Goal: Information Seeking & Learning: Learn about a topic

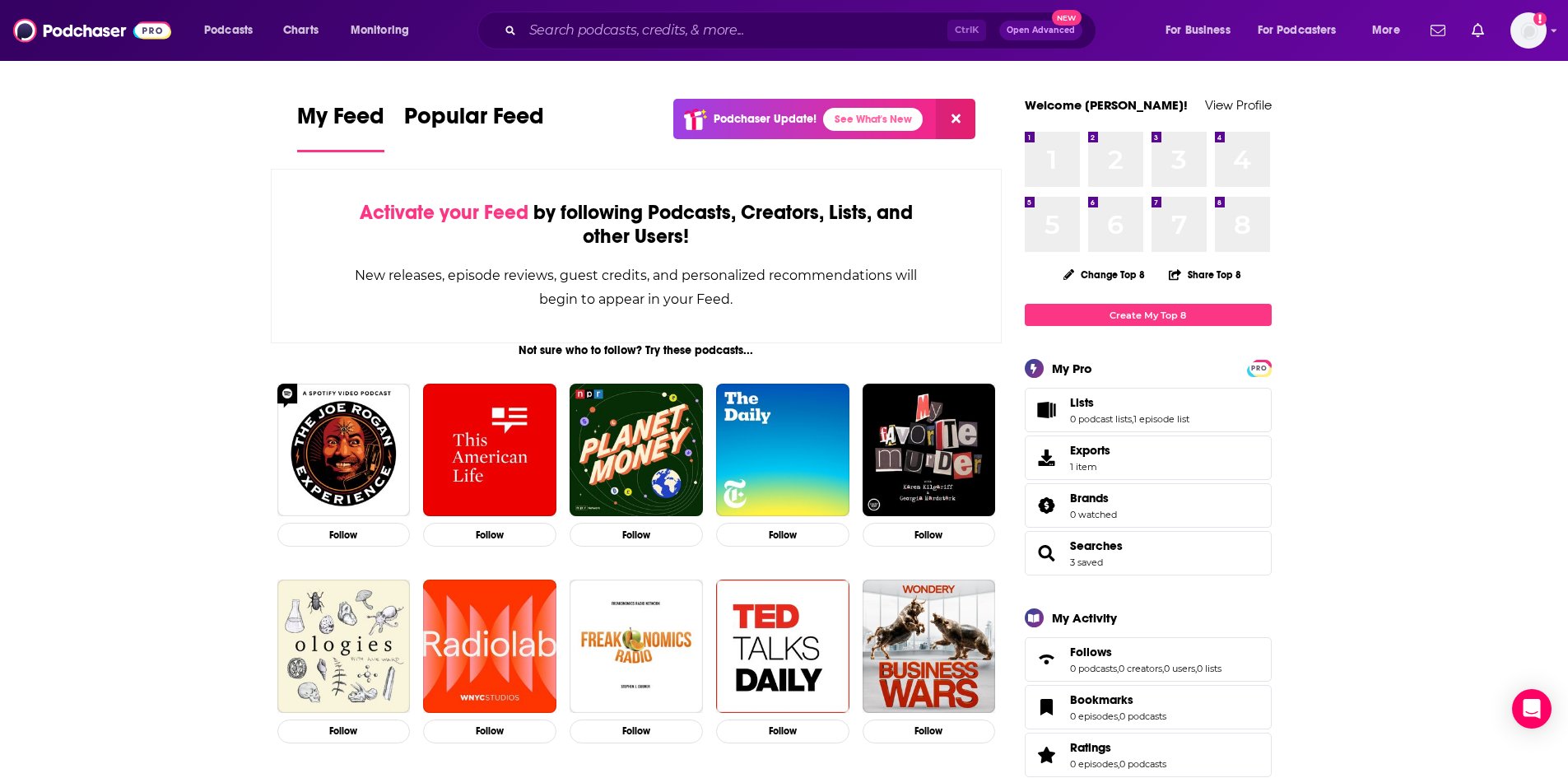
click at [603, 16] on div "Ctrl K Open Advanced New" at bounding box center [787, 30] width 619 height 38
click at [668, 40] on input "Search podcasts, credits, & more..." at bounding box center [735, 30] width 425 height 26
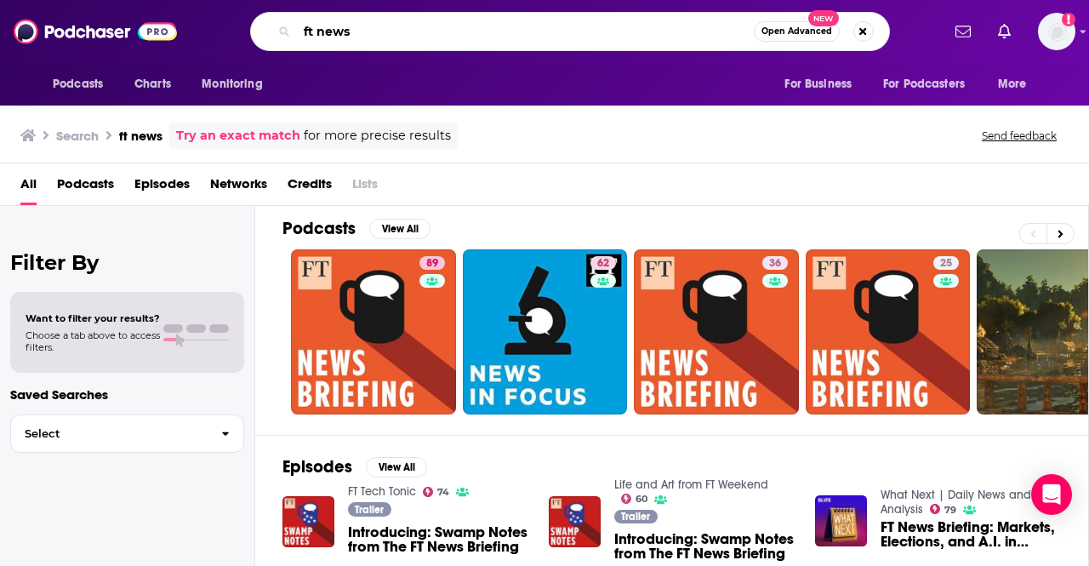
drag, startPoint x: 408, startPoint y: 29, endPoint x: 114, endPoint y: 1, distance: 295.6
click at [122, 9] on div "Podcasts Charts Monitoring ft news Open Advanced New For Business For Podcaster…" at bounding box center [544, 31] width 1089 height 63
type input "financial times"
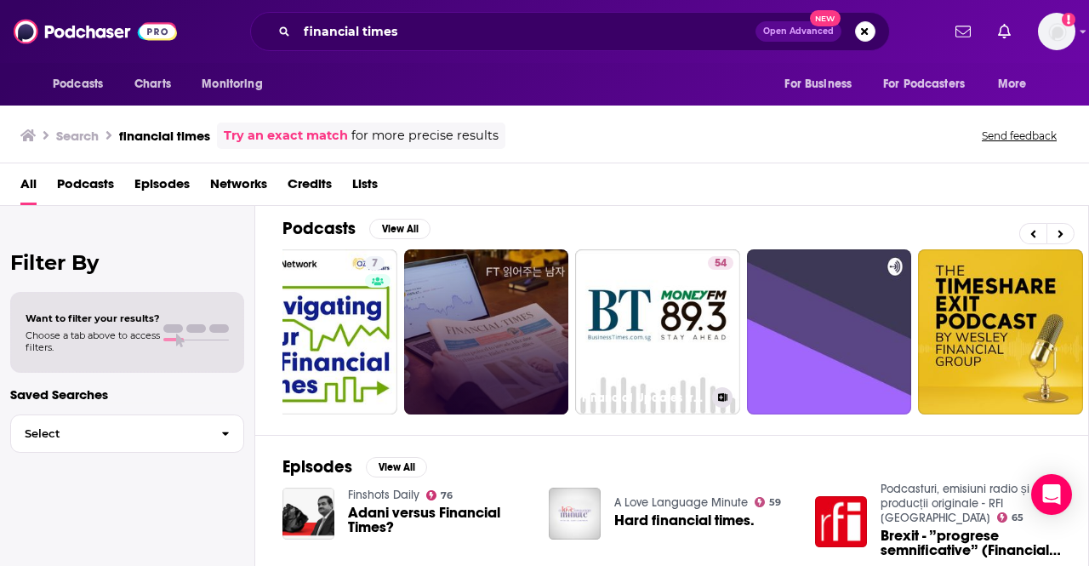
scroll to position [0, 60]
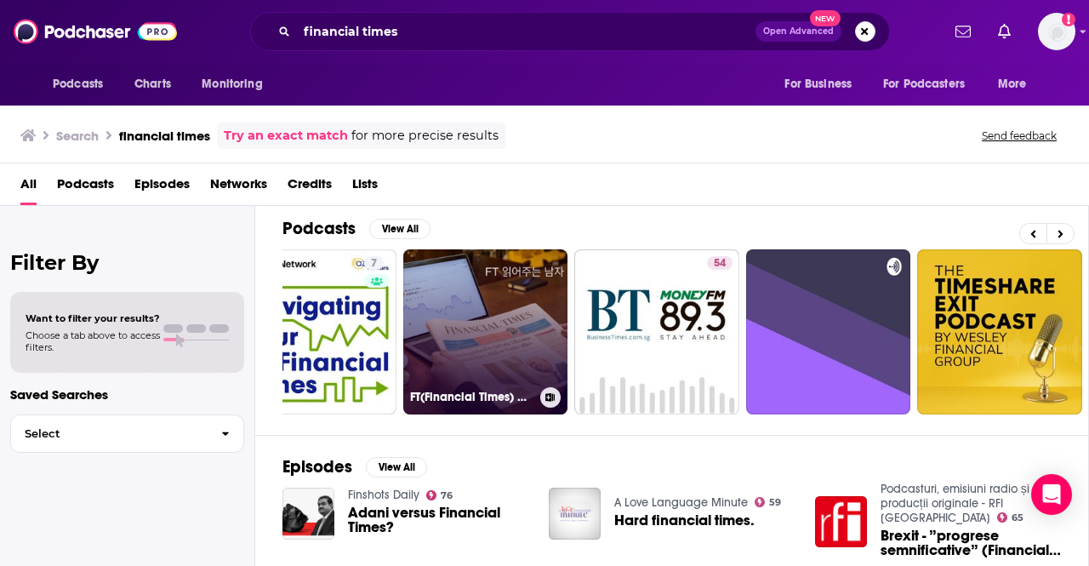
click at [537, 313] on link "FT(Financial Times) 읽어주는 남자" at bounding box center [485, 331] width 165 height 165
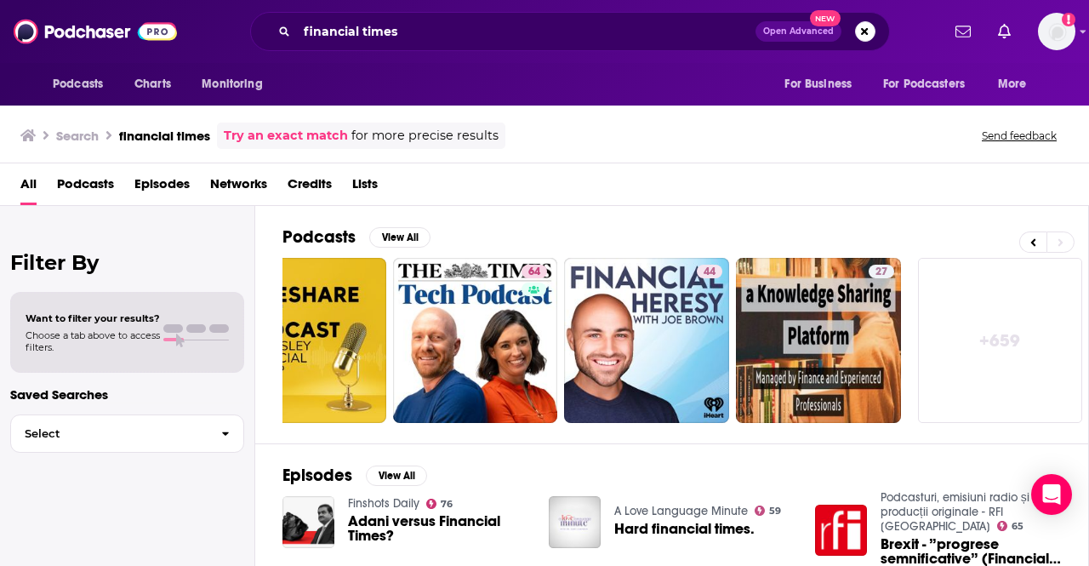
scroll to position [0, 567]
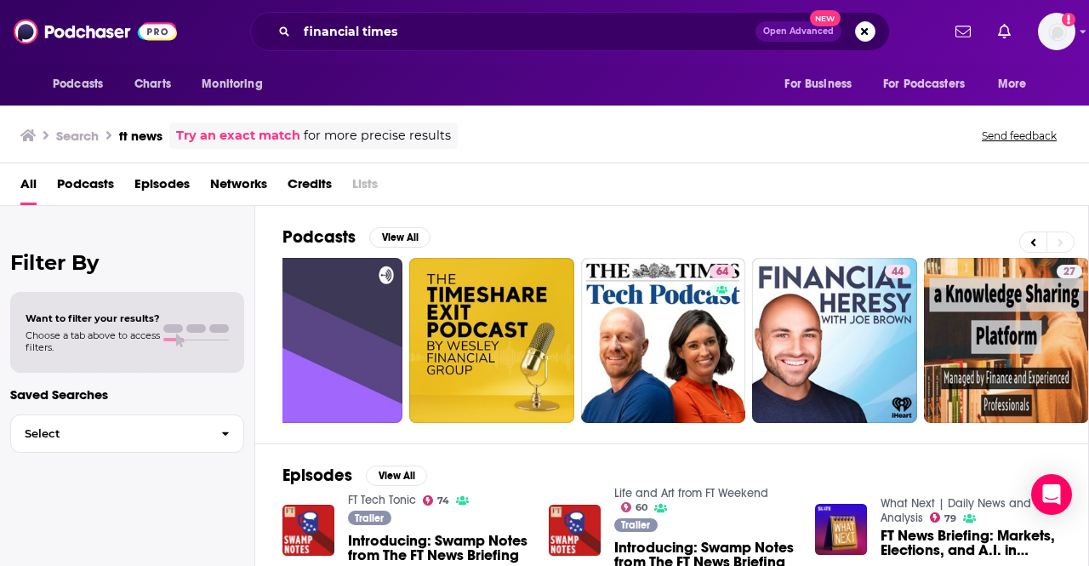
drag, startPoint x: 461, startPoint y: 47, endPoint x: 453, endPoint y: 38, distance: 11.4
click at [453, 38] on div "financial times Open Advanced New" at bounding box center [570, 31] width 640 height 39
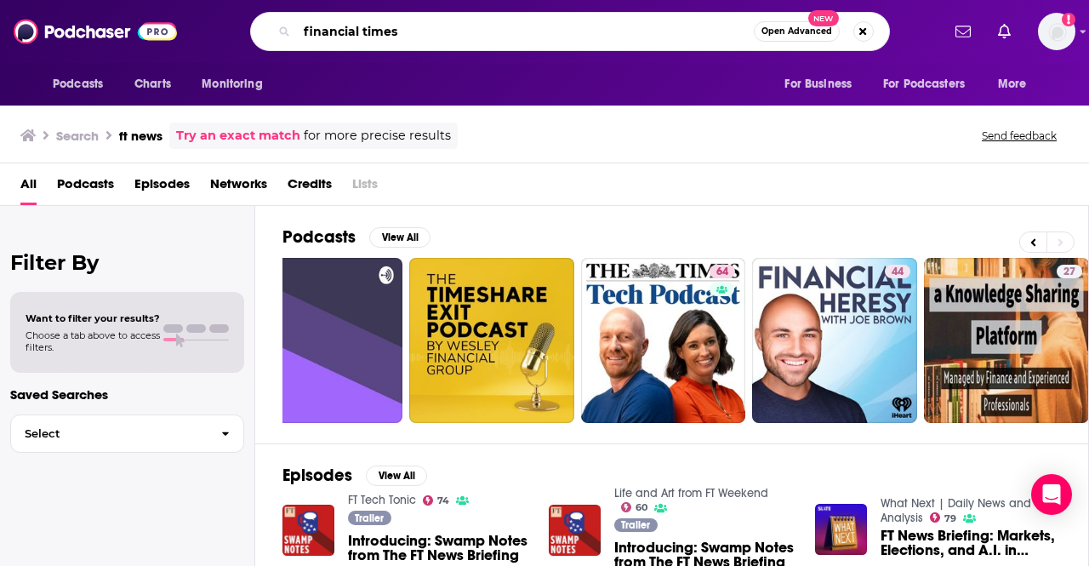
drag, startPoint x: 452, startPoint y: 36, endPoint x: 14, endPoint y: -26, distance: 443.2
click at [14, 0] on html "Podcasts Charts Monitoring financial times Open Advanced New For Business For P…" at bounding box center [544, 283] width 1089 height 566
type input "ft news"
drag, startPoint x: 387, startPoint y: 36, endPoint x: 472, endPoint y: 39, distance: 85.1
click at [392, 34] on input "ft news" at bounding box center [525, 31] width 457 height 27
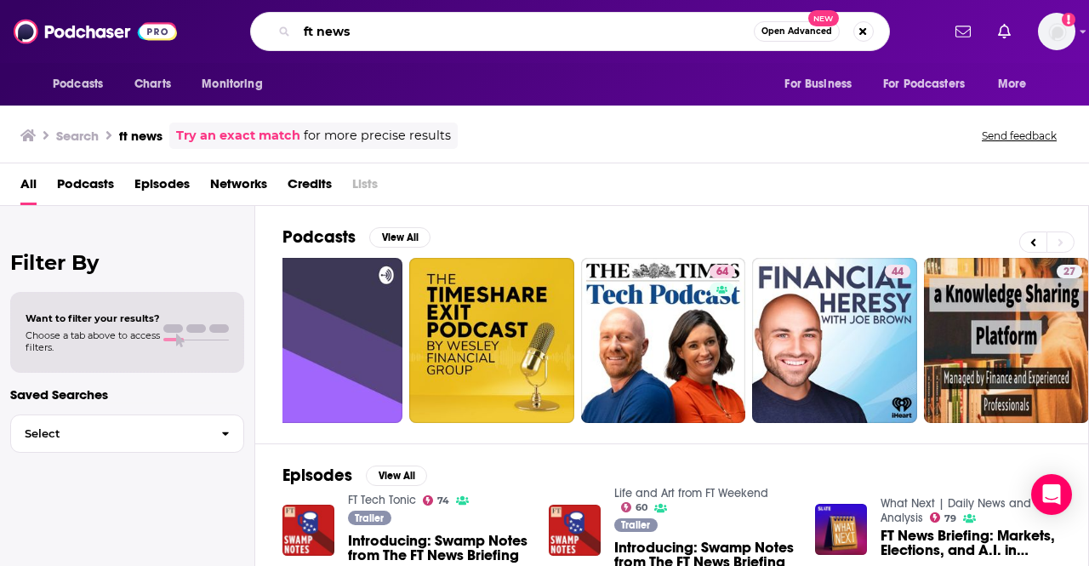
click at [740, 23] on input "ft news" at bounding box center [525, 31] width 457 height 27
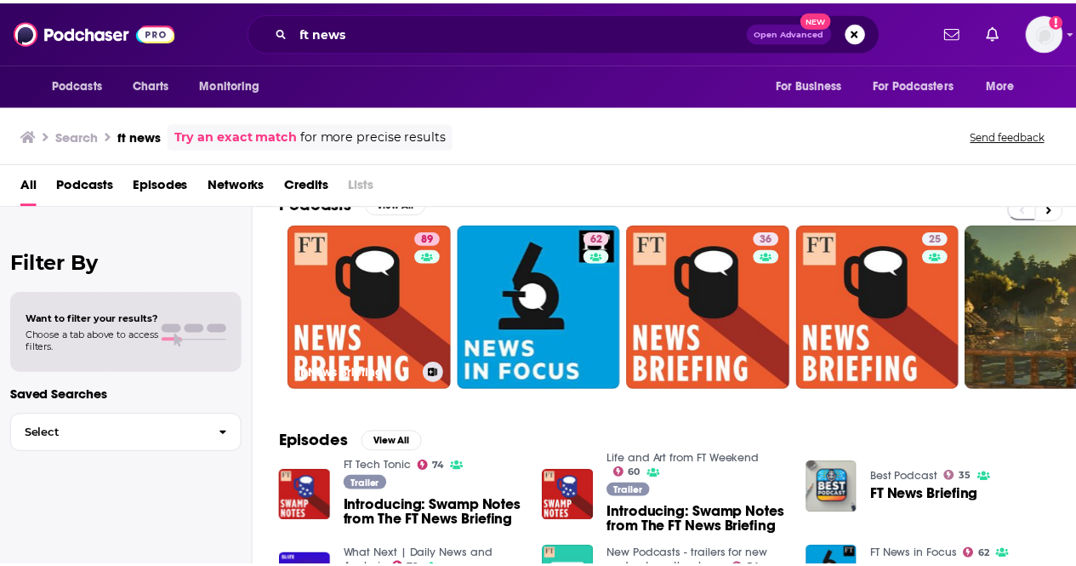
scroll to position [42, 0]
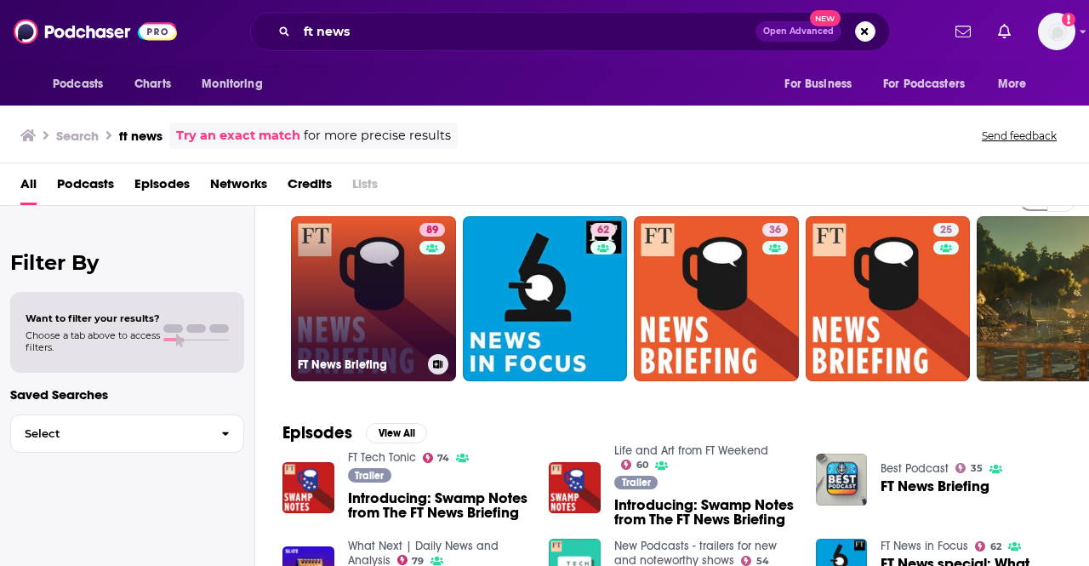
click at [393, 326] on link "89 FT News Briefing" at bounding box center [373, 298] width 165 height 165
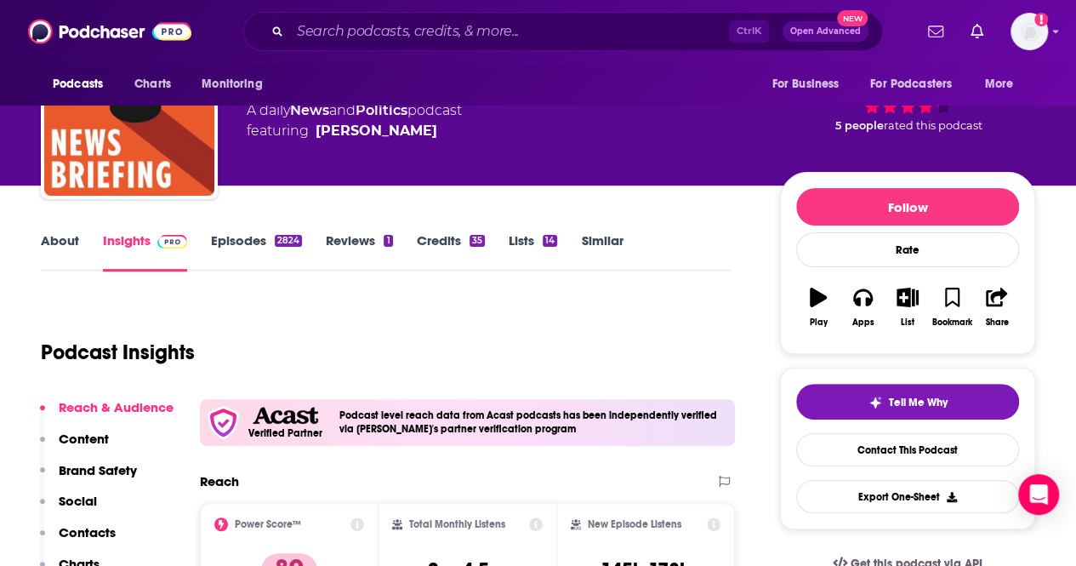
scroll to position [85, 0]
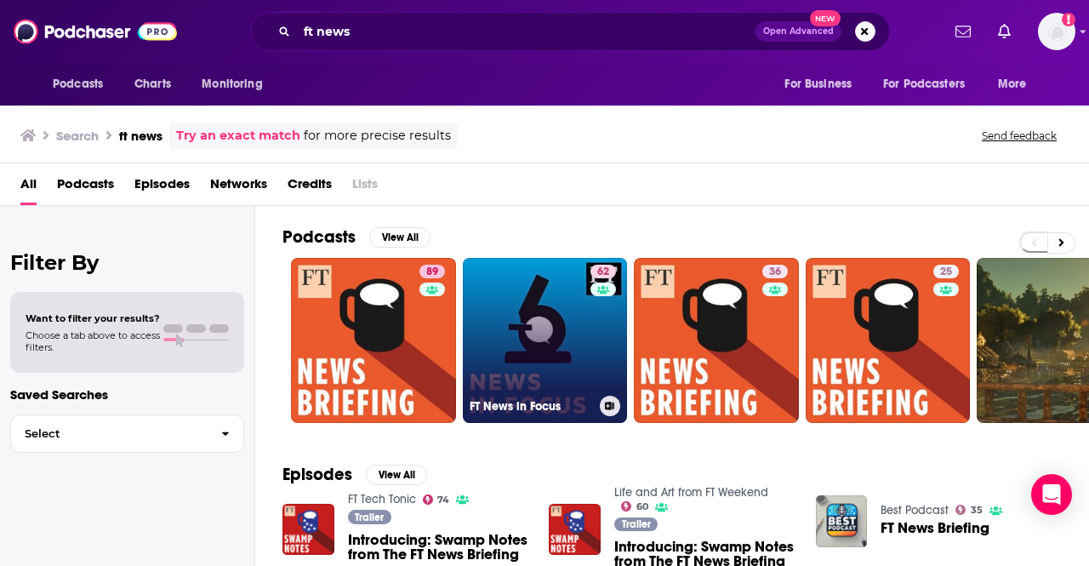
click at [595, 352] on div "62" at bounding box center [605, 330] width 30 height 131
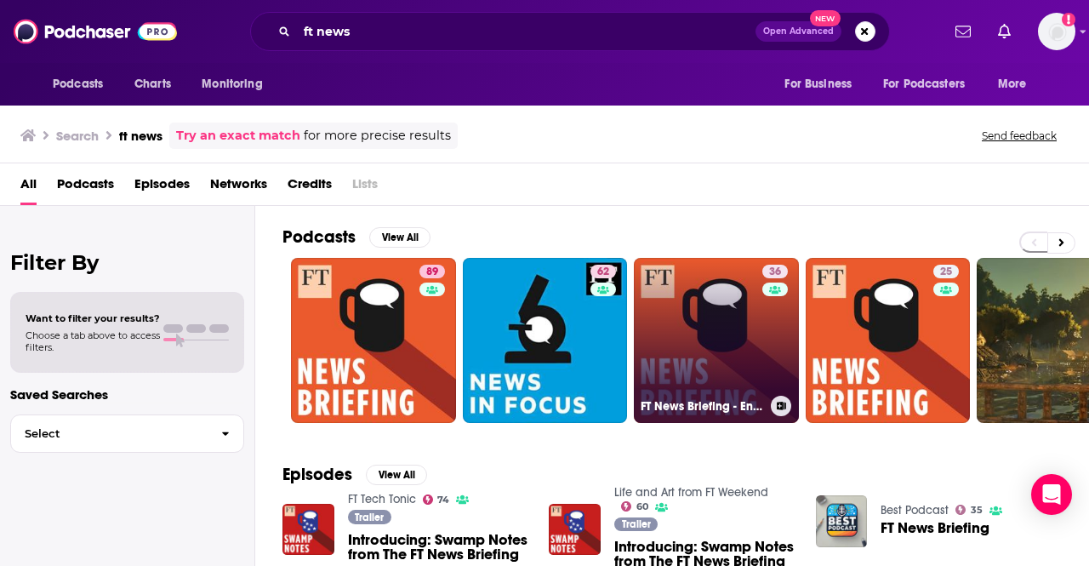
click at [748, 360] on link "36 FT News Briefing - English Alexa" at bounding box center [716, 340] width 165 height 165
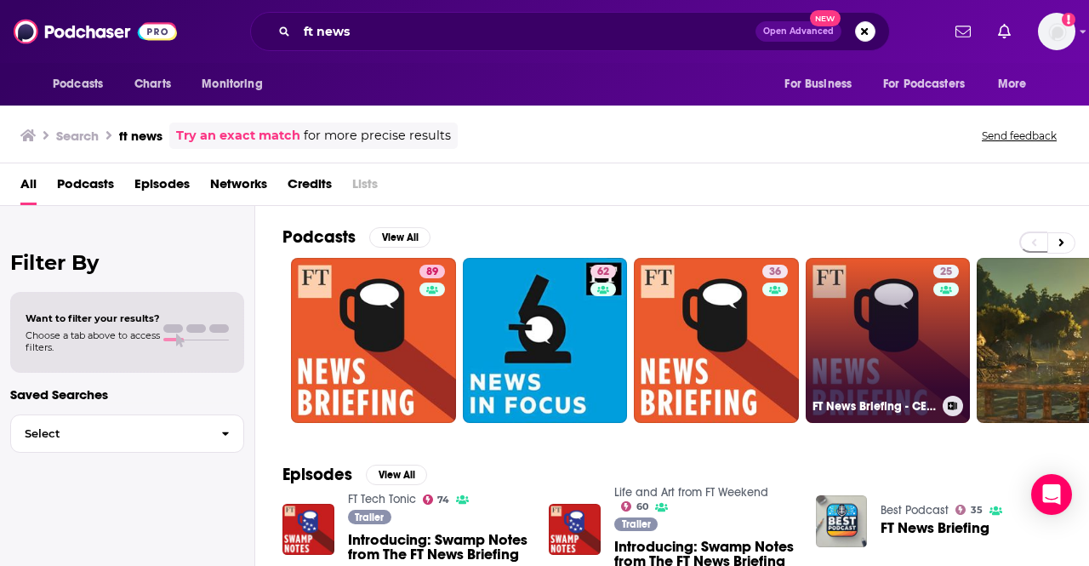
click at [844, 324] on link "25 FT News Briefing - CEMEA Alexa" at bounding box center [887, 340] width 165 height 165
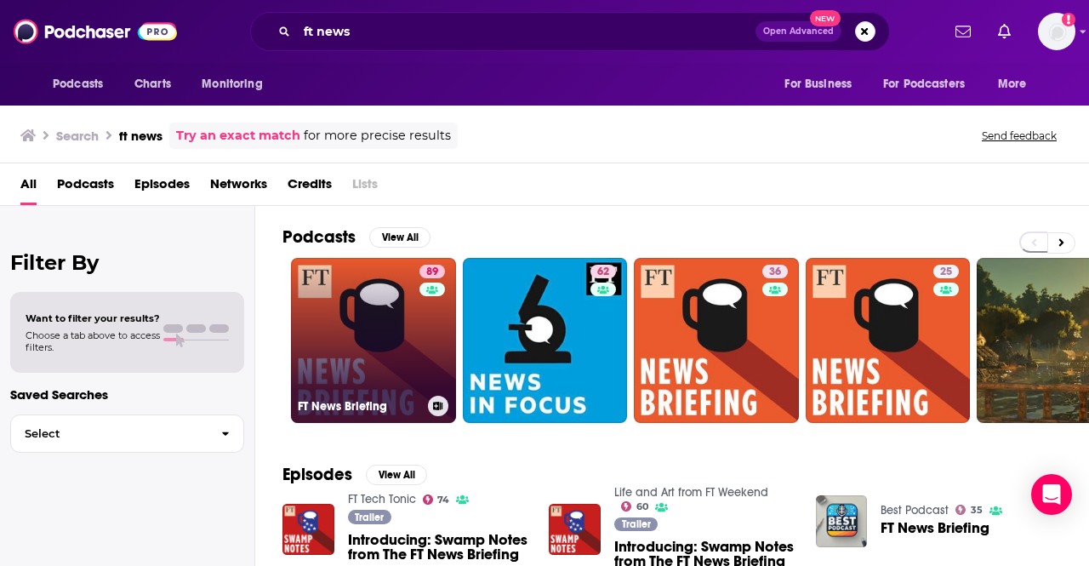
click at [355, 367] on link "89 FT News Briefing" at bounding box center [373, 340] width 165 height 165
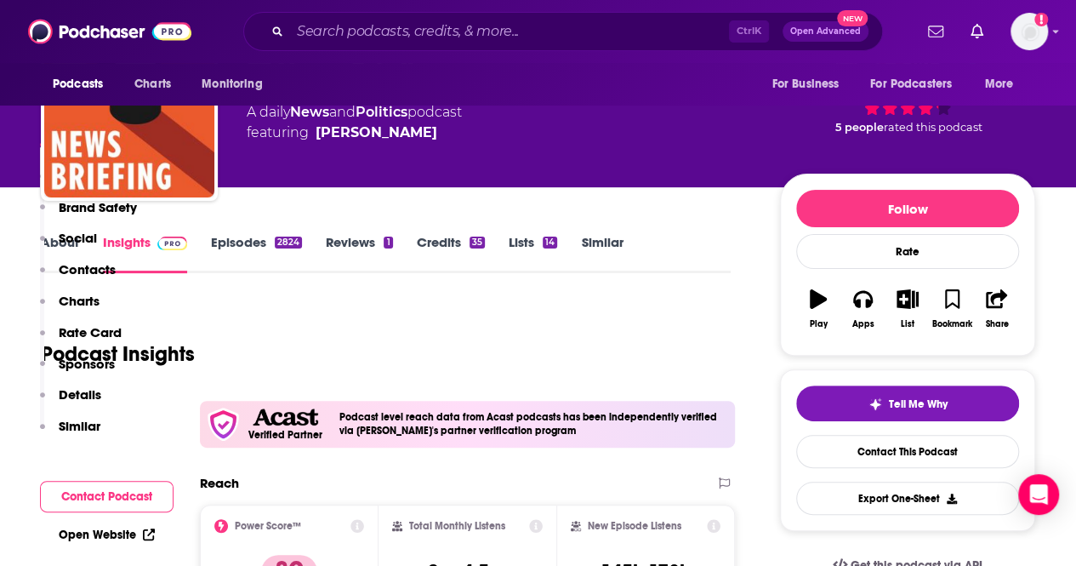
scroll to position [340, 0]
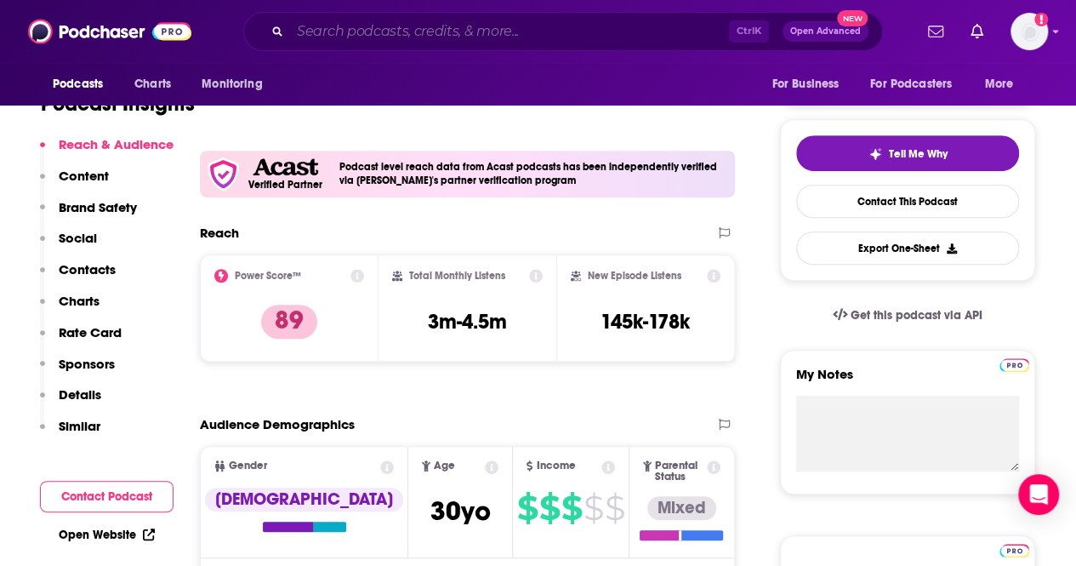
click at [352, 42] on input "Search podcasts, credits, & more..." at bounding box center [509, 31] width 439 height 27
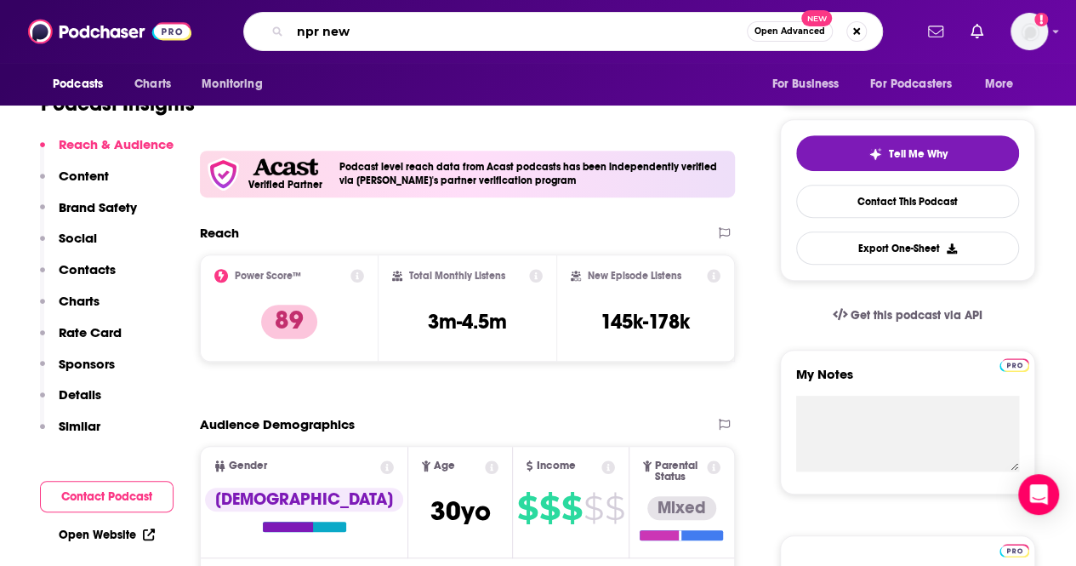
type input "npr news"
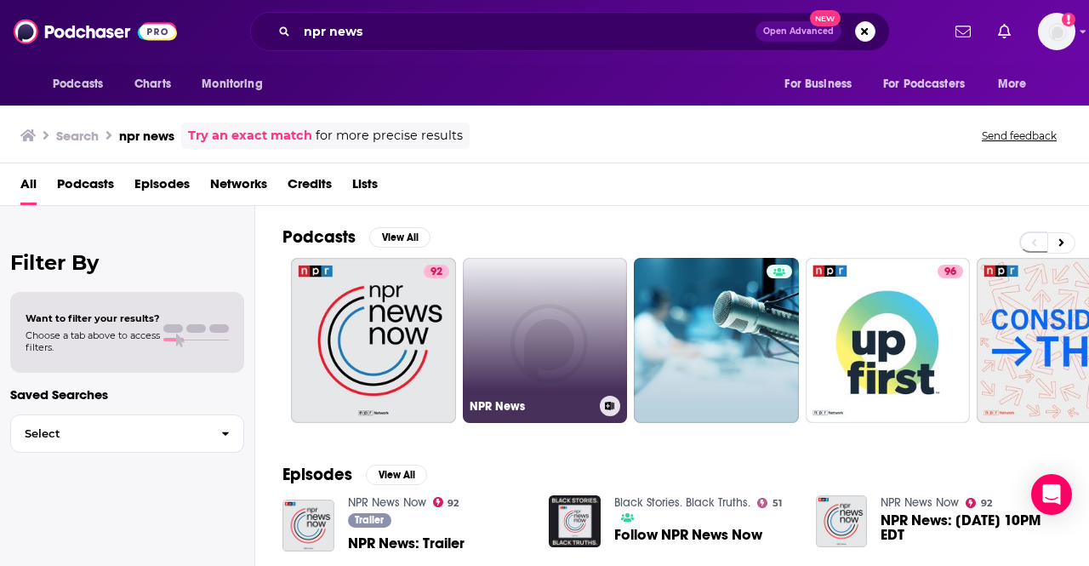
click at [602, 346] on link "NPR News" at bounding box center [545, 340] width 165 height 165
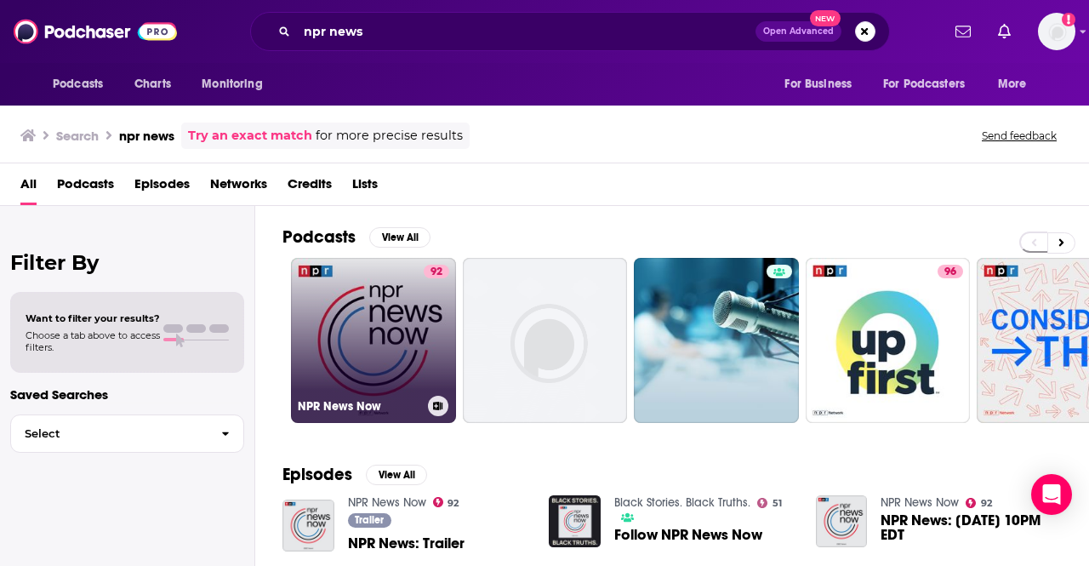
click at [420, 316] on link "92 NPR News Now" at bounding box center [373, 340] width 165 height 165
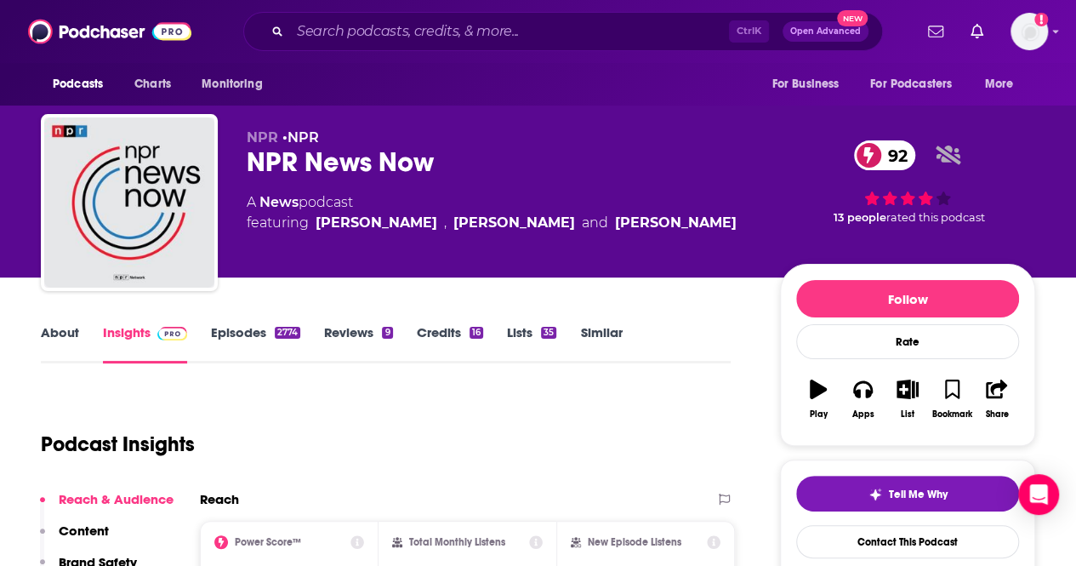
scroll to position [255, 0]
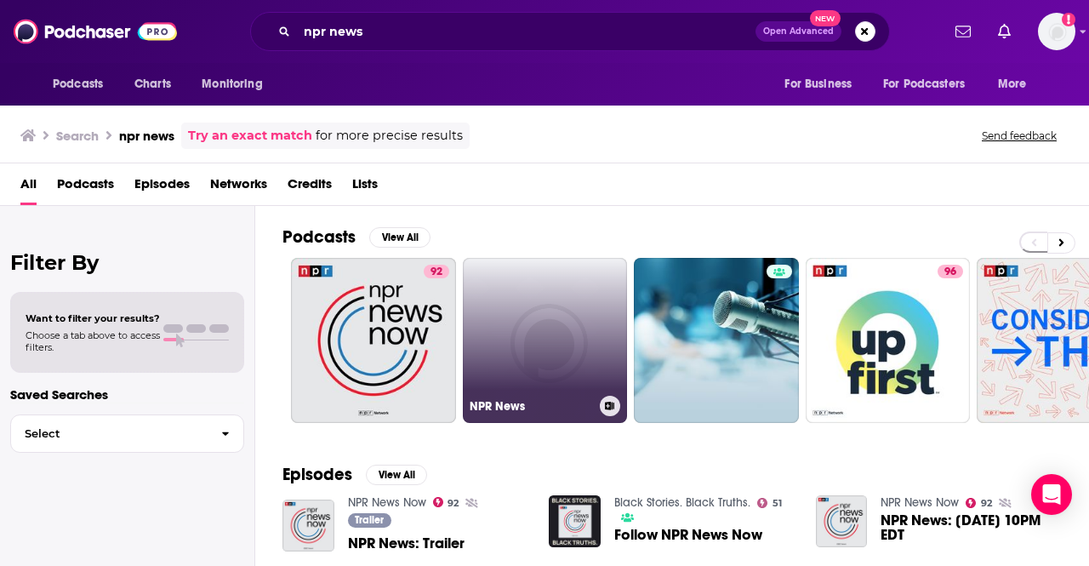
click at [582, 338] on link "NPR News" at bounding box center [545, 340] width 165 height 165
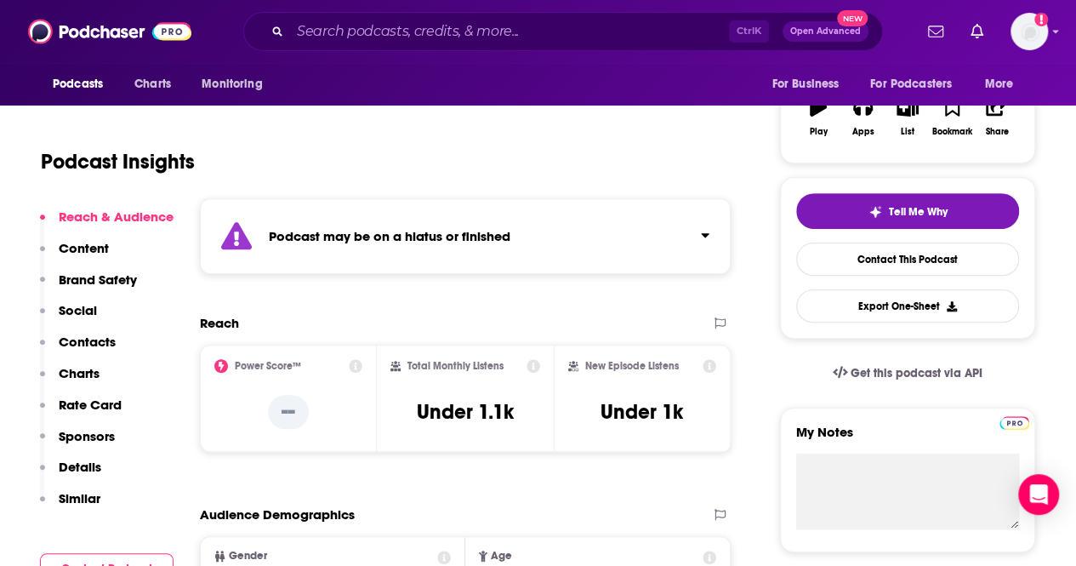
scroll to position [255, 0]
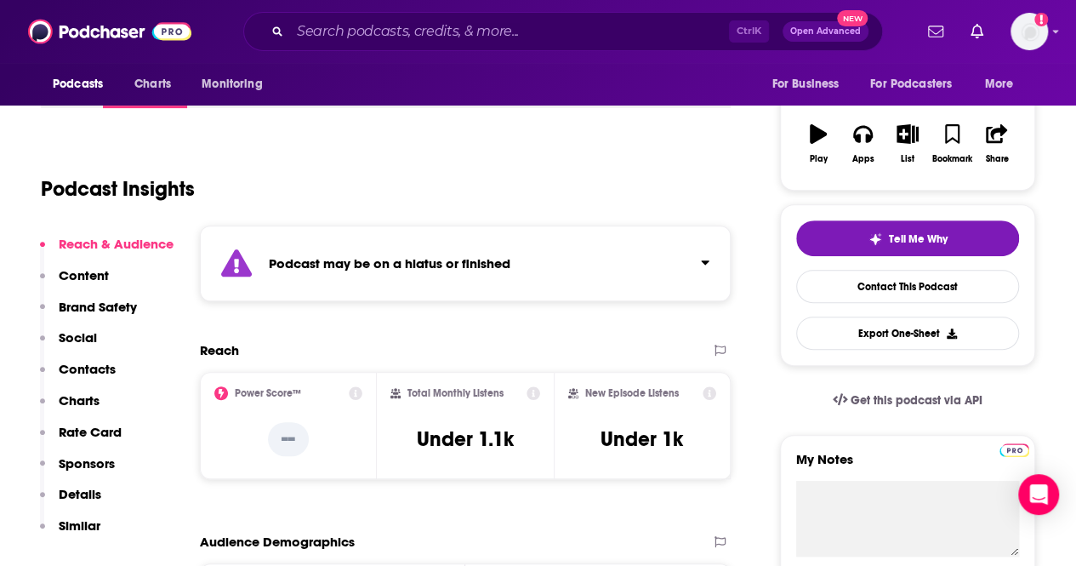
click at [104, 267] on p "Content" at bounding box center [84, 275] width 50 height 16
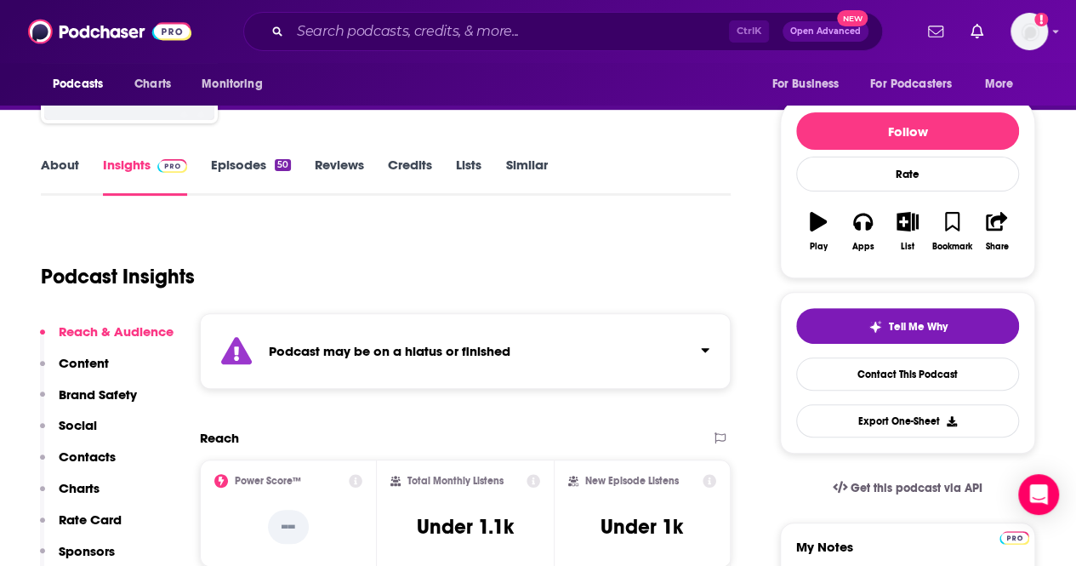
scroll to position [130, 0]
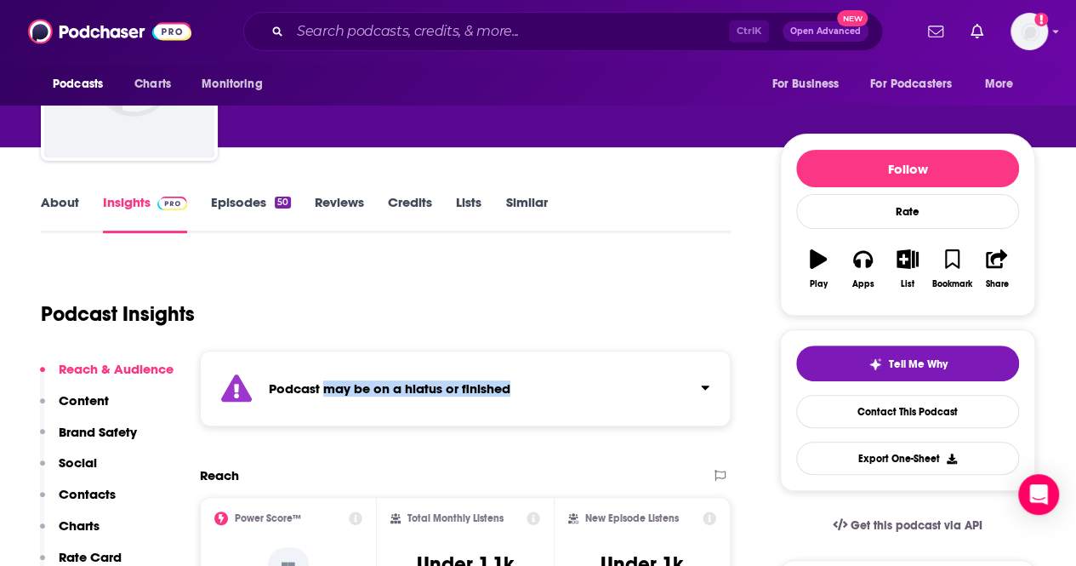
drag, startPoint x: 321, startPoint y: 384, endPoint x: 537, endPoint y: 412, distance: 216.9
click at [537, 412] on div "Podcast may be on a hiatus or finished" at bounding box center [465, 388] width 531 height 76
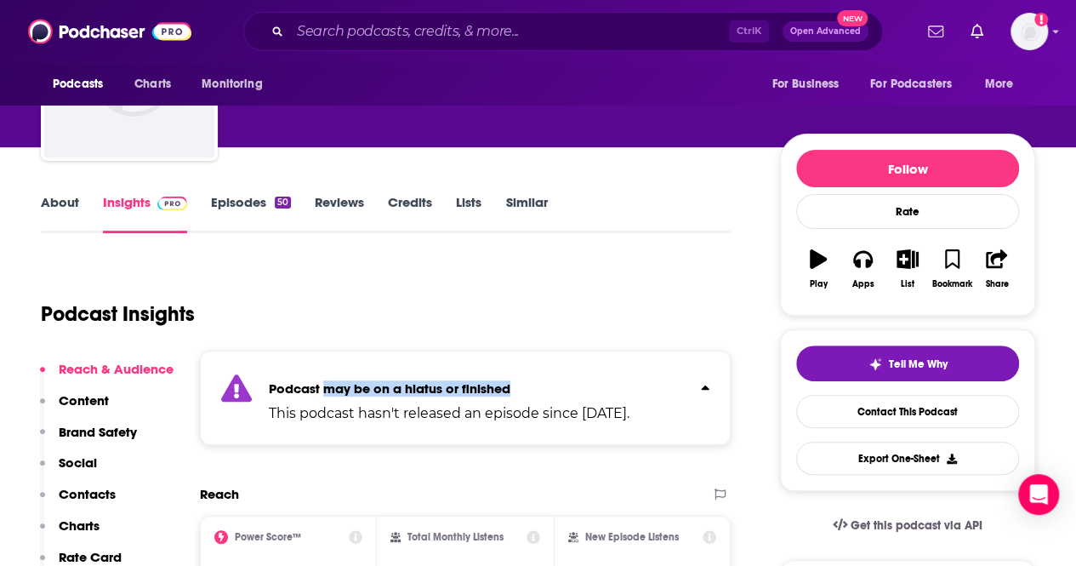
copy strong "may be on a hiatus or finished"
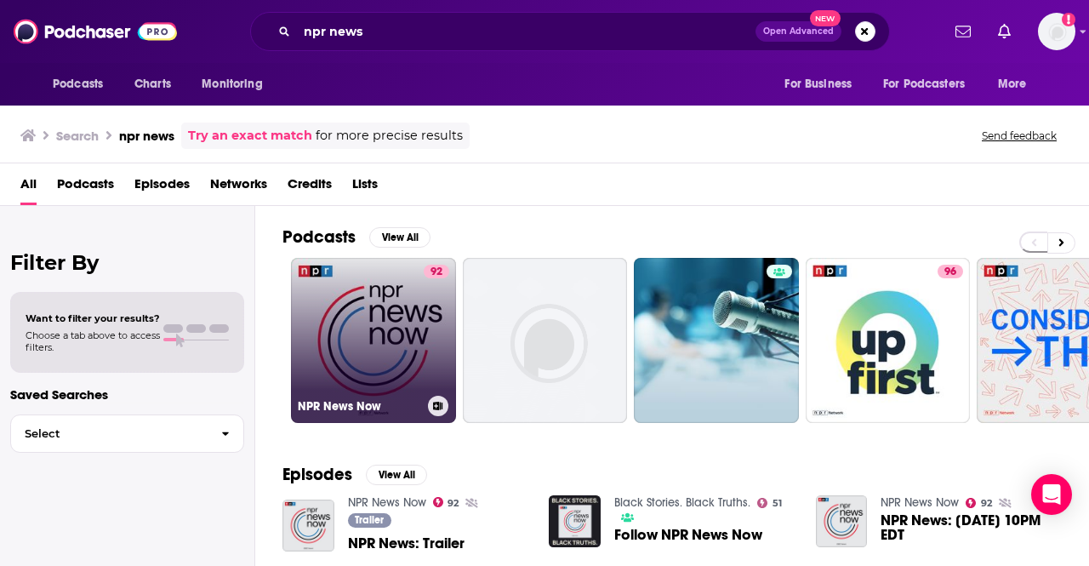
click at [418, 329] on link "92 NPR News Now" at bounding box center [373, 340] width 165 height 165
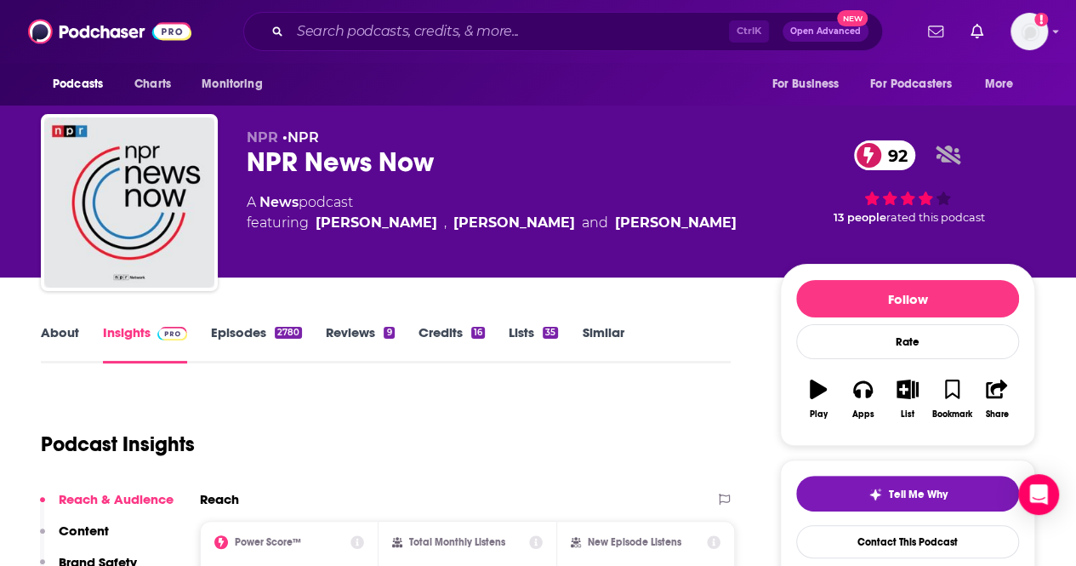
click at [509, 355] on div "About Insights Episodes 2780 Reviews 9 Credits 16 Lists 35 Similar" at bounding box center [386, 342] width 690 height 42
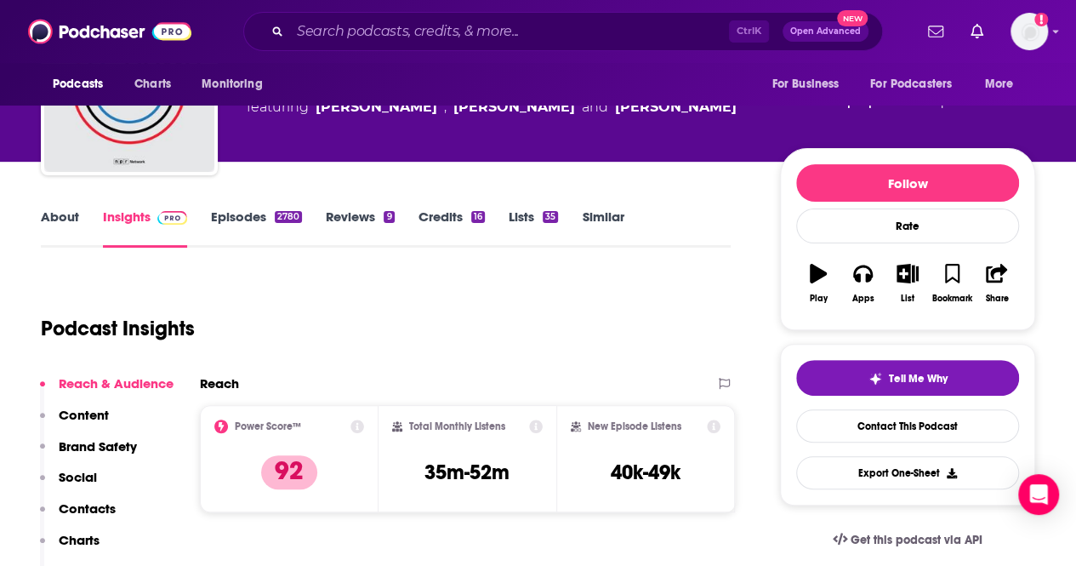
scroll to position [151, 0]
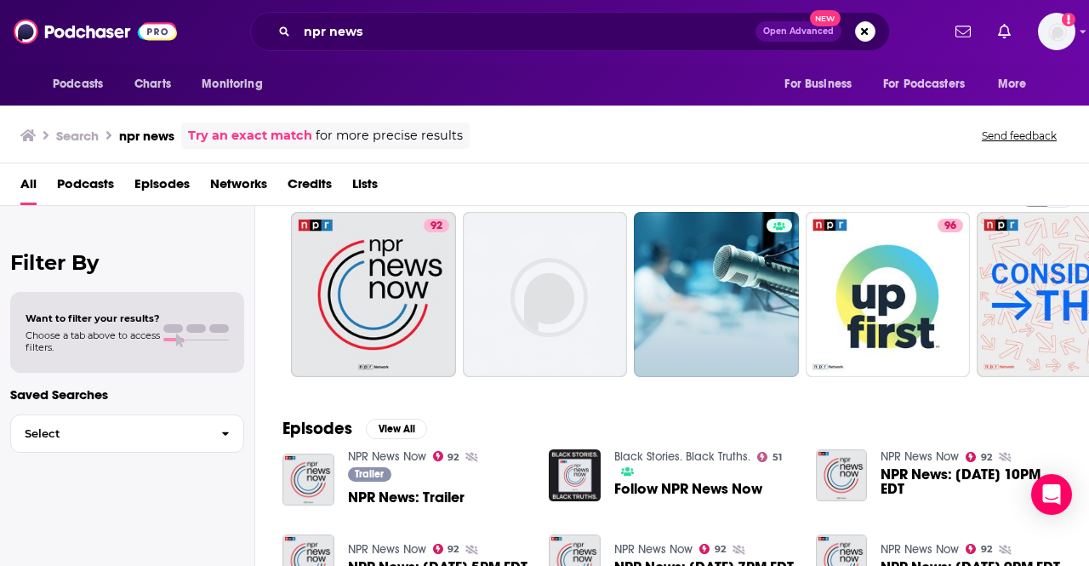
scroll to position [53, 0]
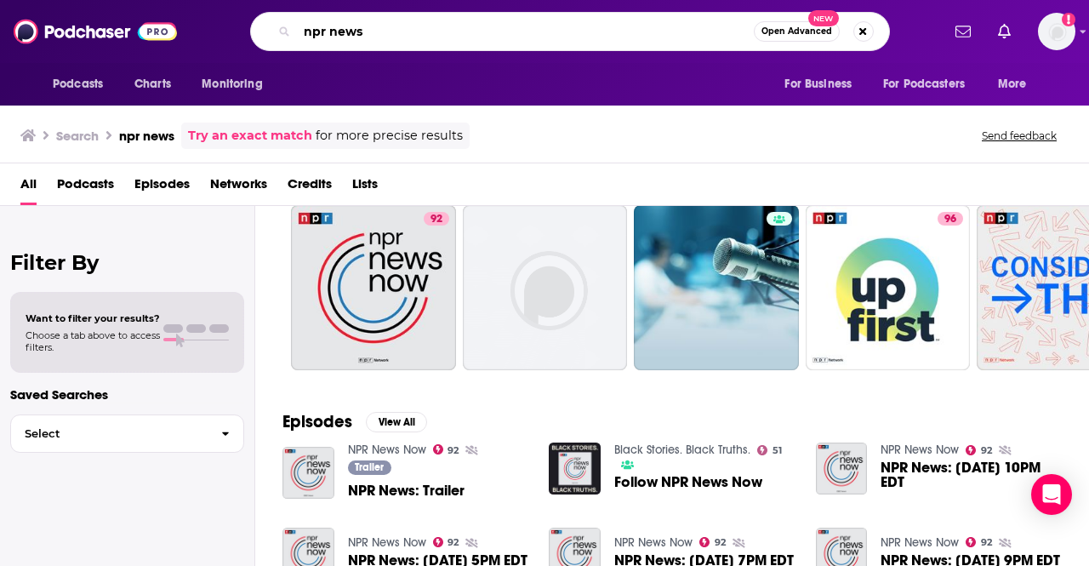
drag, startPoint x: 377, startPoint y: 31, endPoint x: 172, endPoint y: 6, distance: 206.6
click at [172, 6] on div "Podcasts Charts Monitoring npr news Open Advanced New For Business For Podcaste…" at bounding box center [544, 31] width 1089 height 63
type input "vergecast"
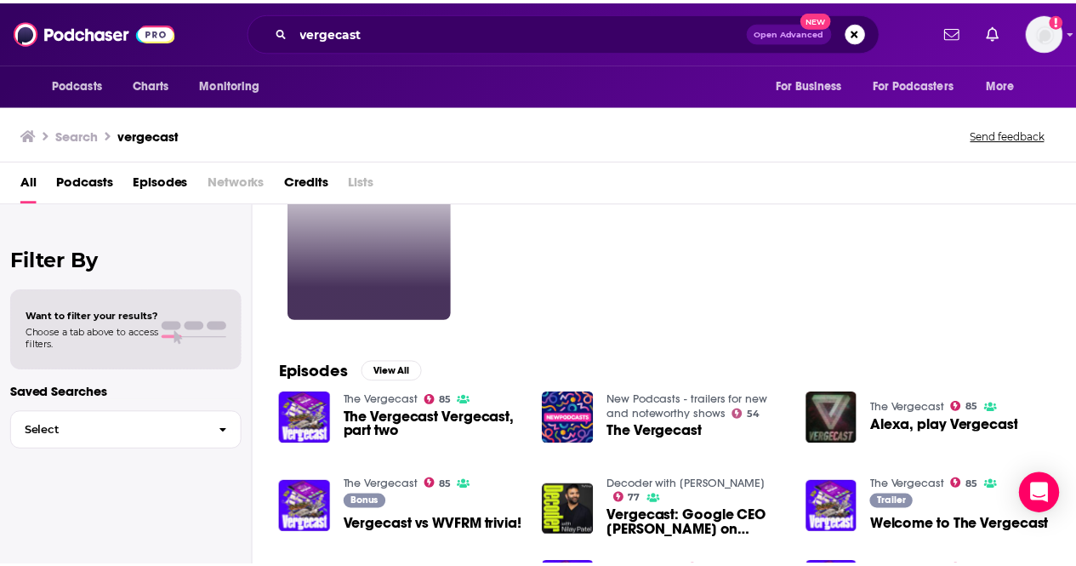
scroll to position [102, 0]
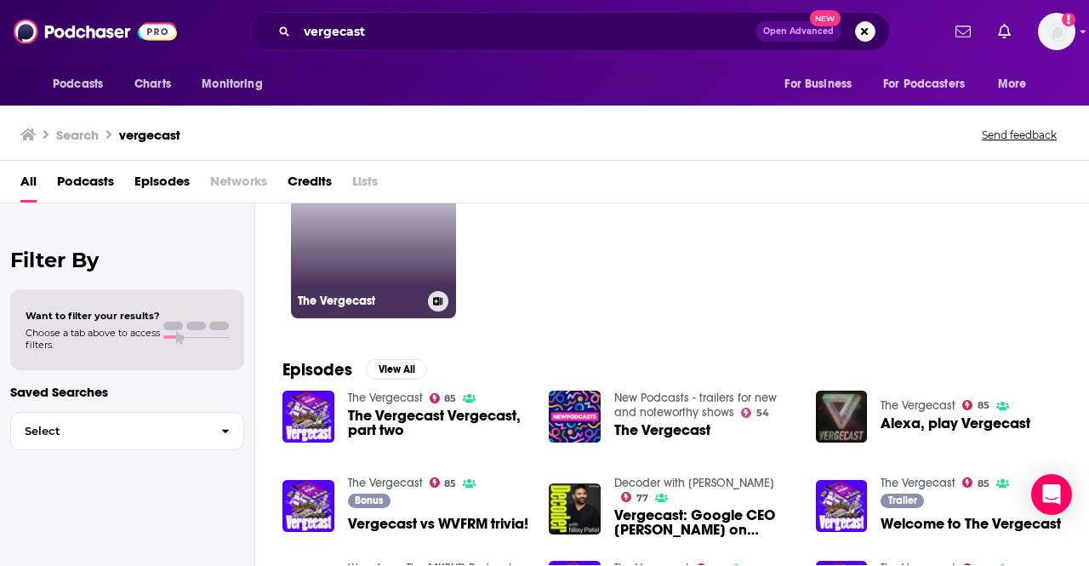
click at [390, 254] on link "85 The Vergecast" at bounding box center [373, 235] width 165 height 165
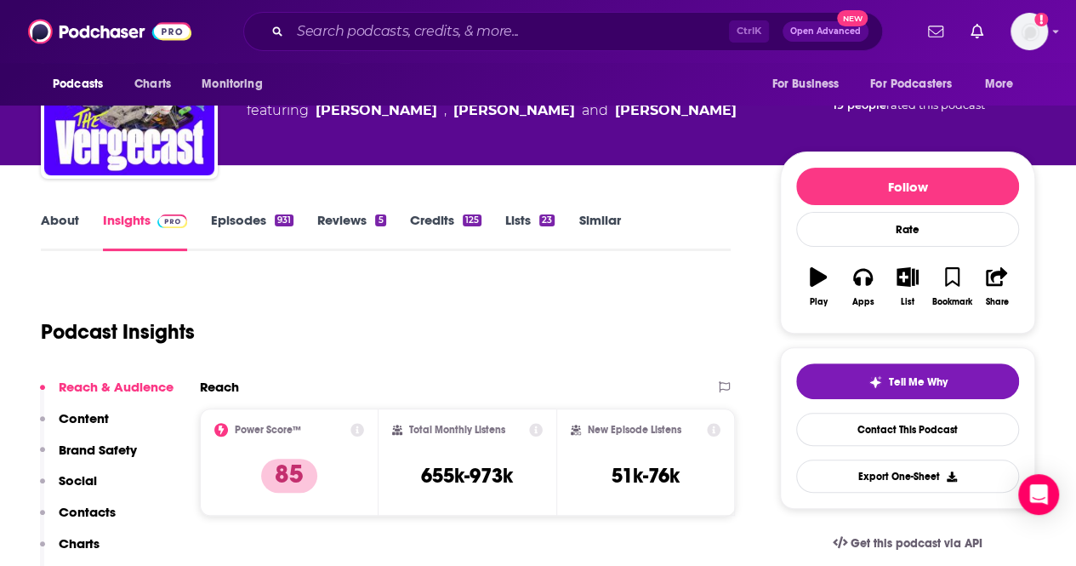
scroll to position [147, 0]
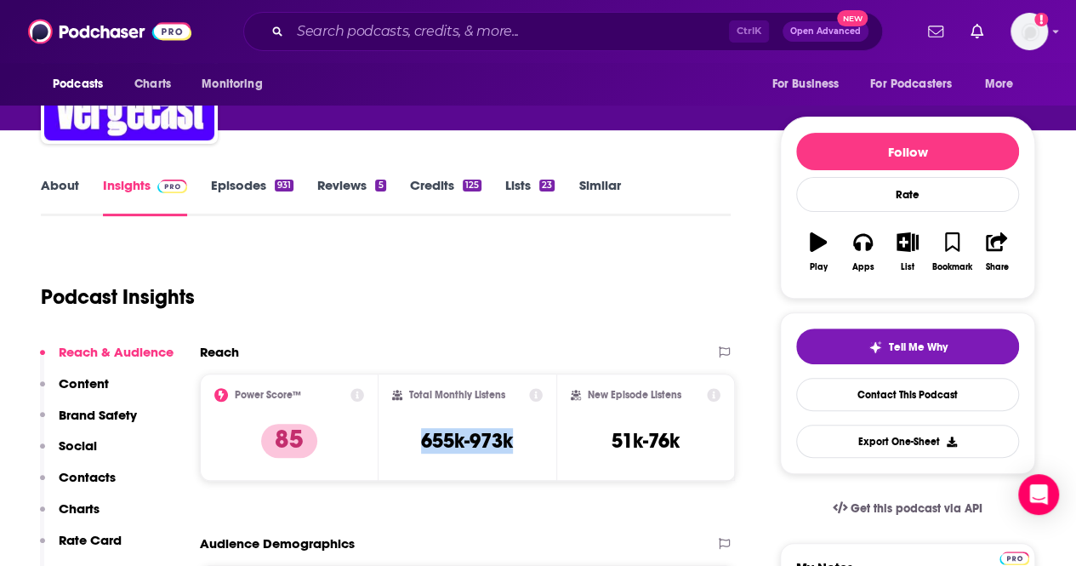
drag, startPoint x: 418, startPoint y: 440, endPoint x: 519, endPoint y: 443, distance: 100.4
click at [519, 443] on div "Total Monthly Listens 655k-973k" at bounding box center [467, 427] width 151 height 78
copy h3 "655k-973k"
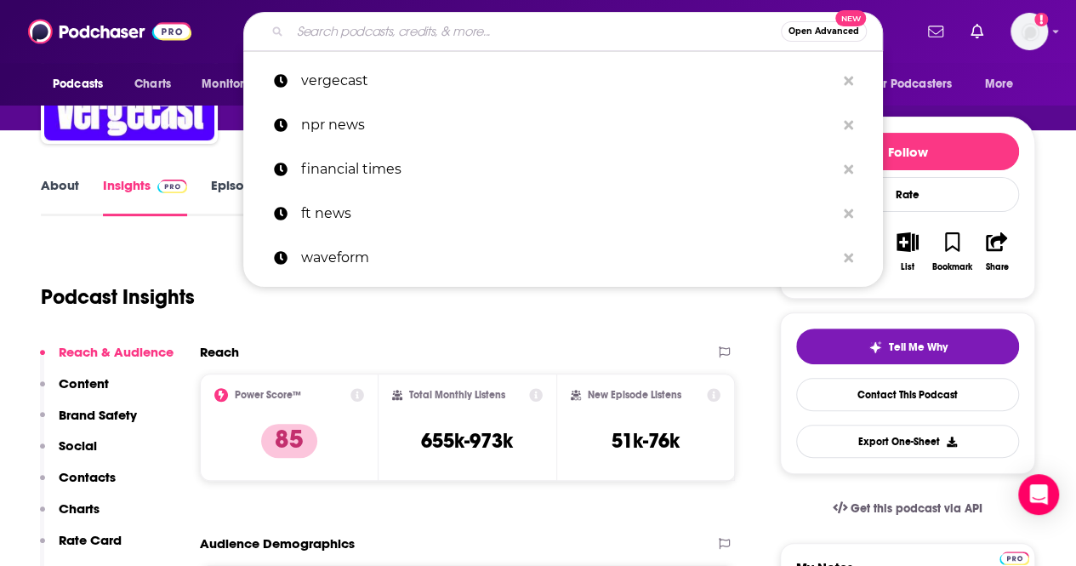
click at [347, 31] on input "Search podcasts, credits, & more..." at bounding box center [535, 31] width 491 height 27
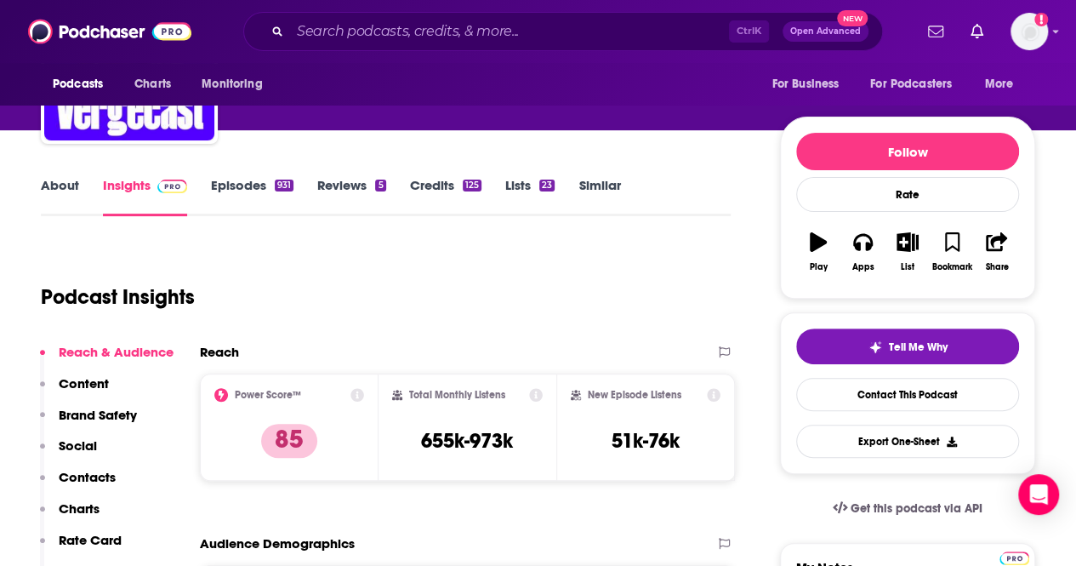
click at [400, 361] on div "Reach" at bounding box center [467, 359] width 535 height 30
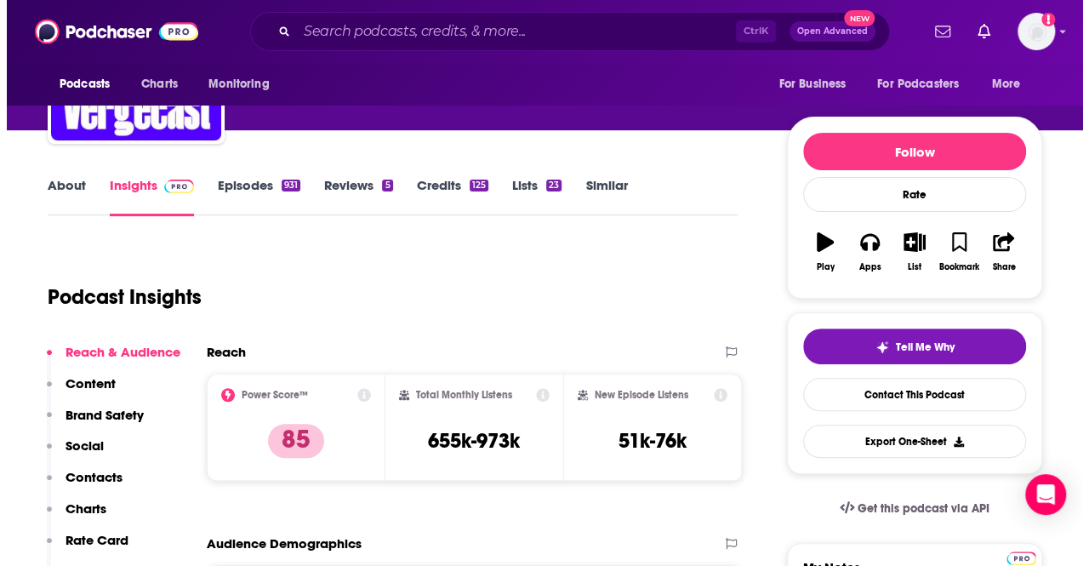
scroll to position [0, 0]
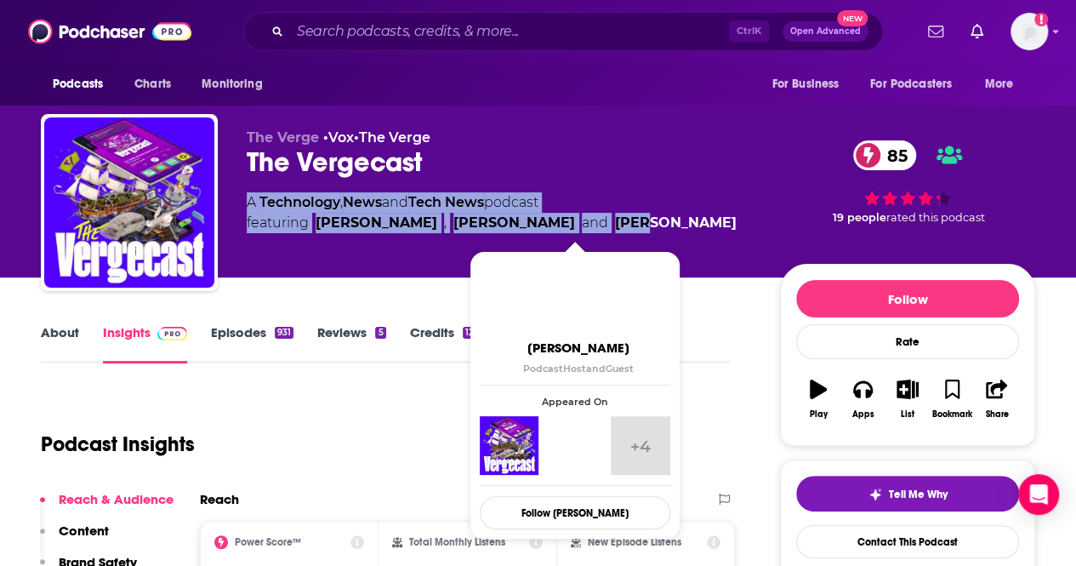
drag, startPoint x: 243, startPoint y: 202, endPoint x: 566, endPoint y: 219, distance: 323.6
click at [566, 219] on div "The Verge • Vox • The Verge The Vergecast 85 A Technology , News and Tech News …" at bounding box center [538, 206] width 994 height 184
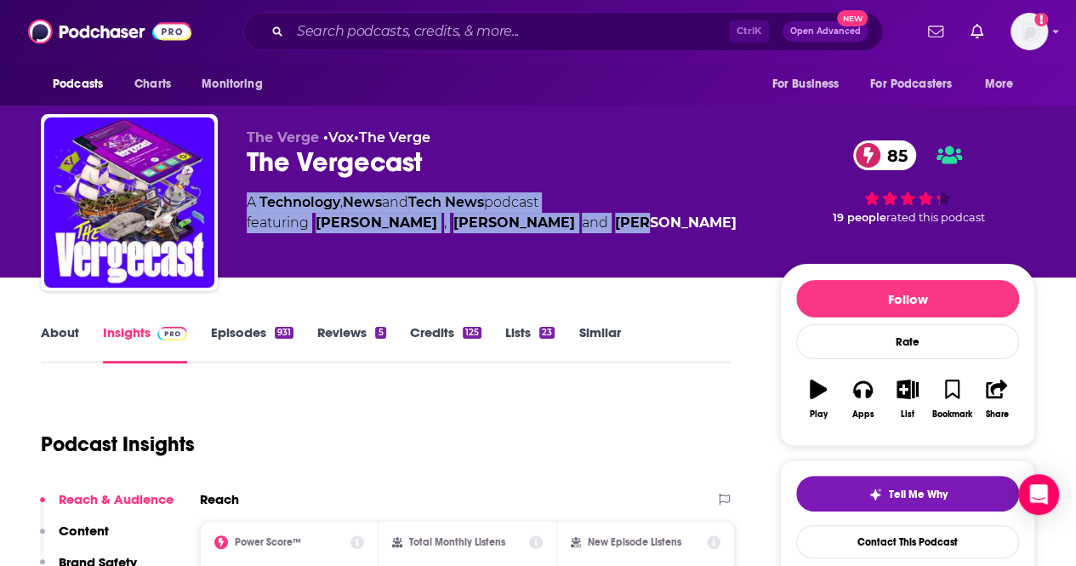
click at [440, 329] on link "Credits 125" at bounding box center [445, 343] width 71 height 39
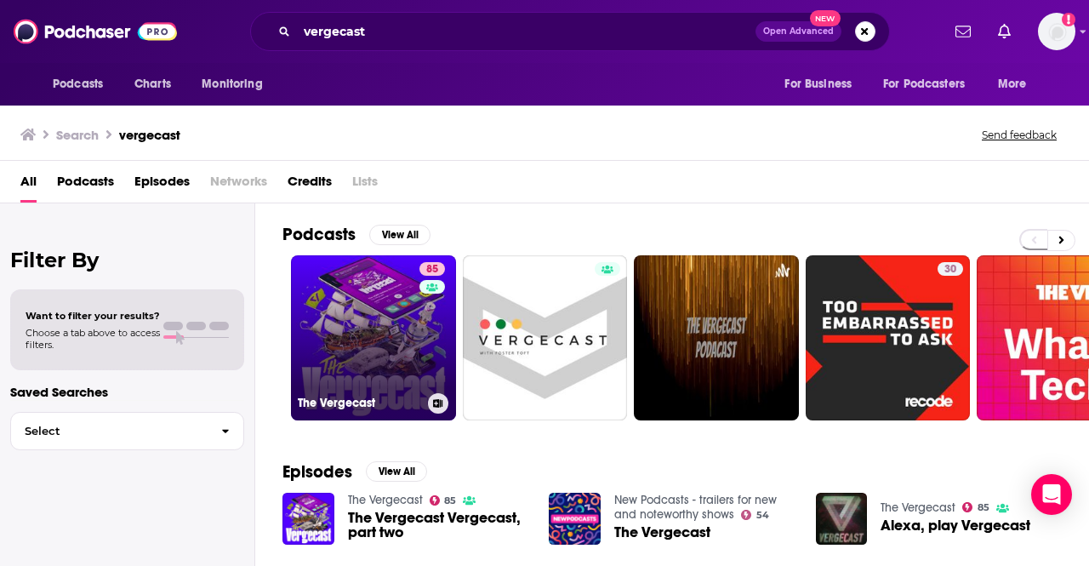
click at [376, 292] on link "85 The Vergecast" at bounding box center [373, 337] width 165 height 165
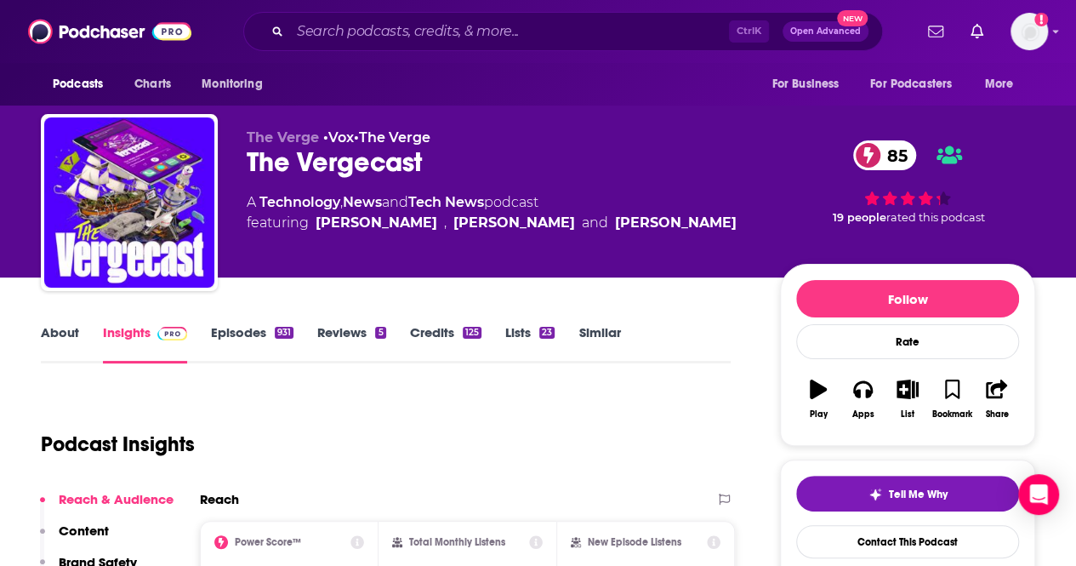
click at [327, 11] on div "Podcasts Charts Monitoring Ctrl K Open Advanced New For Business For Podcasters…" at bounding box center [538, 31] width 1076 height 63
click at [327, 31] on input "Search podcasts, credits, & more..." at bounding box center [509, 31] width 439 height 27
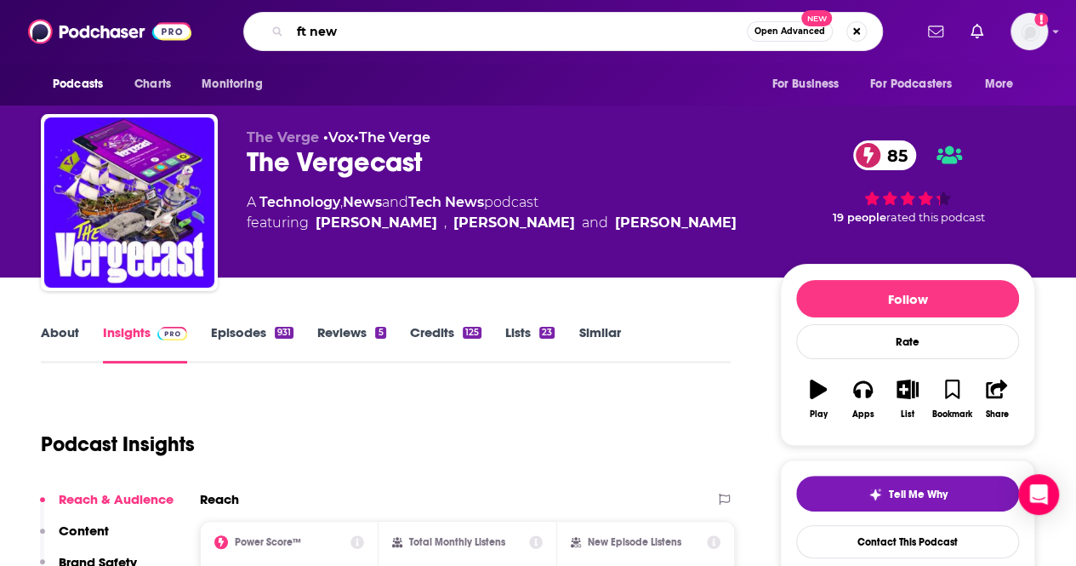
type input "ft news"
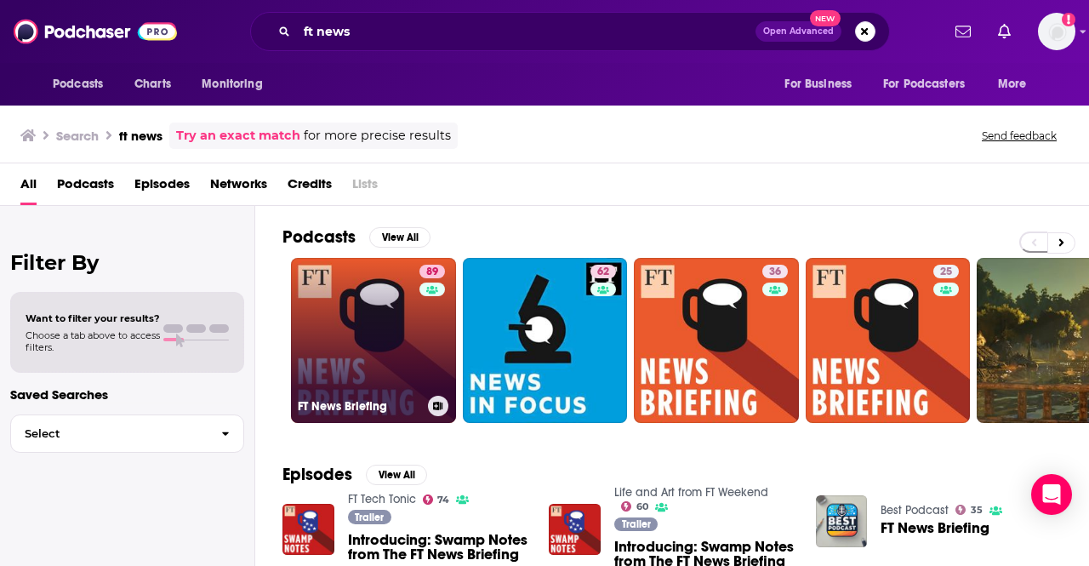
click at [354, 331] on link "89 FT News Briefing" at bounding box center [373, 340] width 165 height 165
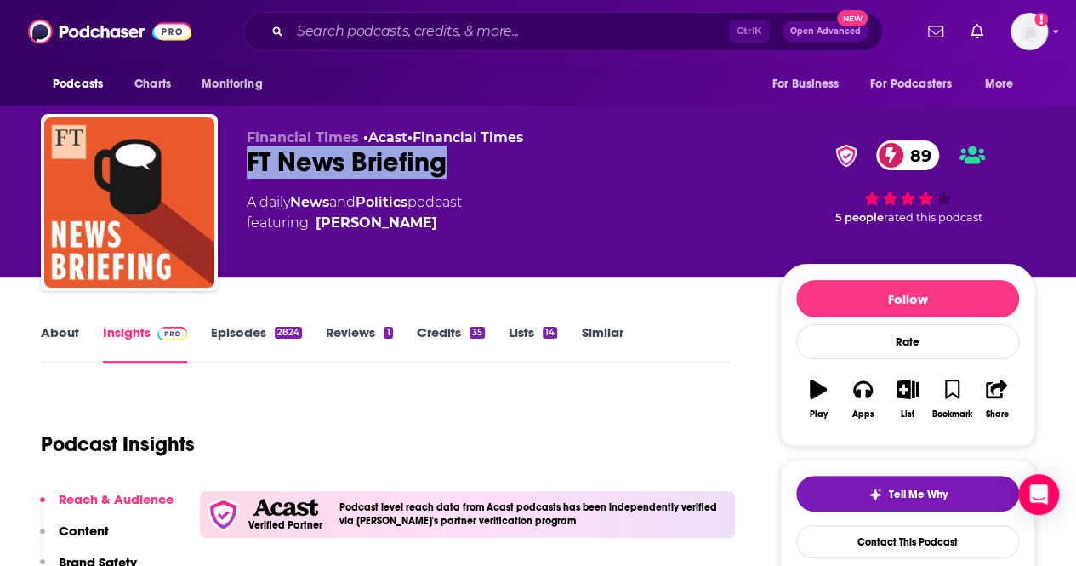
drag, startPoint x: 475, startPoint y: 168, endPoint x: 241, endPoint y: 174, distance: 234.0
click at [241, 174] on div "Financial Times • Acast • Financial Times FT News Briefing 89 A daily News and …" at bounding box center [538, 206] width 994 height 184
copy h2 "FT News Briefing"
drag, startPoint x: 251, startPoint y: 203, endPoint x: 486, endPoint y: 207, distance: 235.6
click at [486, 207] on div "A daily News and Politics podcast featuring [PERSON_NAME]" at bounding box center [500, 212] width 506 height 41
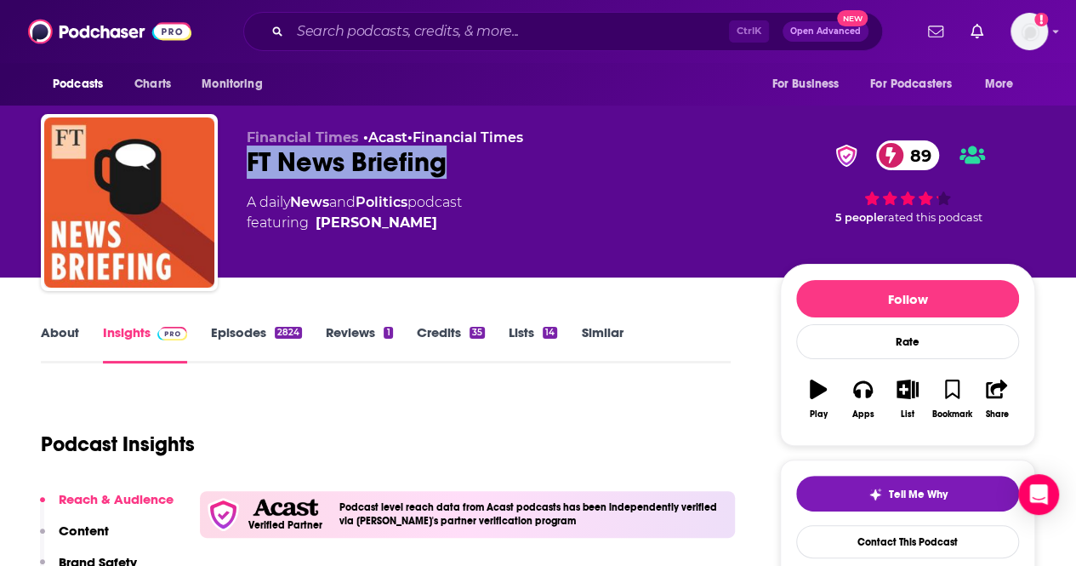
copy div "A daily News and Politics podcast"
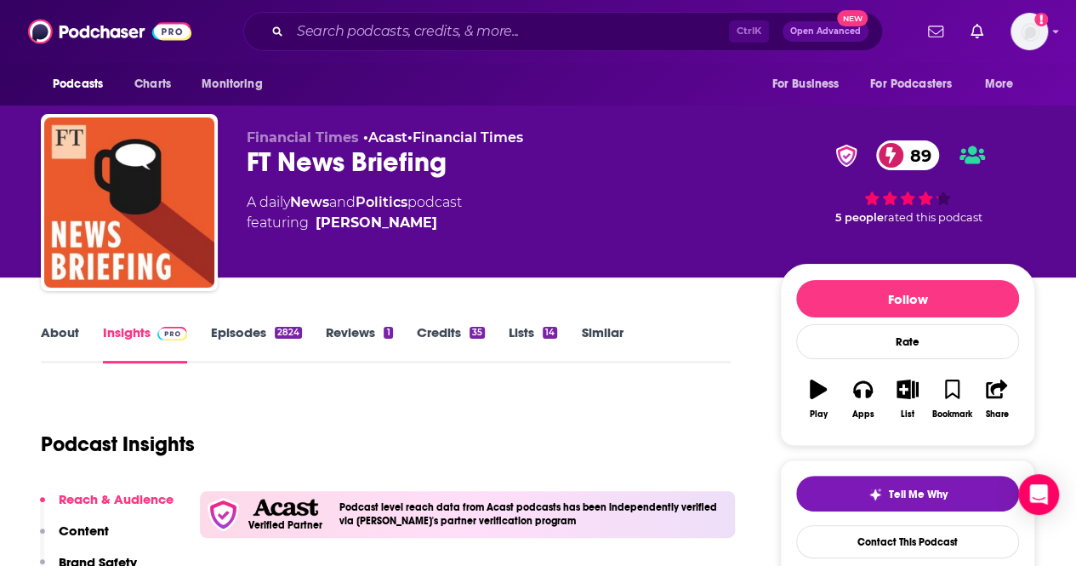
click at [332, 16] on div "Ctrl K Open Advanced New" at bounding box center [563, 31] width 640 height 39
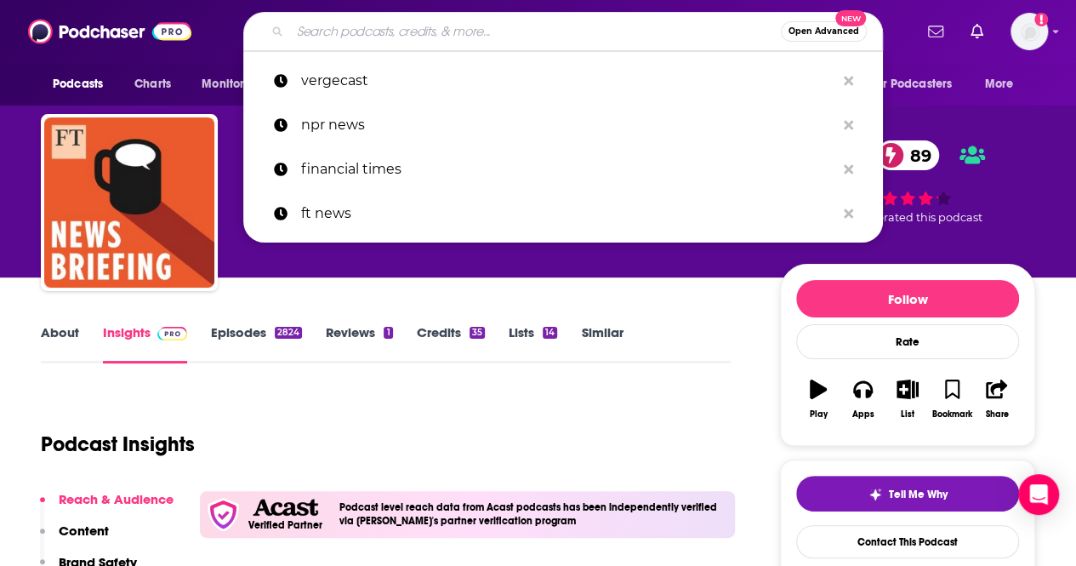
click at [333, 33] on input "Search podcasts, credits, & more..." at bounding box center [535, 31] width 491 height 27
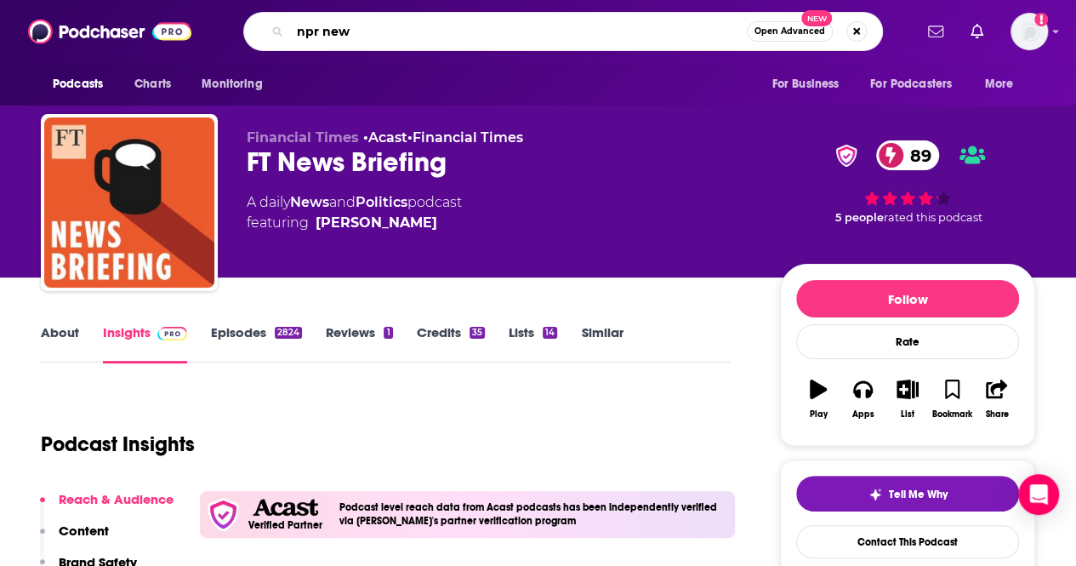
type input "npr news"
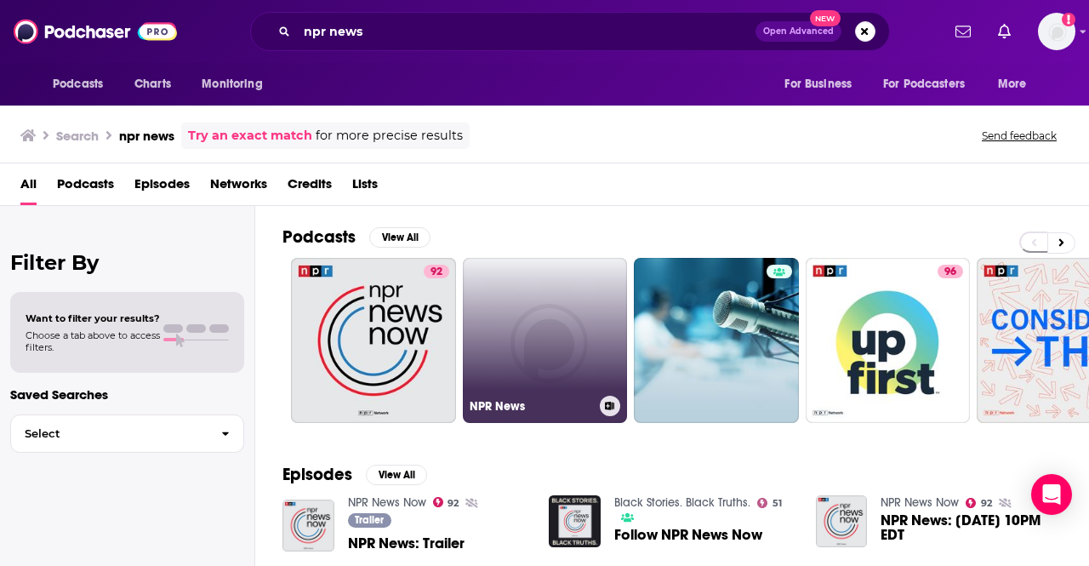
click at [560, 310] on link "NPR News" at bounding box center [545, 340] width 165 height 165
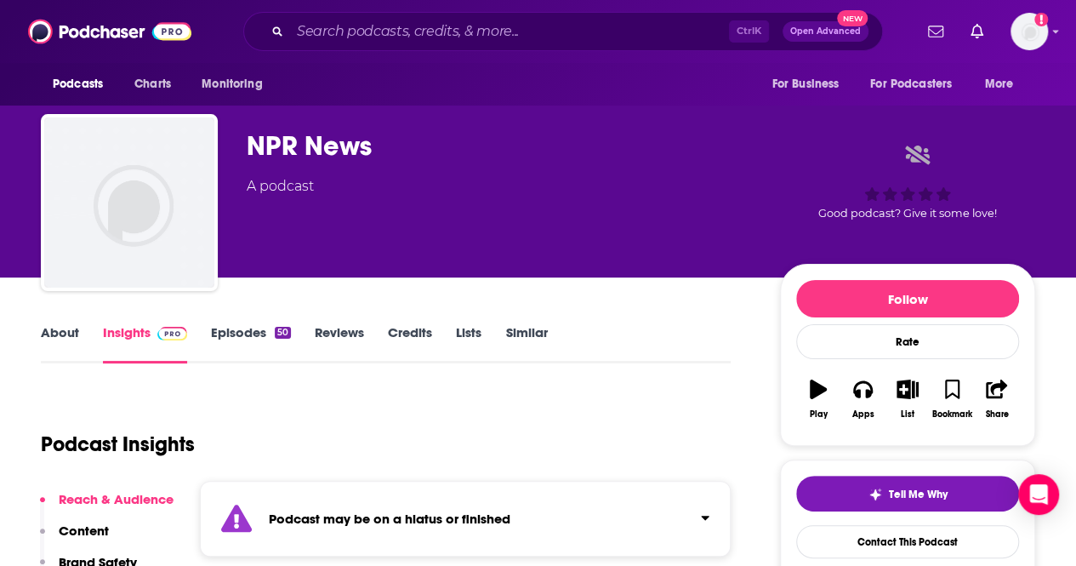
click at [281, 179] on div "A podcast" at bounding box center [280, 186] width 67 height 20
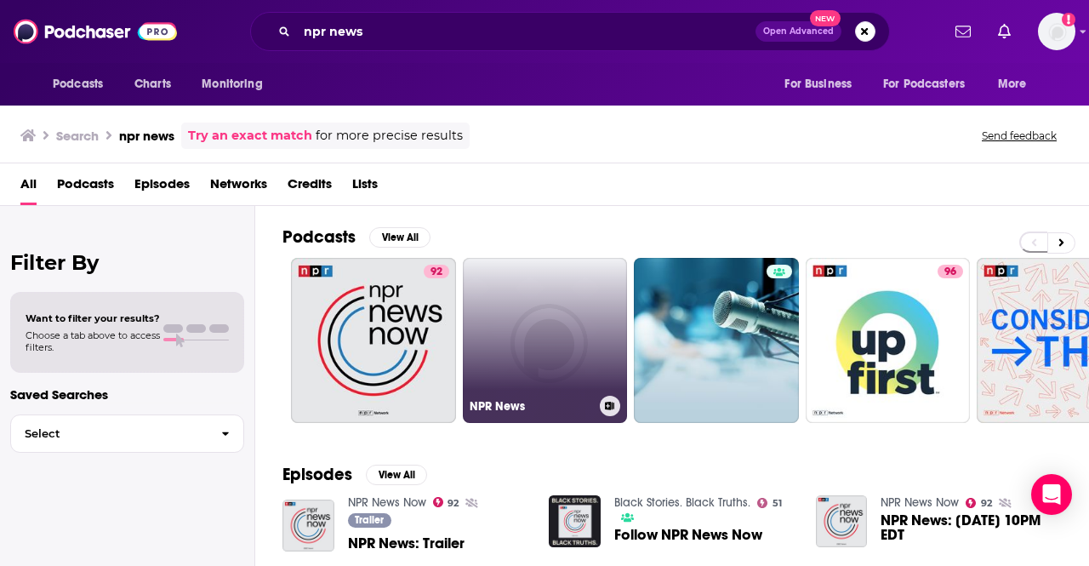
scroll to position [43, 0]
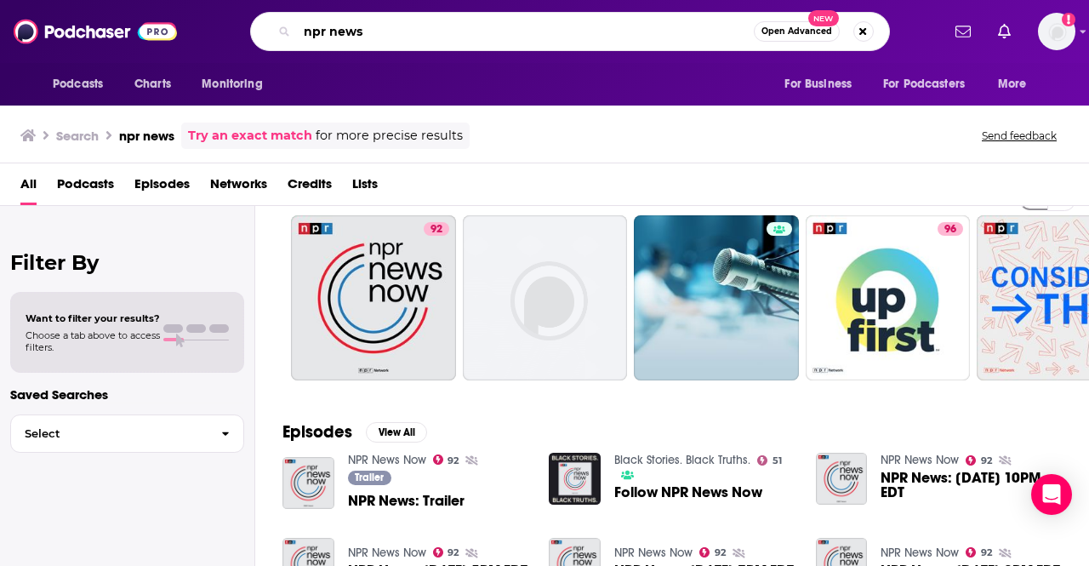
click at [433, 36] on input "npr news" at bounding box center [525, 31] width 457 height 27
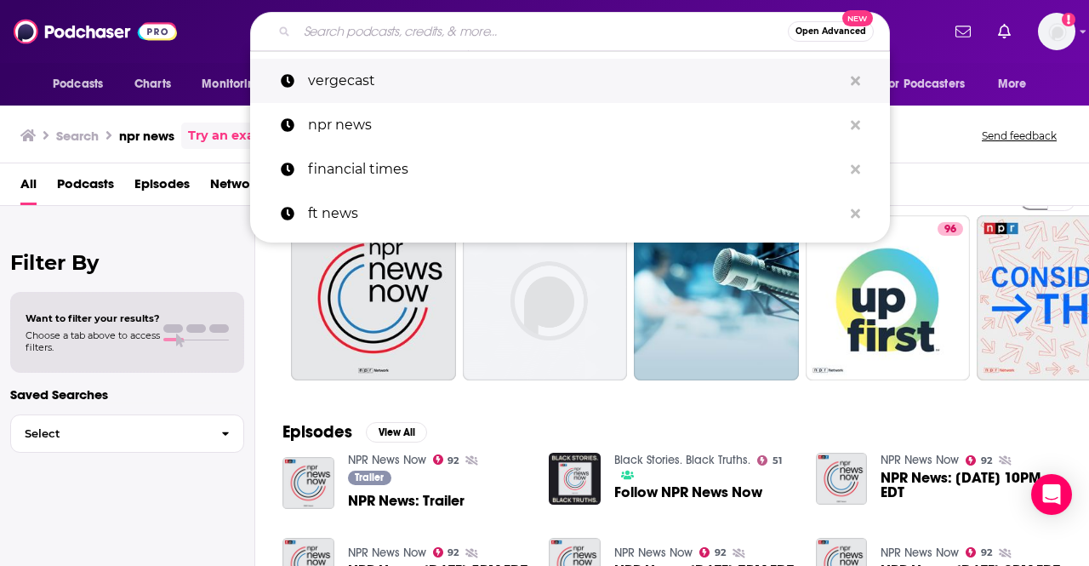
click at [352, 82] on p "vergecast" at bounding box center [575, 81] width 534 height 44
type input "vergecast"
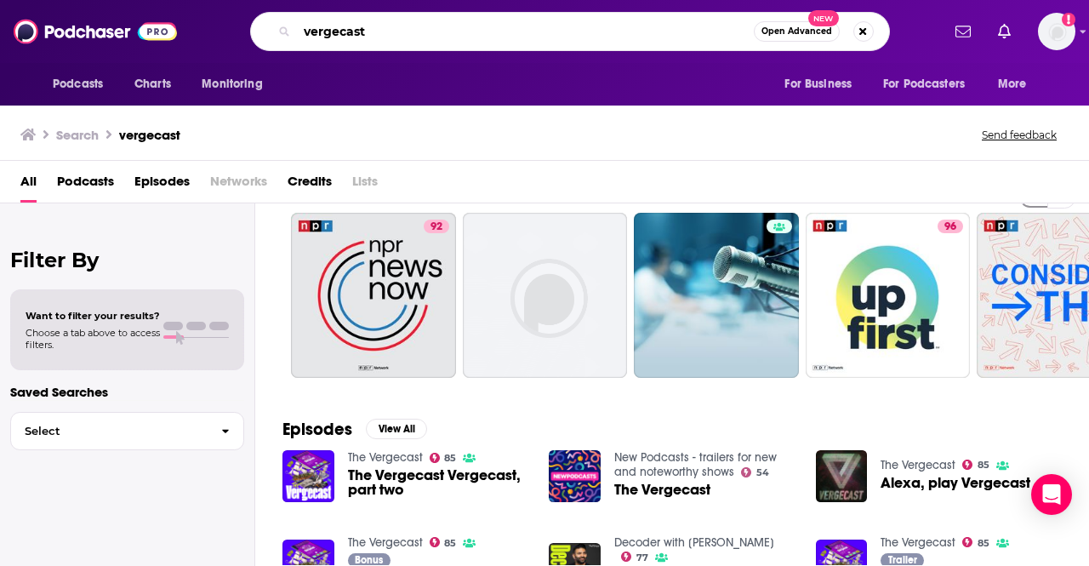
click at [431, 29] on input "vergecast" at bounding box center [525, 31] width 457 height 27
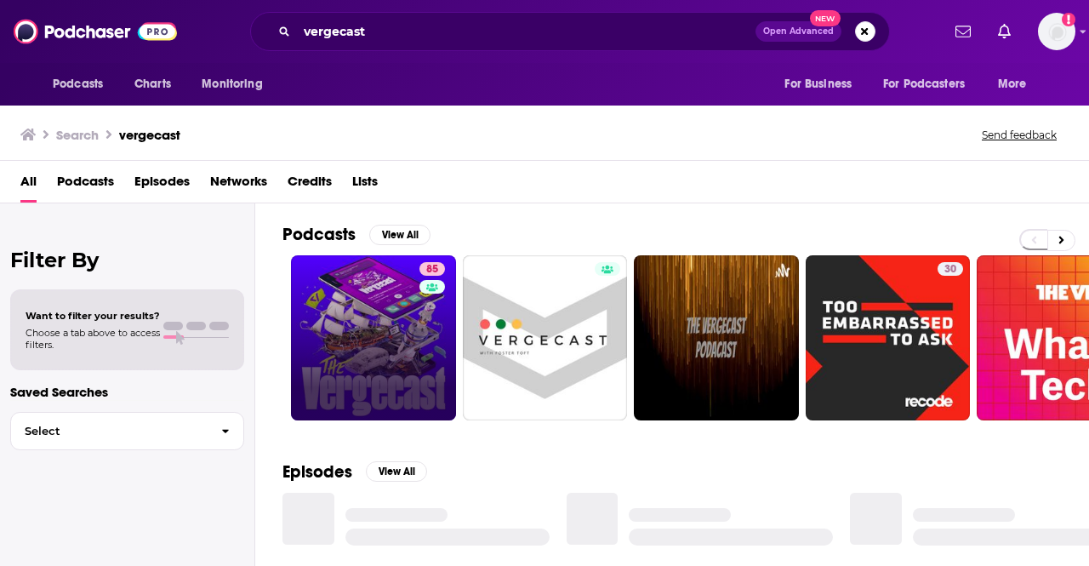
click at [369, 350] on link "85" at bounding box center [373, 337] width 165 height 165
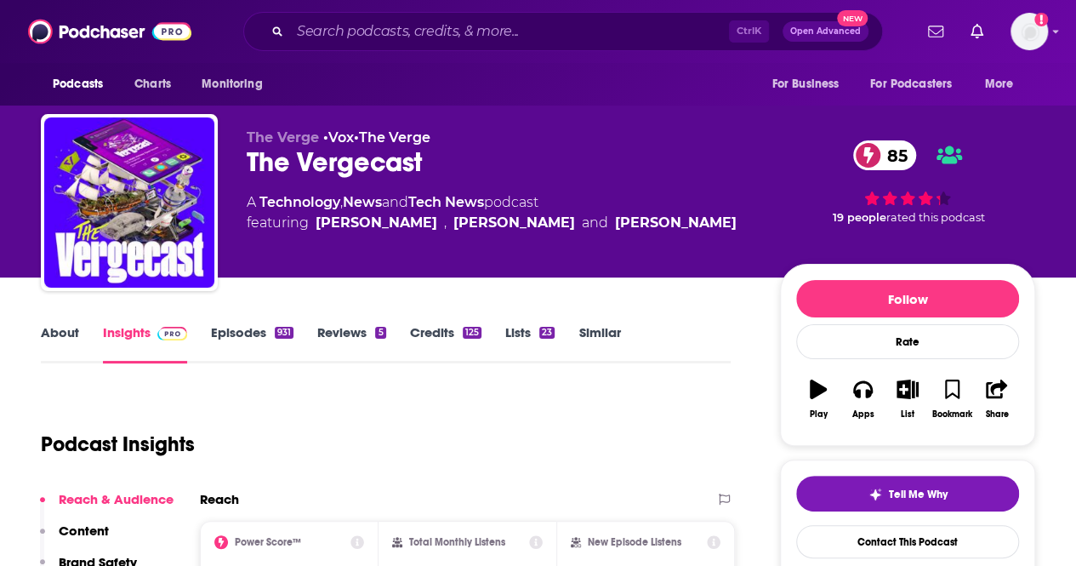
drag, startPoint x: 245, startPoint y: 200, endPoint x: 572, endPoint y: 199, distance: 327.4
click at [572, 199] on div "The Verge • Vox • The Verge The Vergecast 85 A Technology , News and Tech News …" at bounding box center [538, 206] width 994 height 184
click at [322, 35] on input "Search podcasts, credits, & more..." at bounding box center [509, 31] width 439 height 27
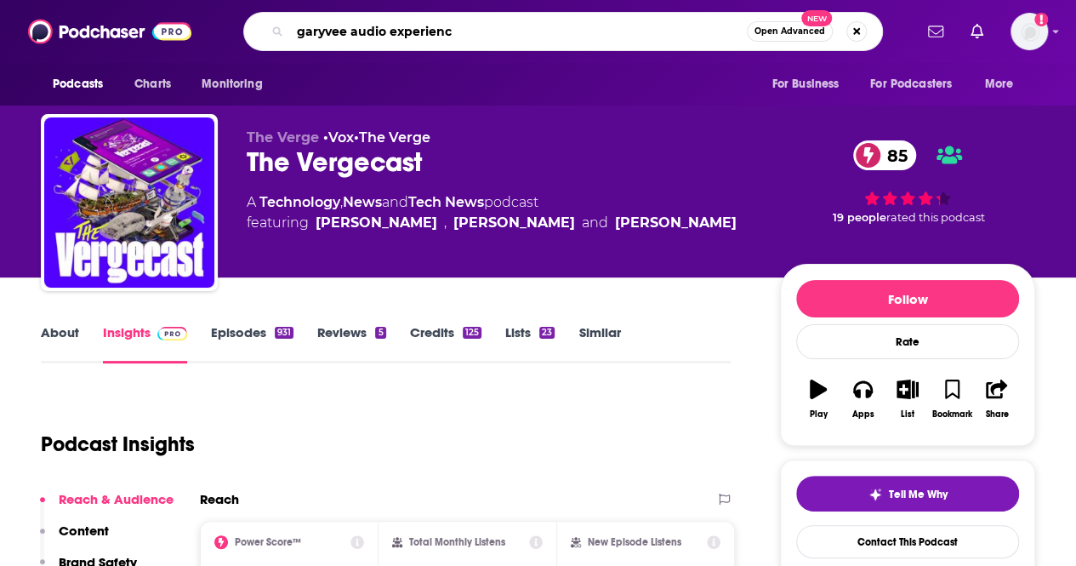
type input "garyvee audio experience"
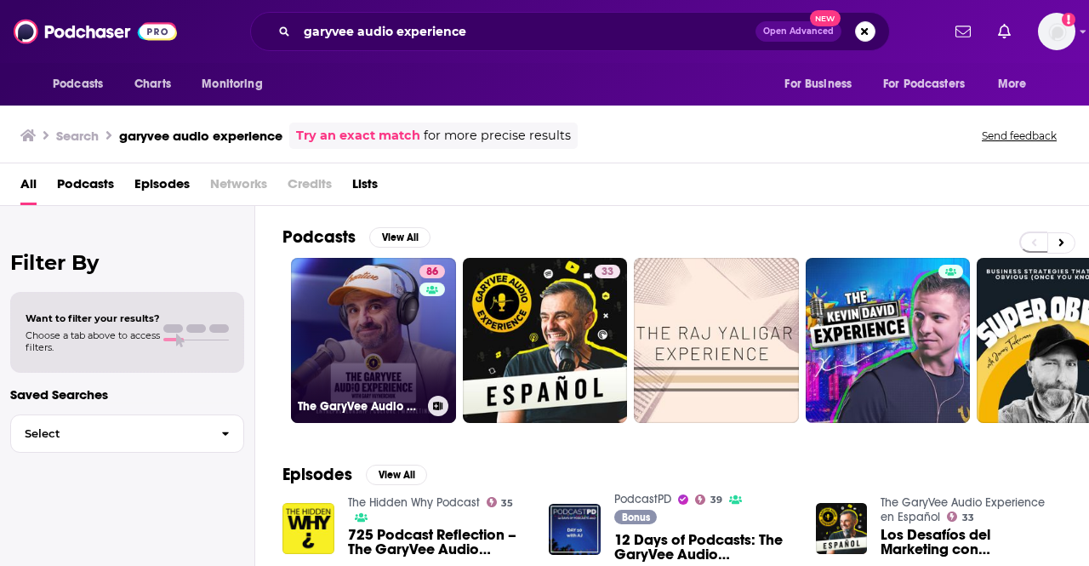
click at [384, 325] on link "86 The GaryVee Audio Experience" at bounding box center [373, 340] width 165 height 165
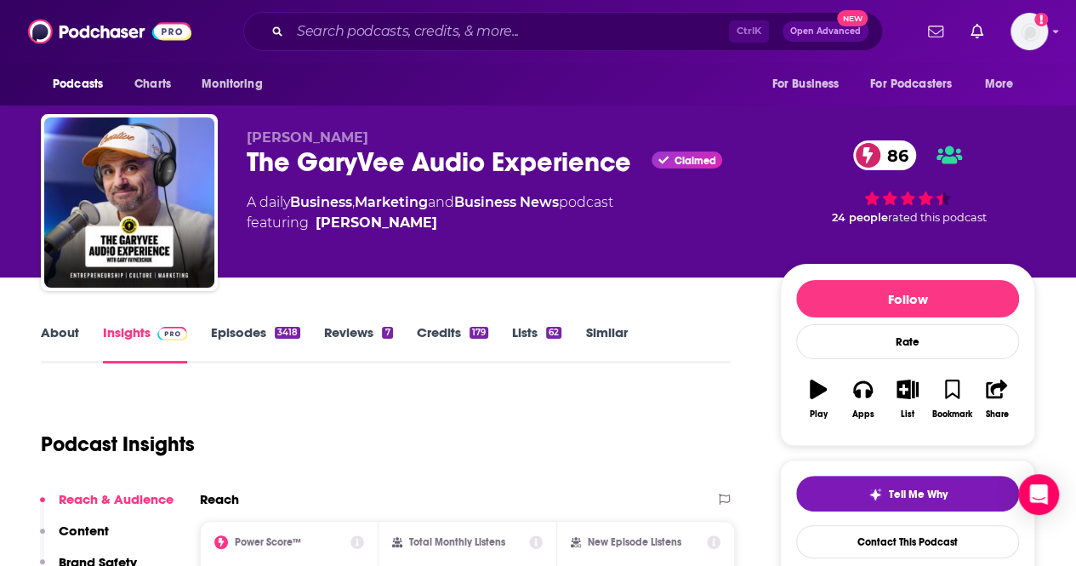
drag, startPoint x: 247, startPoint y: 200, endPoint x: 713, endPoint y: 213, distance: 466.3
click at [713, 213] on div "A daily Business , Marketing and Business News podcast featuring Gary Vaynerchuk" at bounding box center [500, 212] width 506 height 41
copy div "A daily Business , Marketing and Business News podcast featuring"
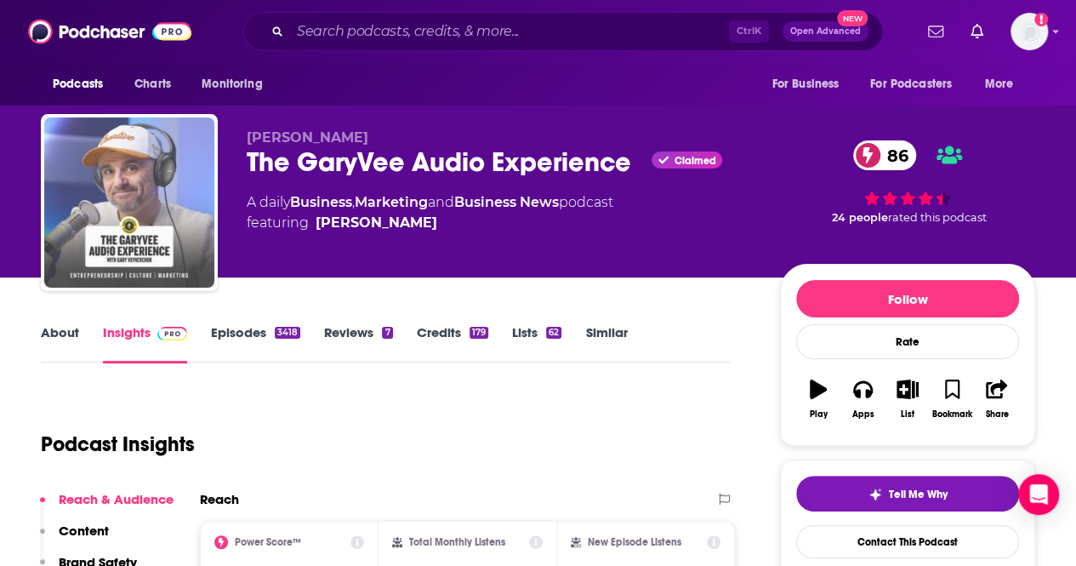
click at [191, 193] on img "The GaryVee Audio Experience" at bounding box center [129, 202] width 170 height 170
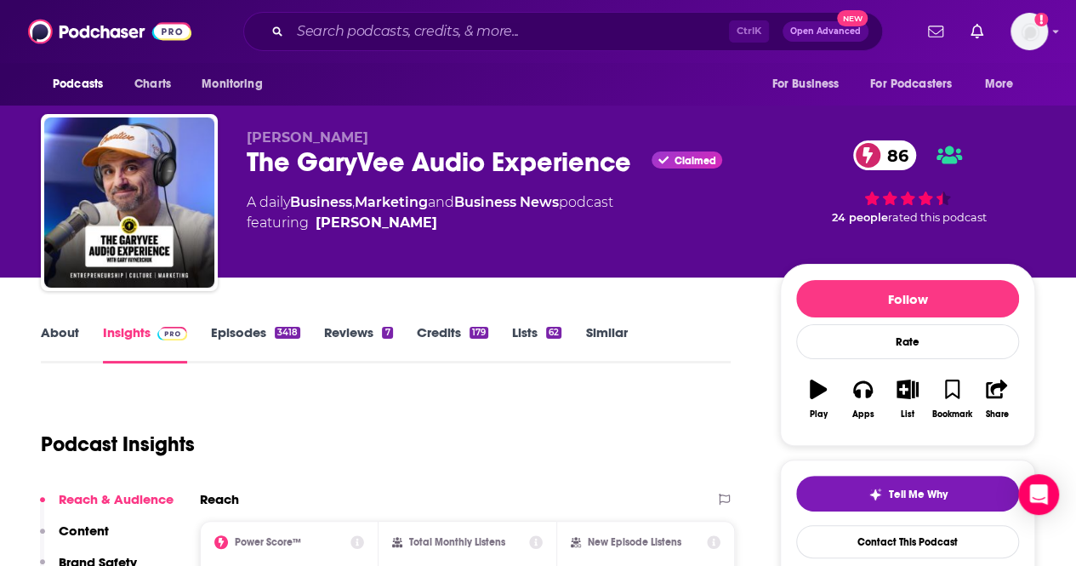
click at [230, 197] on div "Gary Vaynerchuk The GaryVee Audio Experience Claimed 86 A daily Business , Mark…" at bounding box center [538, 206] width 994 height 184
drag, startPoint x: 247, startPoint y: 201, endPoint x: 469, endPoint y: 246, distance: 227.3
click at [469, 246] on div "Gary Vaynerchuk The GaryVee Audio Experience Claimed 86 A daily Business , Mark…" at bounding box center [500, 197] width 506 height 136
copy div "A daily Business , Marketing and Business News podcast featuring Gary Vaynerchuk"
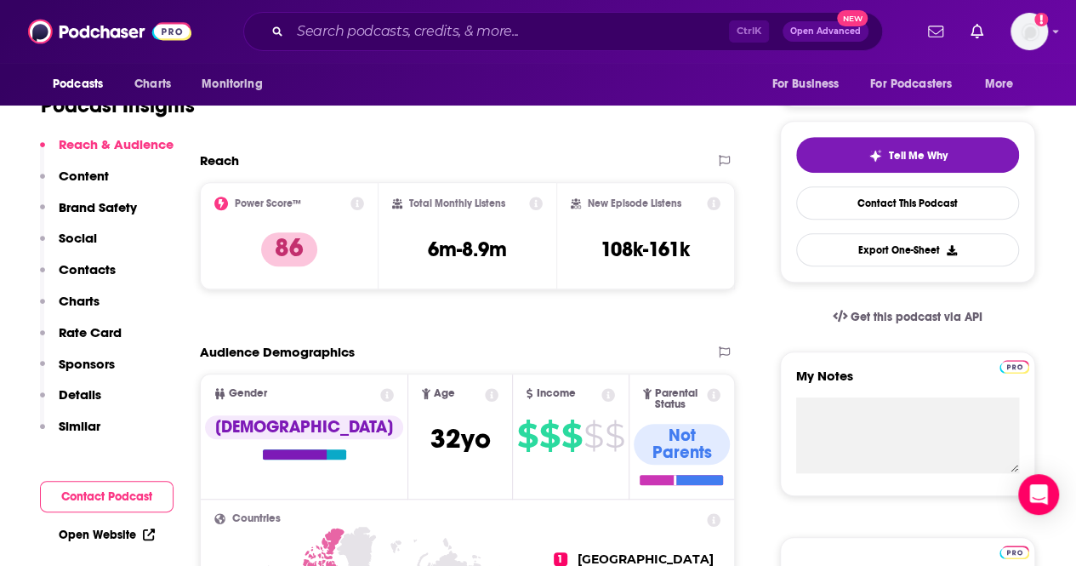
scroll to position [340, 0]
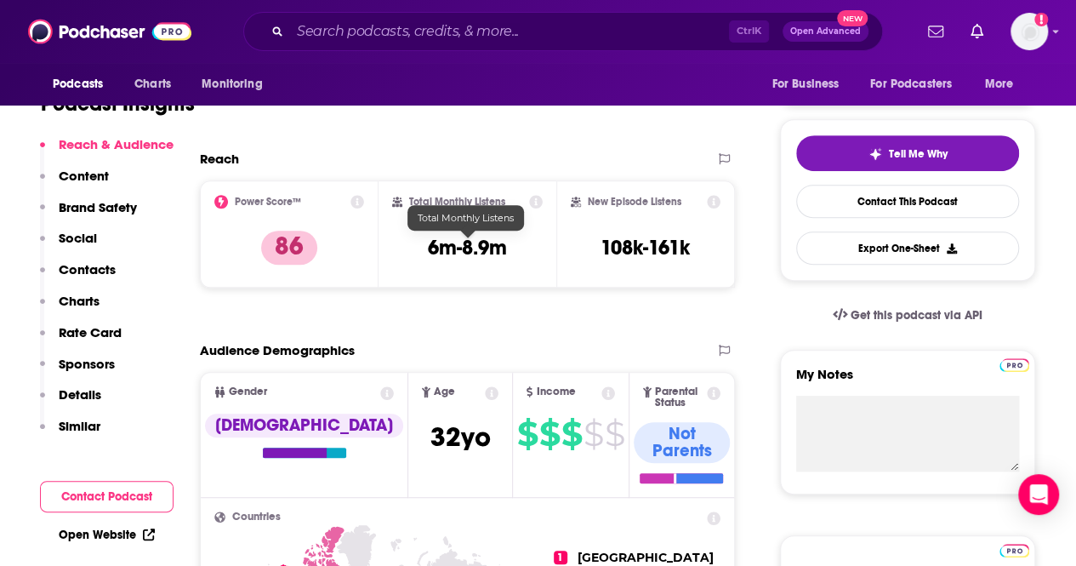
drag, startPoint x: 461, startPoint y: 246, endPoint x: 430, endPoint y: 271, distance: 39.9
click at [430, 271] on div "Total Monthly Listens 6m-8.9m" at bounding box center [467, 234] width 151 height 78
drag, startPoint x: 416, startPoint y: 242, endPoint x: 533, endPoint y: 253, distance: 117.9
click at [533, 253] on div "Total Monthly Listens 6m-8.9m" at bounding box center [467, 234] width 151 height 78
copy h3 "6m-8.9m"
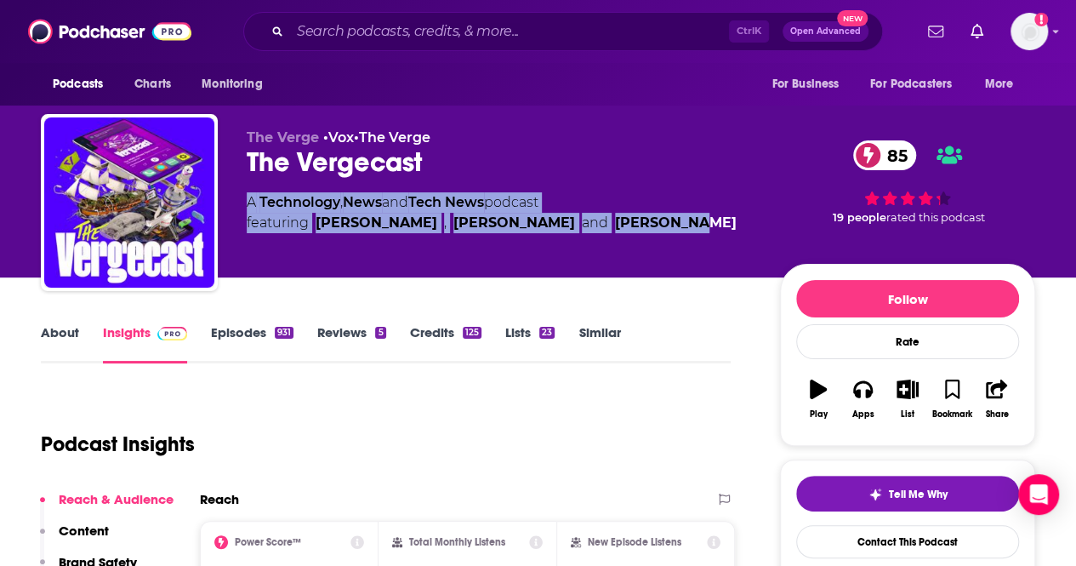
drag, startPoint x: 242, startPoint y: 202, endPoint x: 619, endPoint y: 225, distance: 377.5
click at [619, 225] on div "The Verge • Vox • The Verge The Vergecast 85 A Technology , News and Tech News …" at bounding box center [538, 206] width 994 height 184
copy div "A Technology , News and Tech News podcast featuring David Pierce , Nilay Patel …"
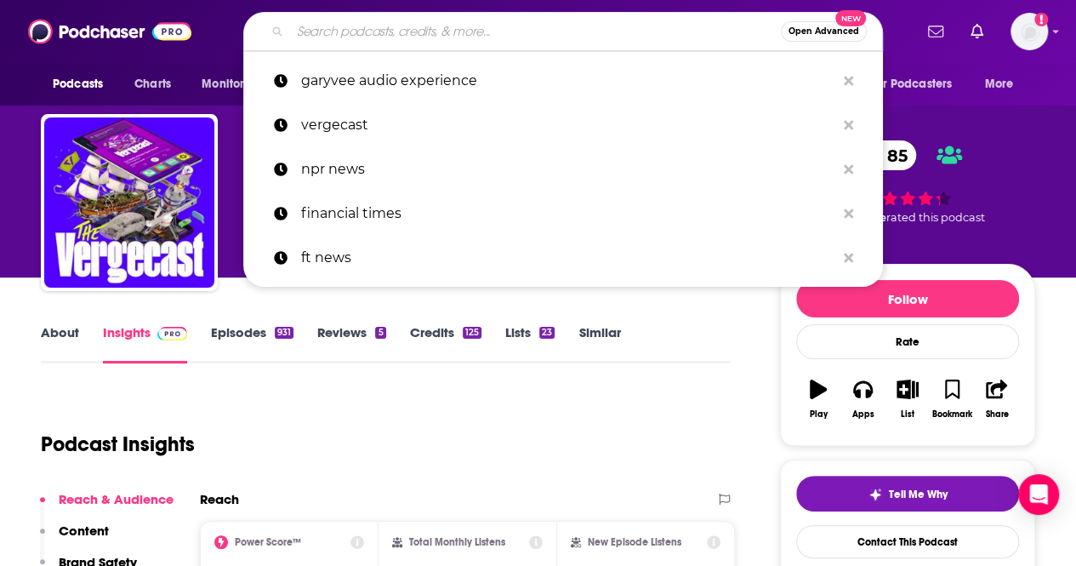
click at [507, 23] on input "Search podcasts, credits, & more..." at bounding box center [535, 31] width 491 height 27
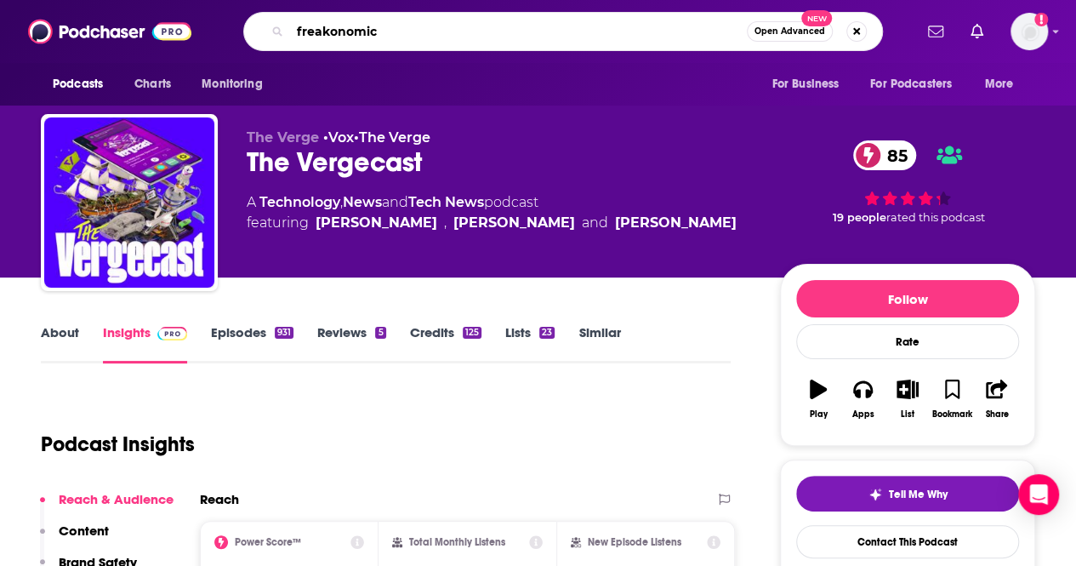
type input "freakonomics"
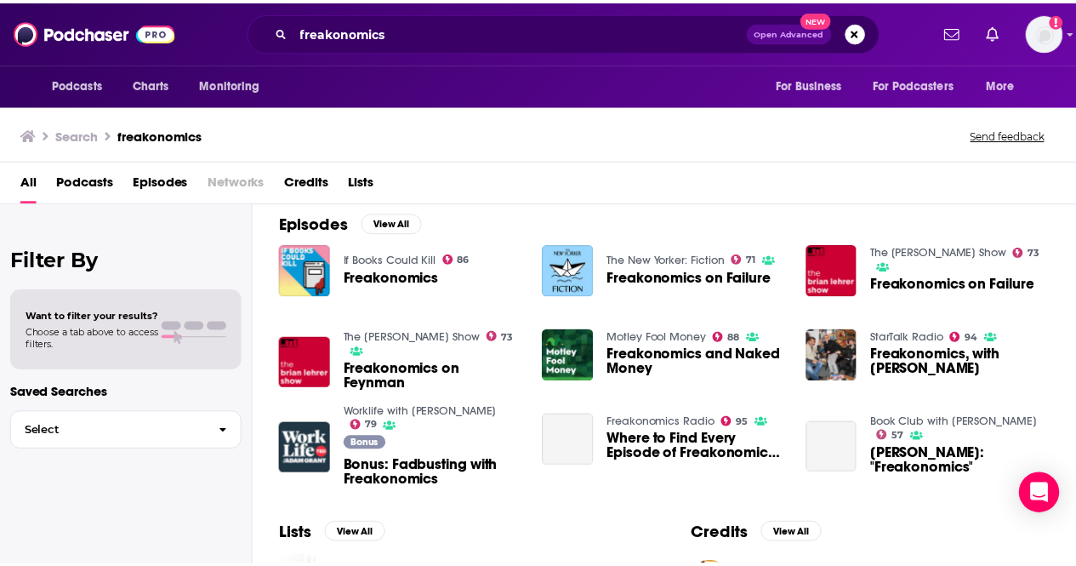
scroll to position [255, 0]
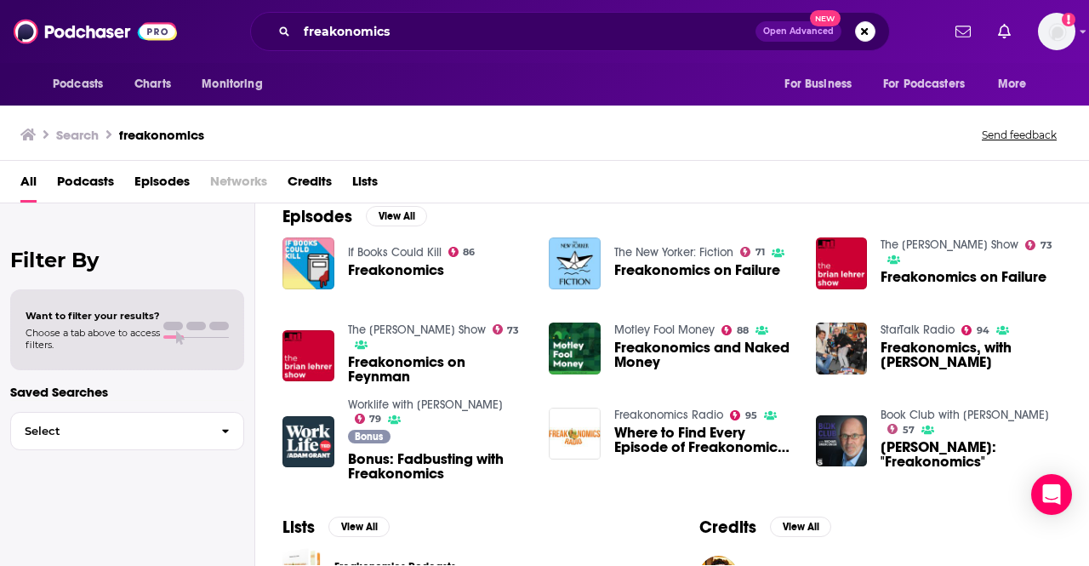
click at [400, 265] on span "Freakonomics" at bounding box center [396, 270] width 96 height 14
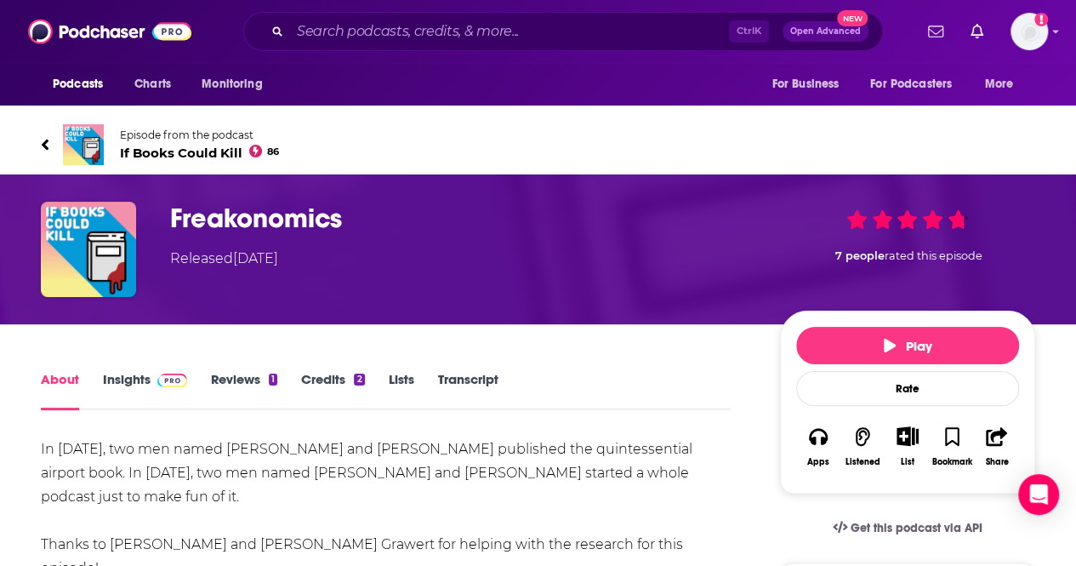
click at [312, 213] on h1 "Freakonomics" at bounding box center [461, 218] width 583 height 33
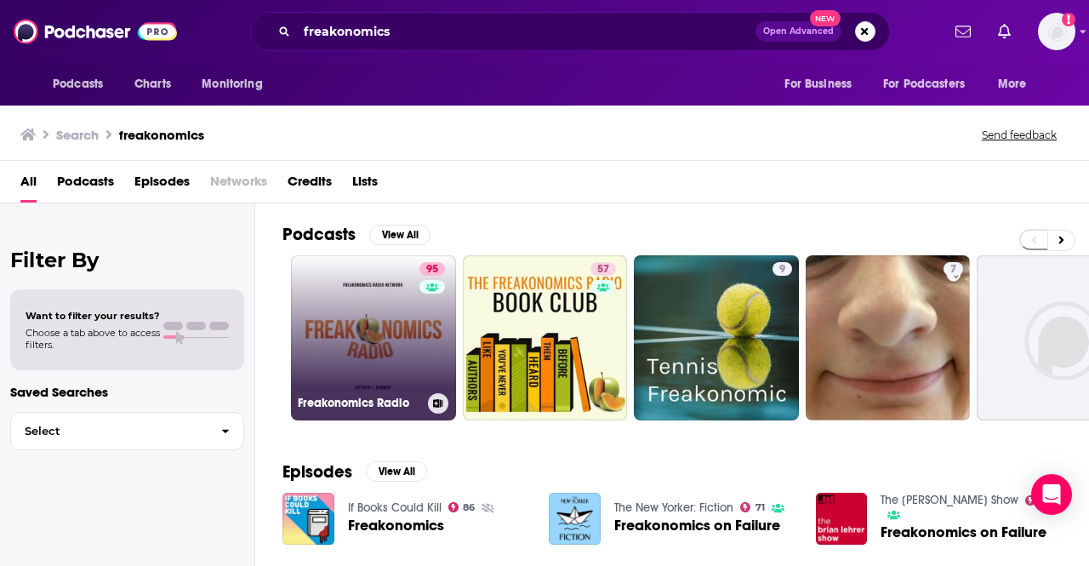
click at [365, 292] on link "95 Freakonomics Radio" at bounding box center [373, 337] width 165 height 165
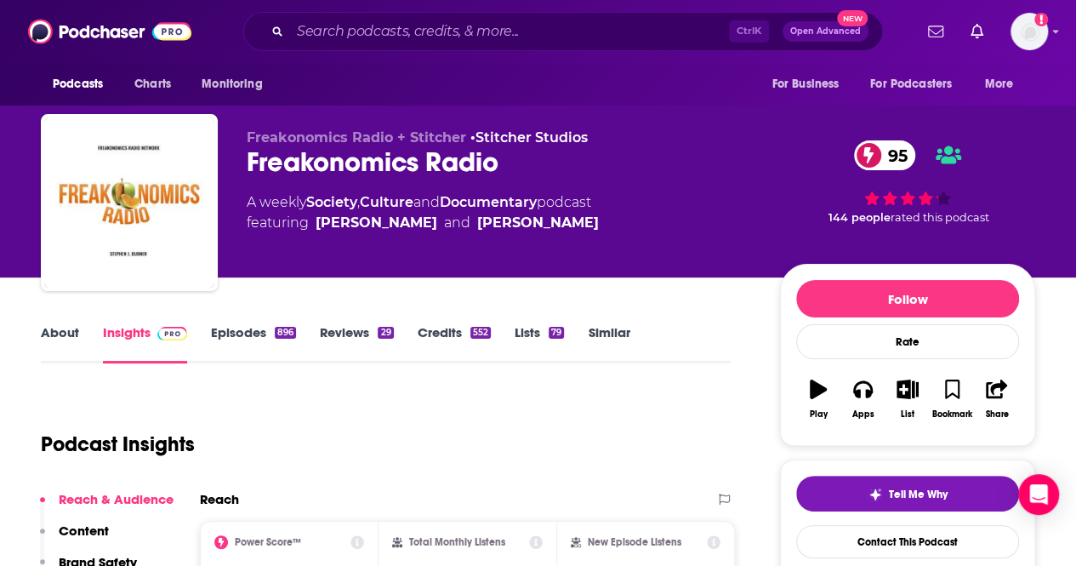
drag, startPoint x: 236, startPoint y: 203, endPoint x: 566, endPoint y: 239, distance: 331.9
click at [566, 239] on div "Freakonomics Radio + Stitcher • Stitcher Studios Freakonomics Radio 95 A weekly…" at bounding box center [538, 206] width 994 height 184
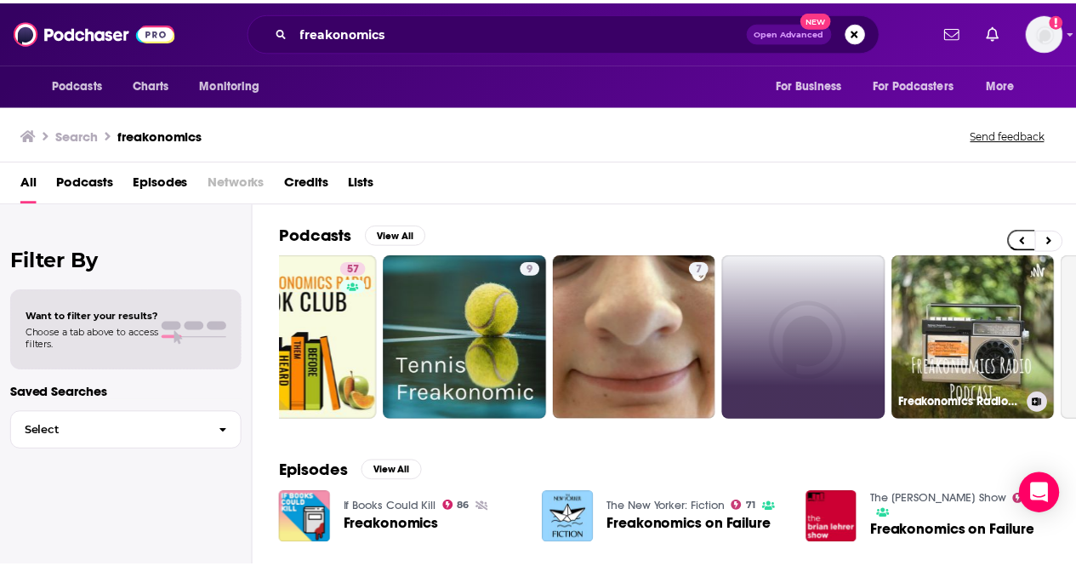
scroll to position [0, 245]
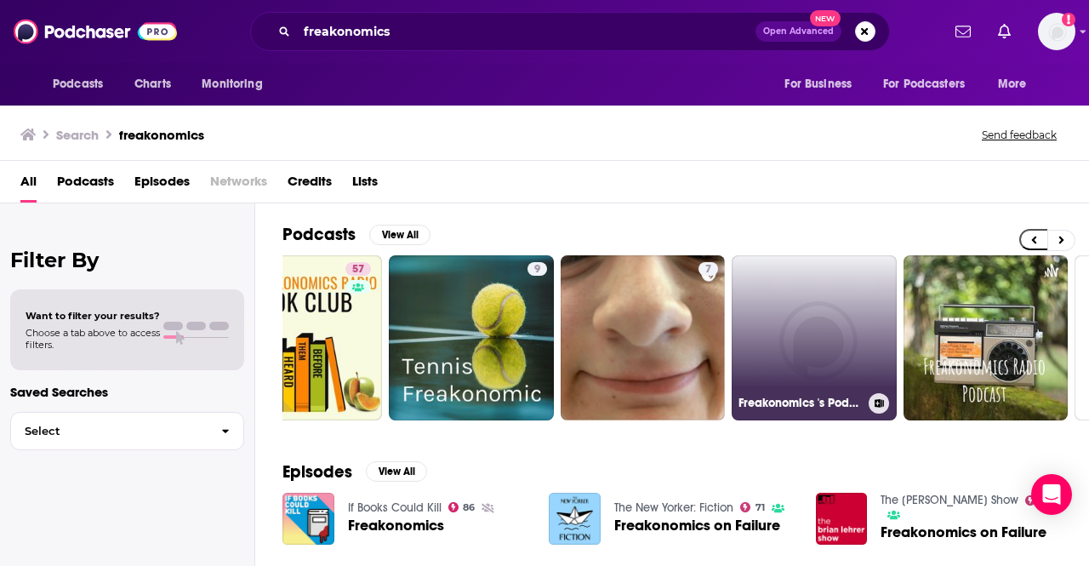
click at [821, 338] on link "Freakonomics 's Podcast" at bounding box center [813, 337] width 165 height 165
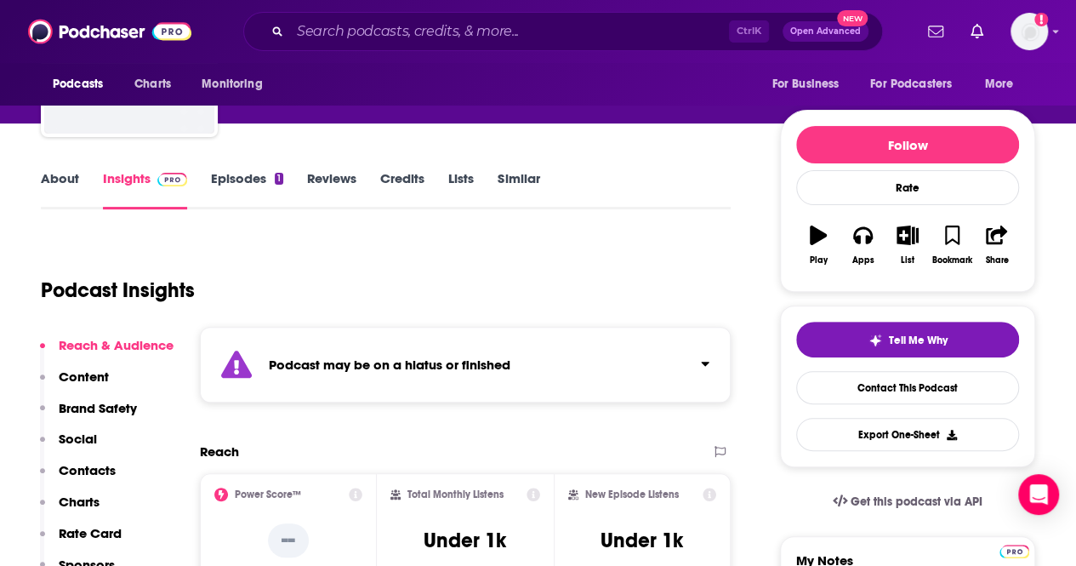
scroll to position [170, 0]
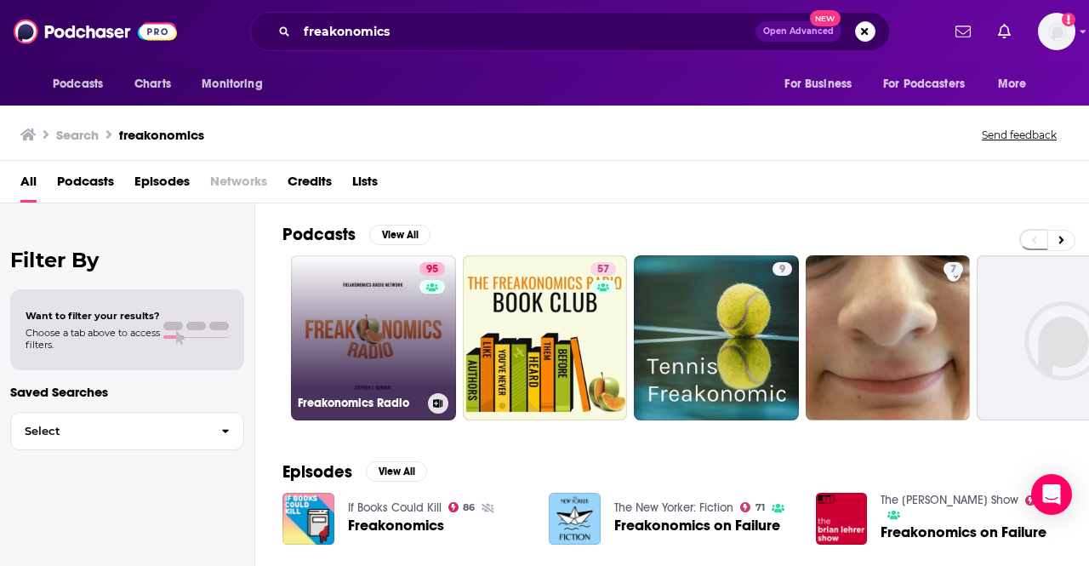
click at [356, 350] on link "95 Freakonomics Radio" at bounding box center [373, 337] width 165 height 165
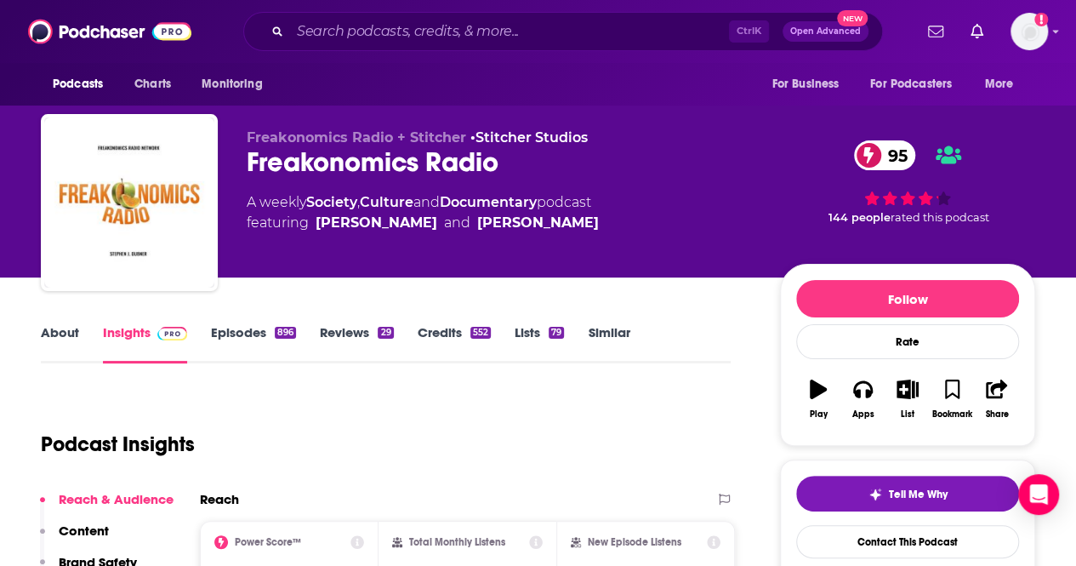
drag, startPoint x: 256, startPoint y: 198, endPoint x: 615, endPoint y: 217, distance: 359.4
click at [619, 217] on div "A weekly Society , Culture and Documentary podcast featuring Steve Levitt and S…" at bounding box center [500, 212] width 506 height 41
drag, startPoint x: 225, startPoint y: 206, endPoint x: 246, endPoint y: 201, distance: 21.9
click at [228, 205] on div "Freakonomics Radio + Stitcher • Stitcher Studios Freakonomics Radio 95 A weekly…" at bounding box center [538, 206] width 994 height 184
drag, startPoint x: 234, startPoint y: 195, endPoint x: 598, endPoint y: 234, distance: 366.1
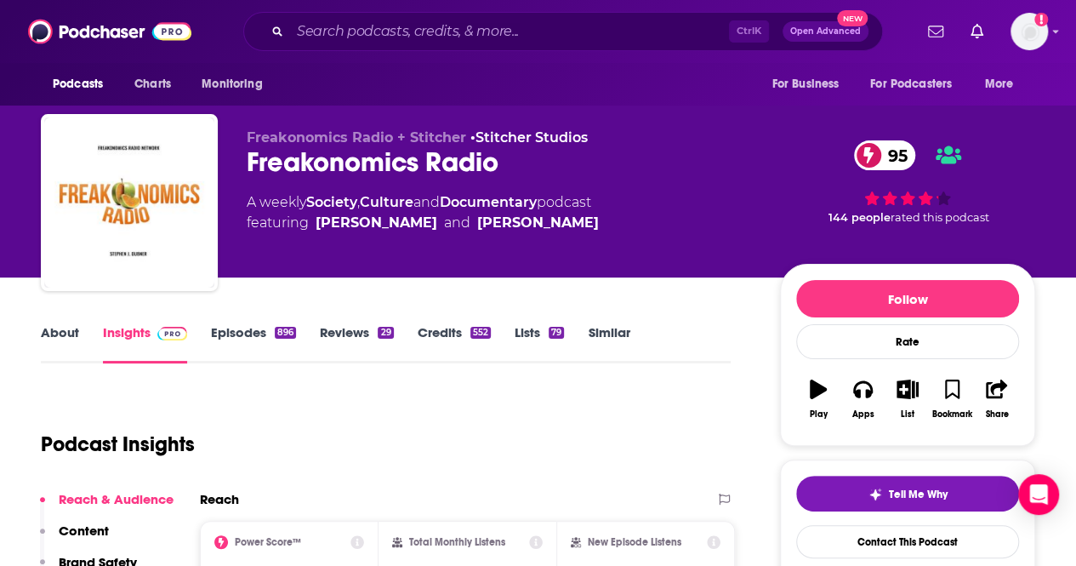
click at [598, 234] on div "Freakonomics Radio + Stitcher • Stitcher Studios Freakonomics Radio 95 A weekly…" at bounding box center [538, 206] width 994 height 184
copy div "A weekly Society , Culture and Documentary podcast featuring Steve Levitt and S…"
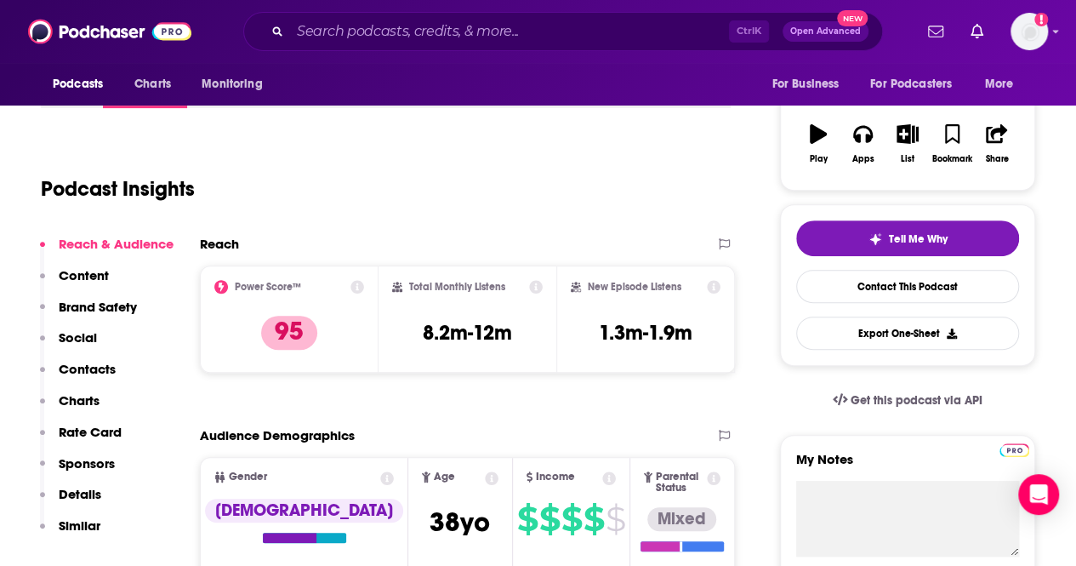
scroll to position [170, 0]
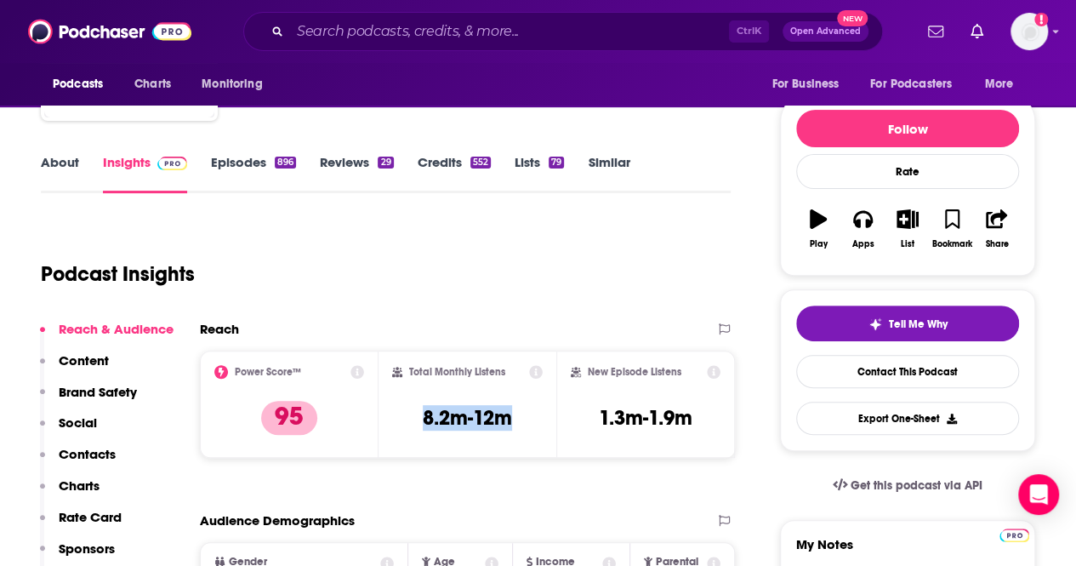
drag, startPoint x: 456, startPoint y: 415, endPoint x: 521, endPoint y: 417, distance: 64.7
click at [521, 417] on div "Total Monthly Listens 8.2m-12m" at bounding box center [467, 404] width 151 height 78
copy h3 "8.2m-12m"
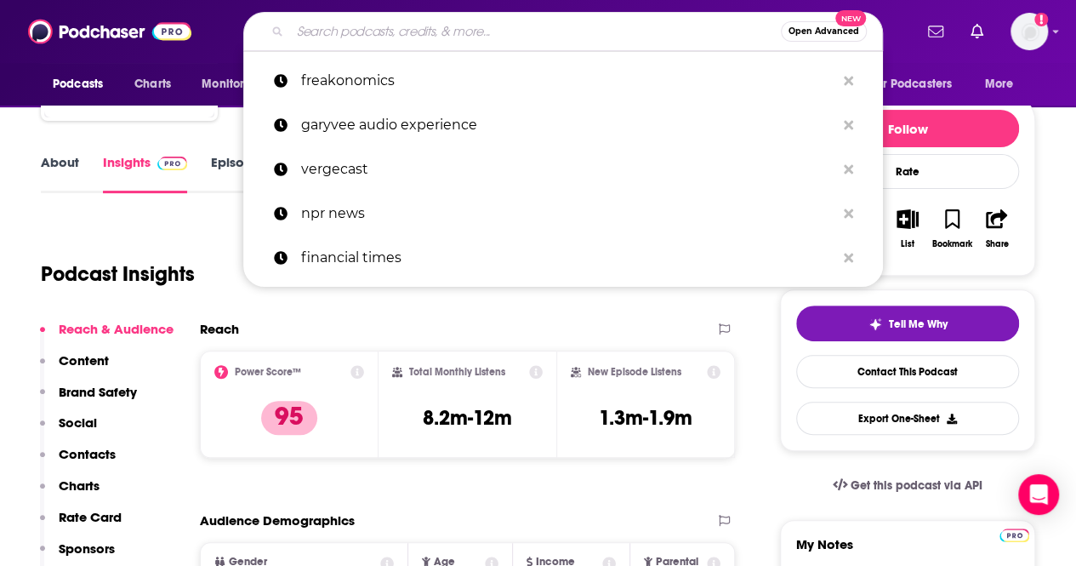
click at [481, 31] on input "Search podcasts, credits, & more..." at bounding box center [535, 31] width 491 height 27
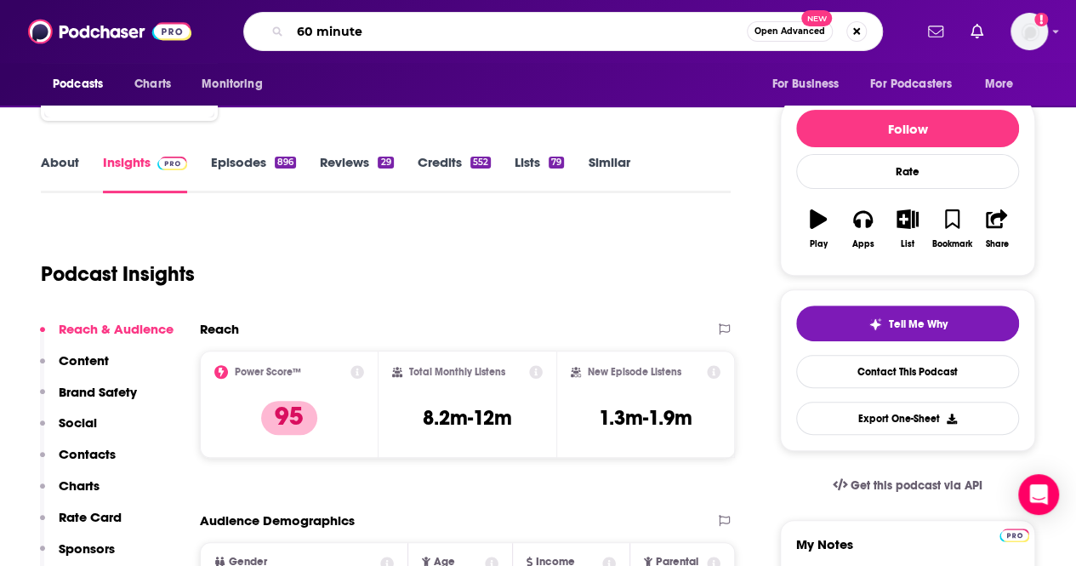
type input "60 minutes"
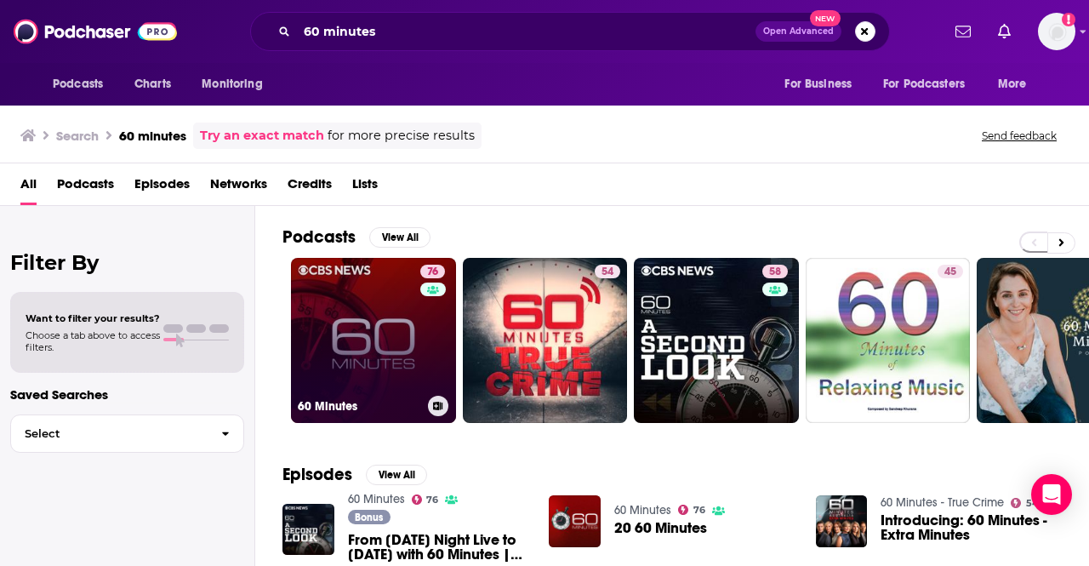
click at [416, 300] on link "76 60 Minutes" at bounding box center [373, 340] width 165 height 165
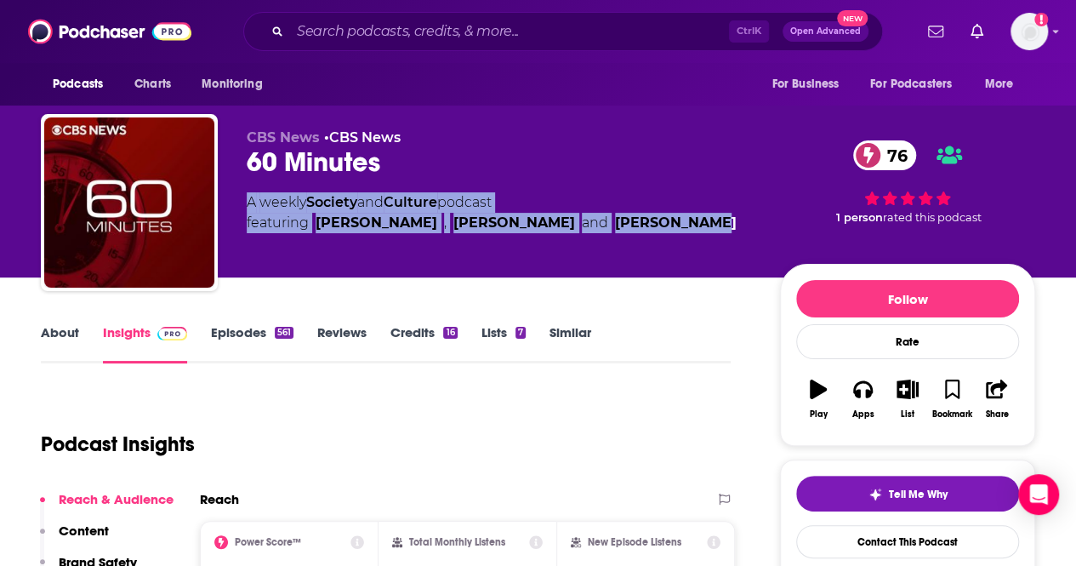
drag, startPoint x: 247, startPoint y: 204, endPoint x: 692, endPoint y: 230, distance: 446.4
click at [692, 230] on div "A weekly Society and Culture podcast featuring Bill Whitaker , John Dickerson a…" at bounding box center [500, 212] width 506 height 41
copy div "A weekly Society and Culture podcast featuring Bill Whitaker , John Dickerson a…"
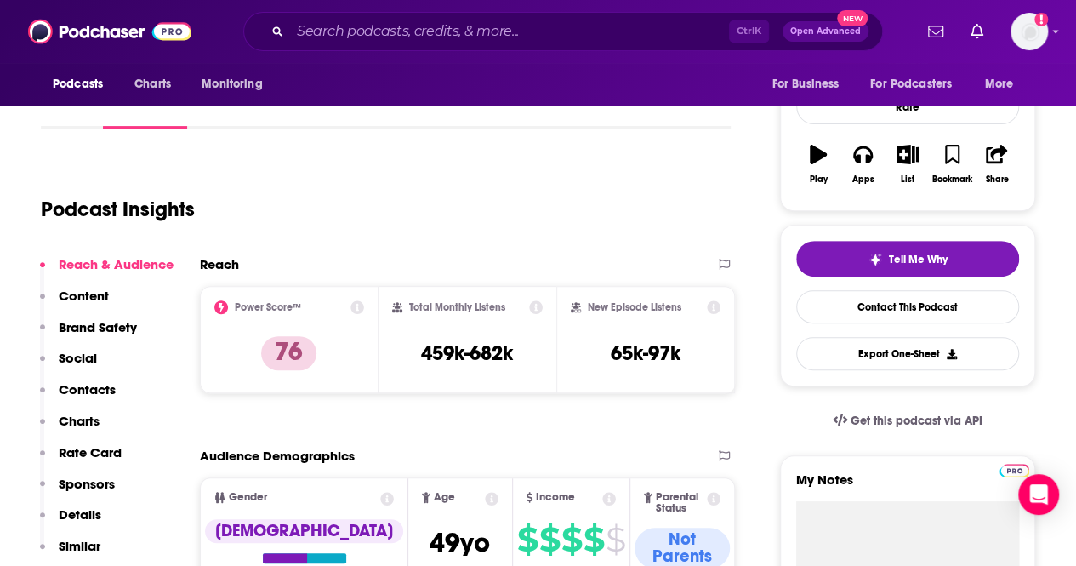
scroll to position [255, 0]
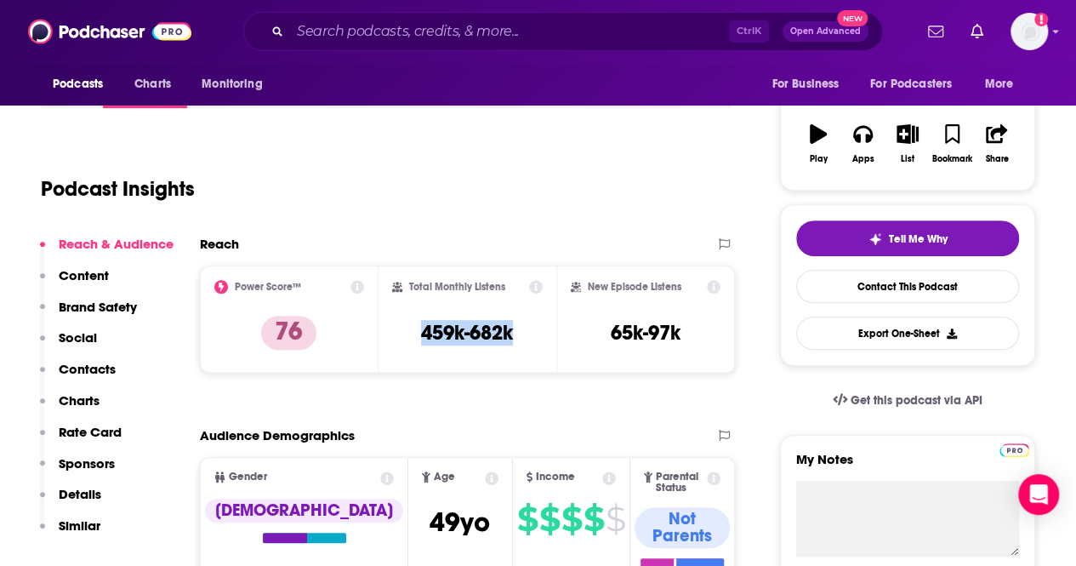
drag, startPoint x: 472, startPoint y: 337, endPoint x: 531, endPoint y: 337, distance: 58.7
click at [531, 337] on div "Total Monthly Listens 459k-682k" at bounding box center [467, 319] width 151 height 78
copy h3 "459k-682k"
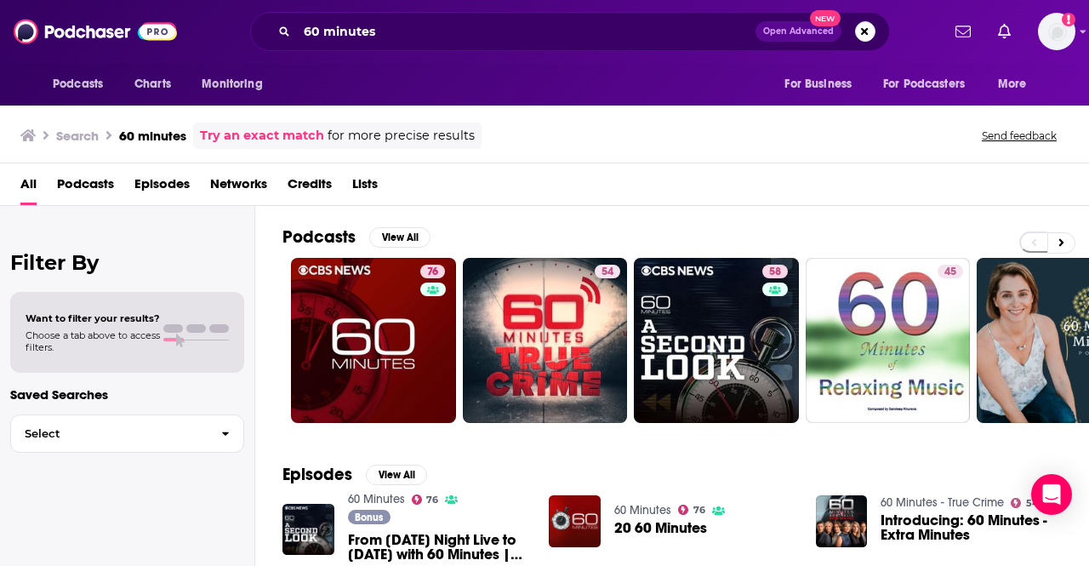
click at [325, 45] on div "60 minutes Open Advanced New" at bounding box center [570, 31] width 640 height 39
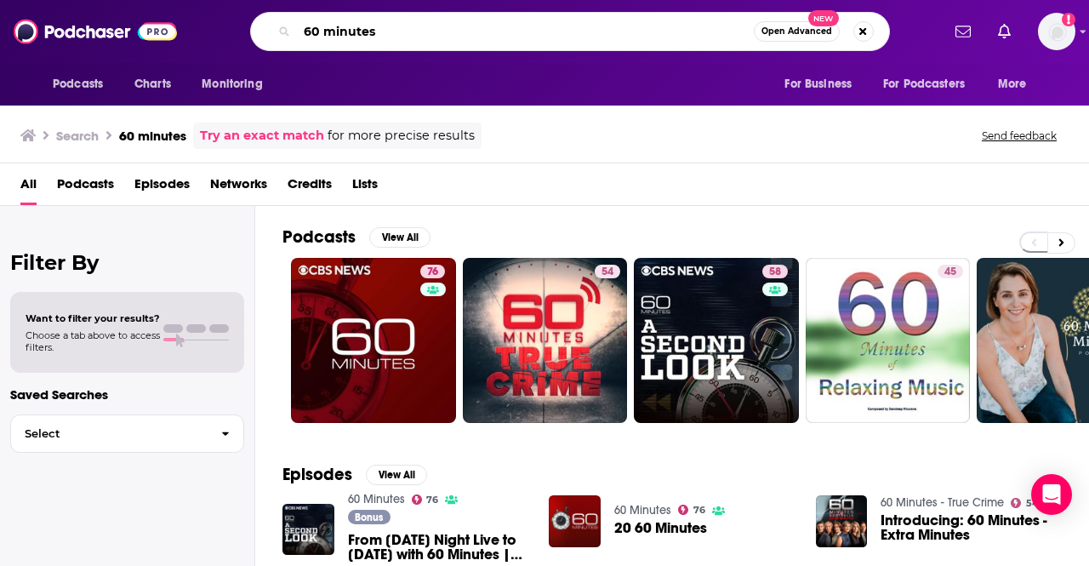
click at [349, 28] on input "60 minutes" at bounding box center [525, 31] width 457 height 27
paste input "a16z Podcast"
type input "a16z Podcast"
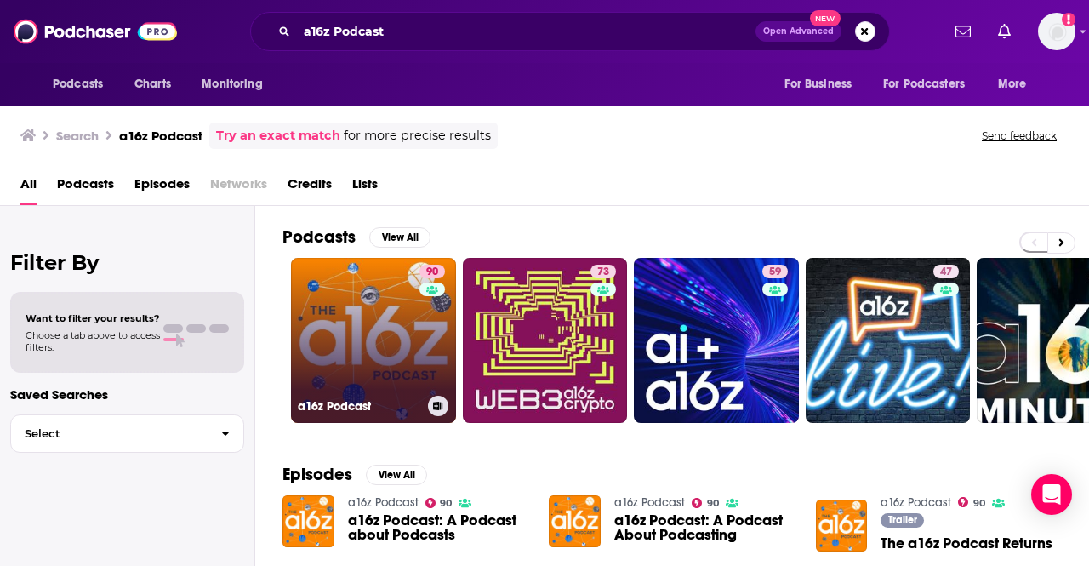
click at [409, 315] on link "90 a16z Podcast" at bounding box center [373, 340] width 165 height 165
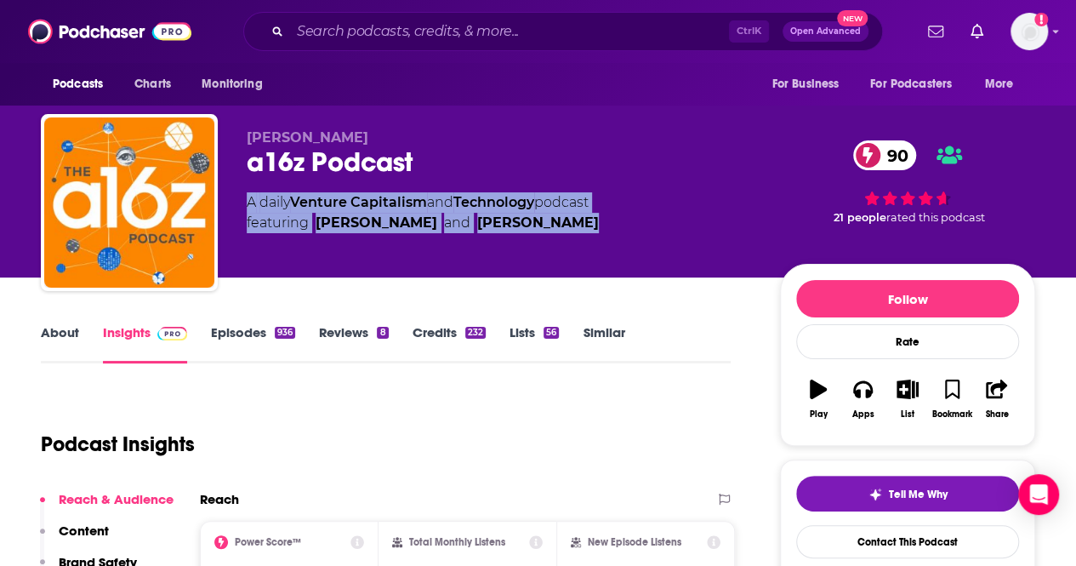
drag, startPoint x: 247, startPoint y: 204, endPoint x: 595, endPoint y: 222, distance: 348.3
click at [595, 222] on div "A daily Venture Capitalism and Technology podcast featuring Hanne Winarsky and …" at bounding box center [423, 212] width 352 height 41
copy div "A daily Venture Capitalism and Technology podcast featuring Hanne Winarsky and …"
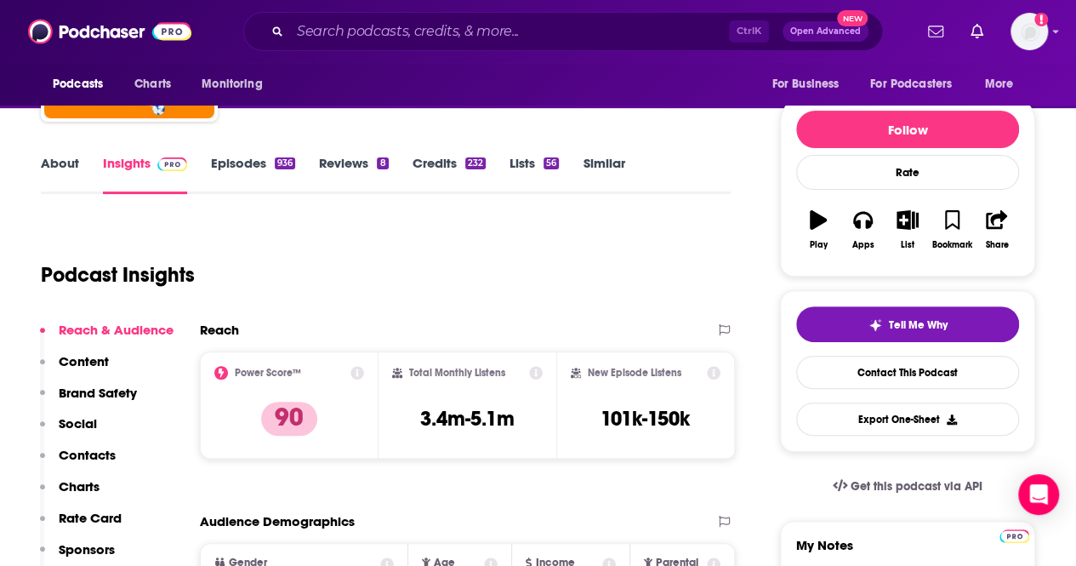
scroll to position [170, 0]
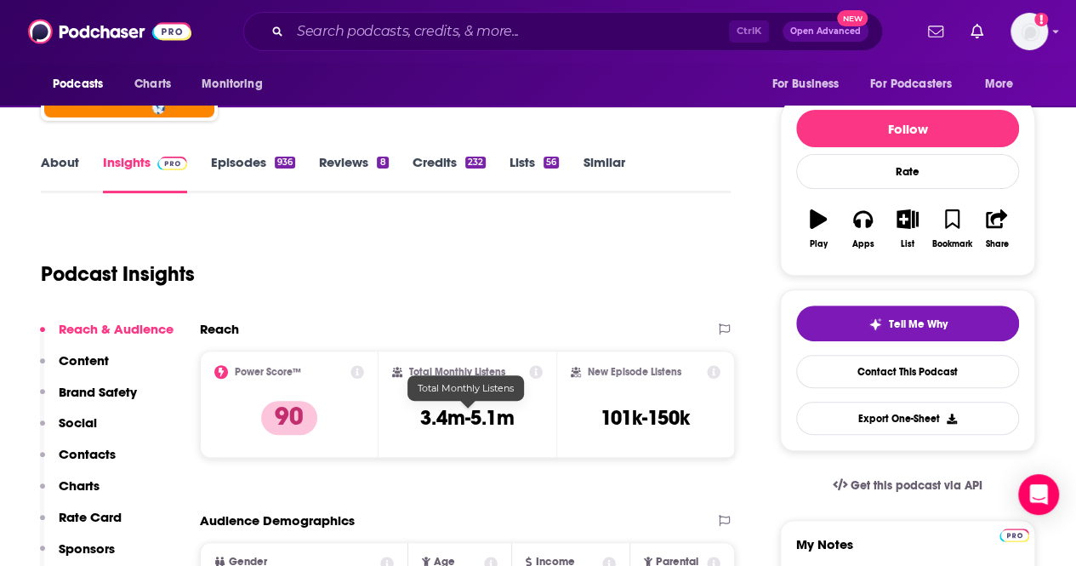
click at [447, 414] on h3 "3.4m-5.1m" at bounding box center [467, 418] width 94 height 26
drag, startPoint x: 461, startPoint y: 426, endPoint x: 516, endPoint y: 424, distance: 55.3
click at [516, 424] on div "Total Monthly Listens 3.4m-5.1m" at bounding box center [467, 404] width 151 height 78
copy h3 "3.4m-5.1m"
click at [418, 45] on div "Ctrl K Open Advanced New" at bounding box center [563, 31] width 640 height 39
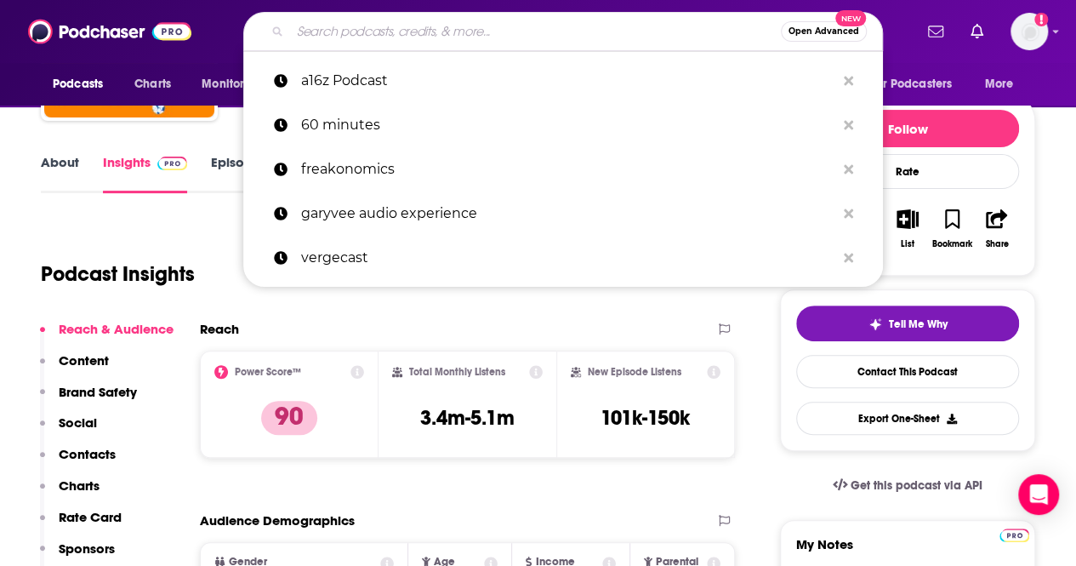
click at [418, 43] on input "Search podcasts, credits, & more..." at bounding box center [535, 31] width 491 height 27
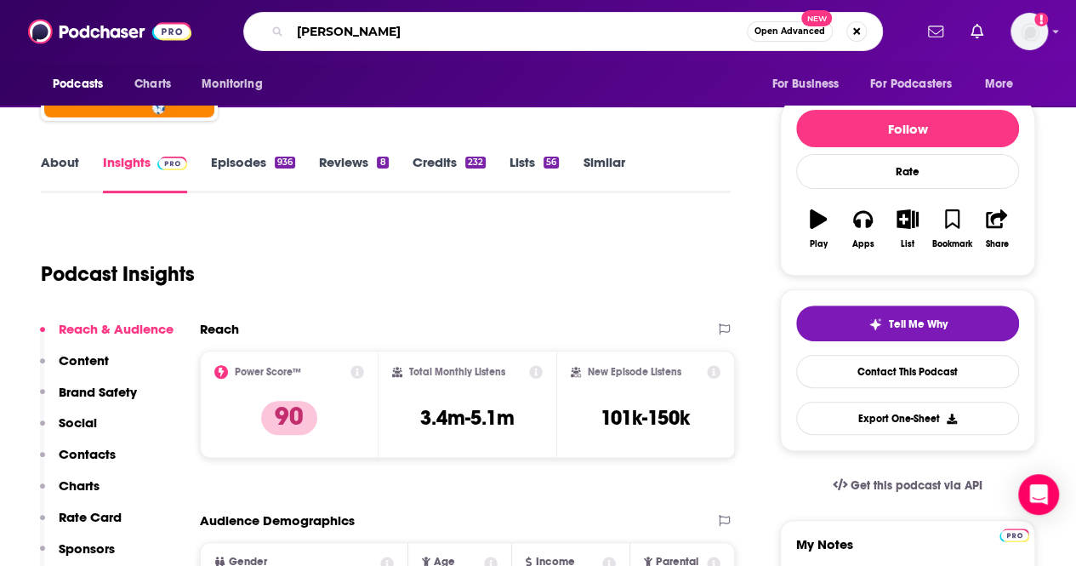
type input "ben shapiro"
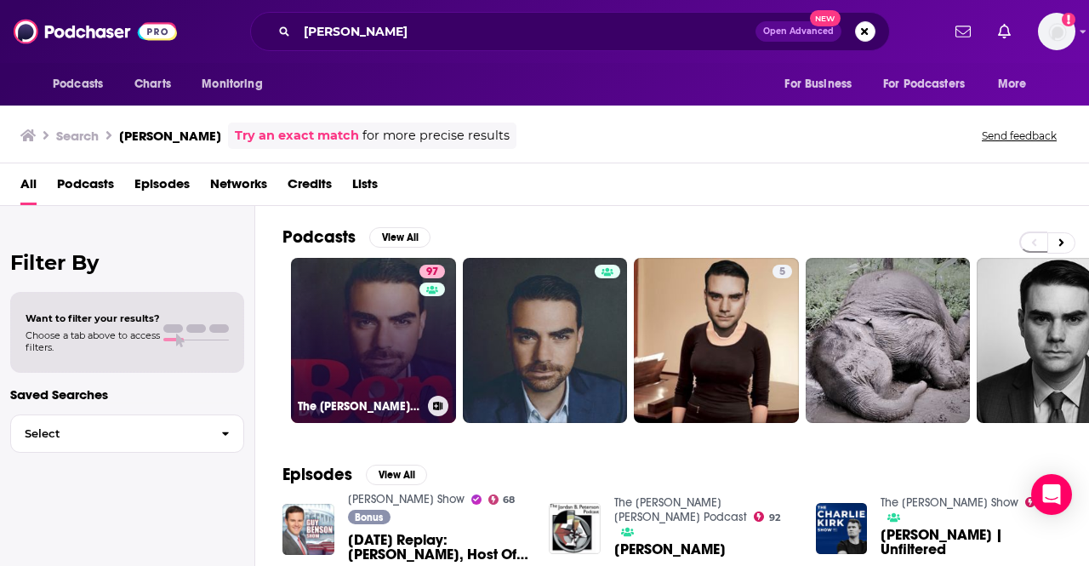
click at [374, 332] on link "97 The Ben Shapiro Show" at bounding box center [373, 340] width 165 height 165
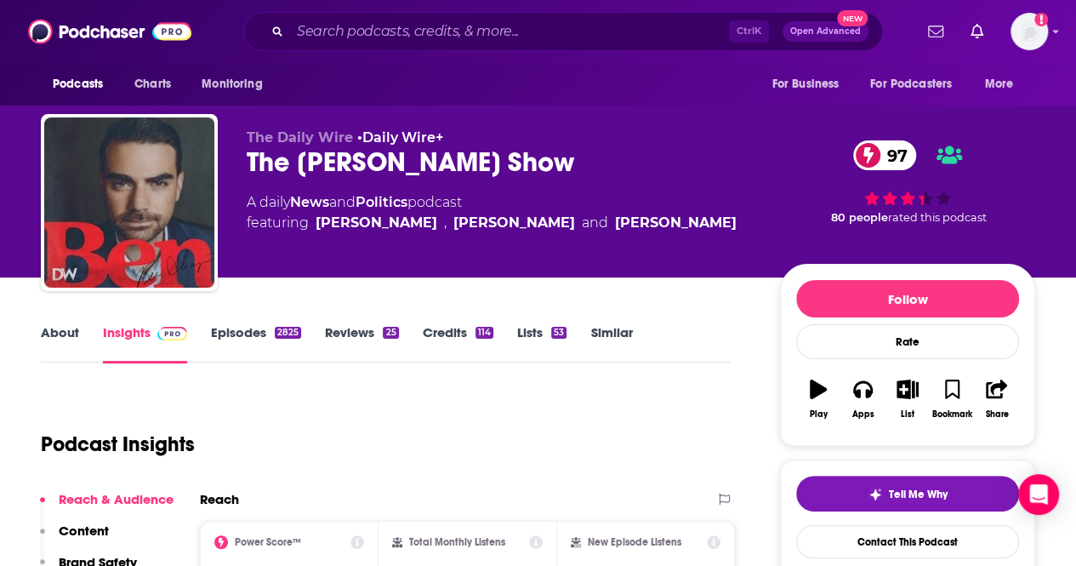
drag, startPoint x: 243, startPoint y: 208, endPoint x: 675, endPoint y: 220, distance: 432.2
click at [675, 220] on div "The Daily Wire • Daily Wire+ The Ben Shapiro Show 97 A daily News and Politics …" at bounding box center [538, 206] width 994 height 184
click at [359, 30] on input "Search podcasts, credits, & more..." at bounding box center [509, 31] width 439 height 27
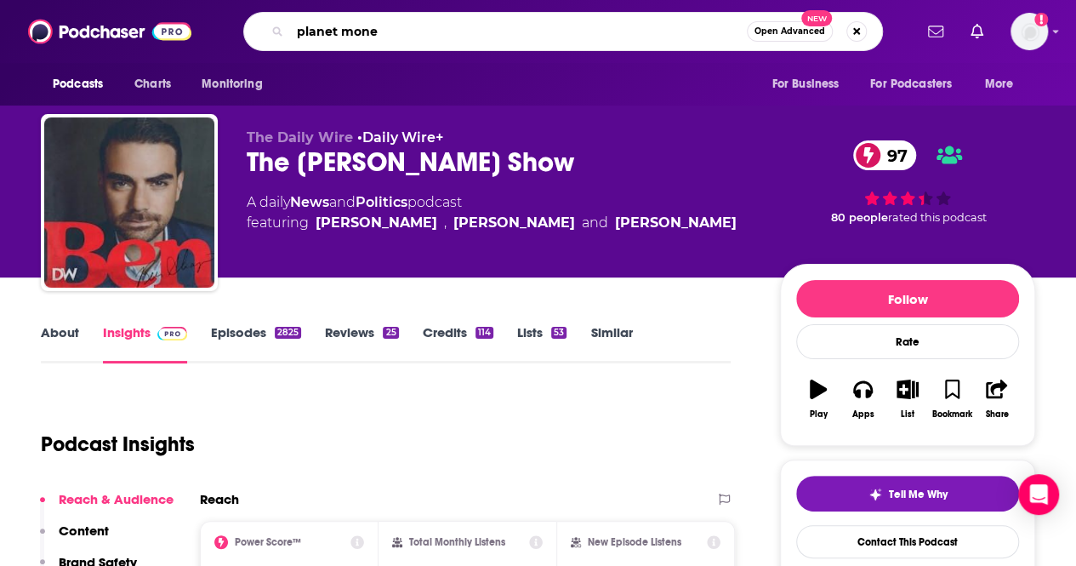
type input "planet money"
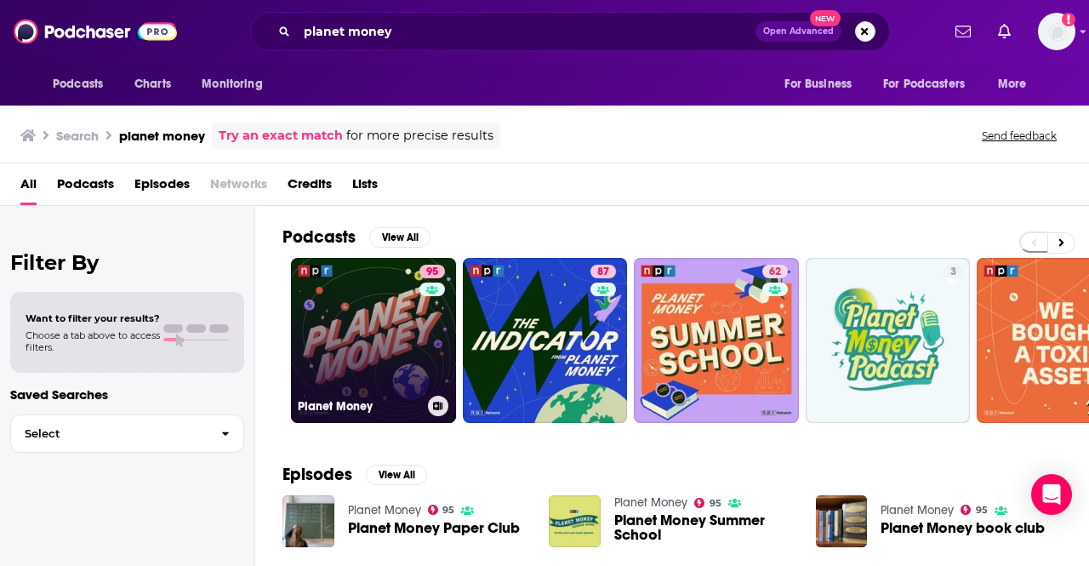
click at [399, 333] on link "95 Planet Money" at bounding box center [373, 340] width 165 height 165
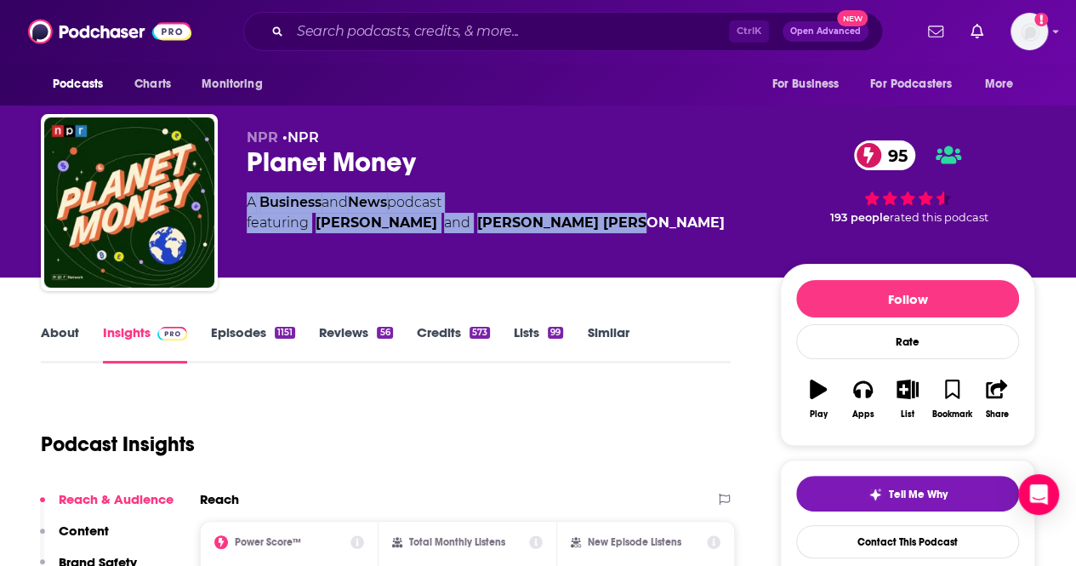
drag, startPoint x: 247, startPoint y: 204, endPoint x: 671, endPoint y: 232, distance: 424.5
click at [671, 232] on div "A Business and News podcast featuring Amanda Aronczyk and Sarah Aida Gonzalez" at bounding box center [500, 212] width 506 height 41
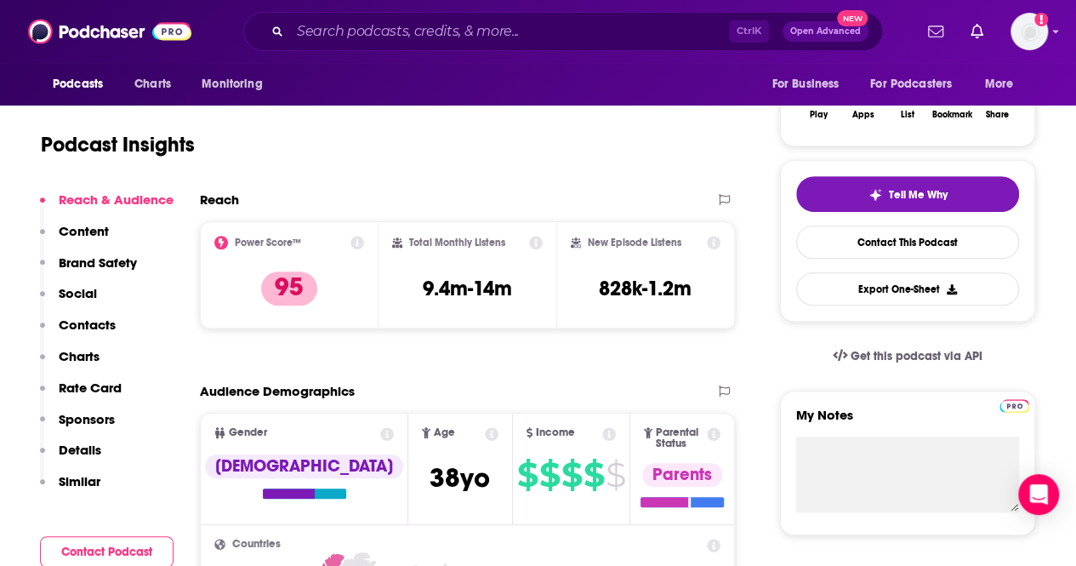
scroll to position [340, 0]
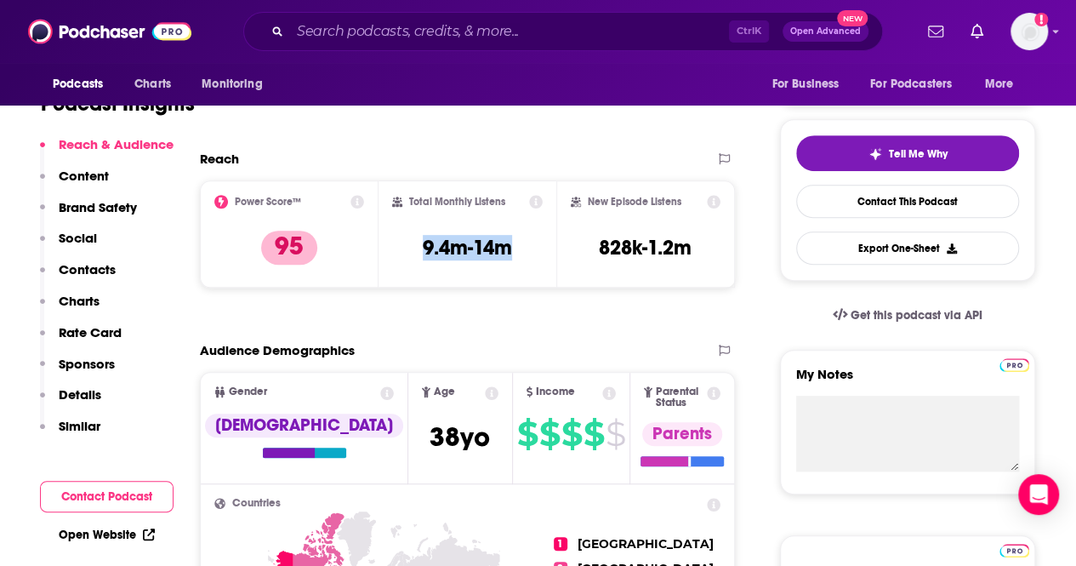
drag, startPoint x: 446, startPoint y: 246, endPoint x: 534, endPoint y: 246, distance: 88.5
click at [534, 246] on div "Total Monthly Listens 9.4m-14m" at bounding box center [467, 234] width 151 height 78
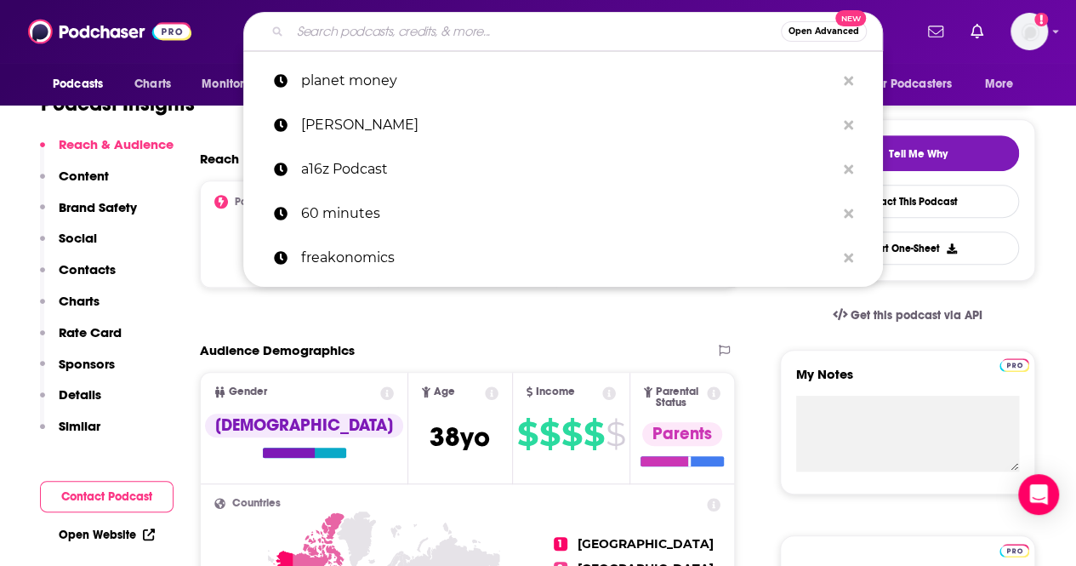
click at [458, 40] on input "Search podcasts, credits, & more..." at bounding box center [535, 31] width 491 height 27
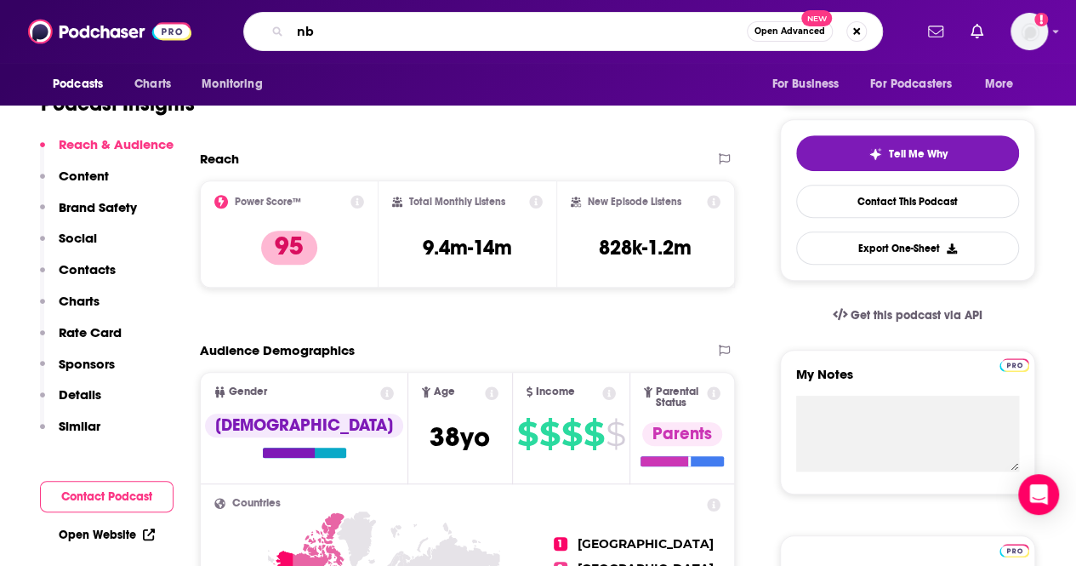
type input "nbc"
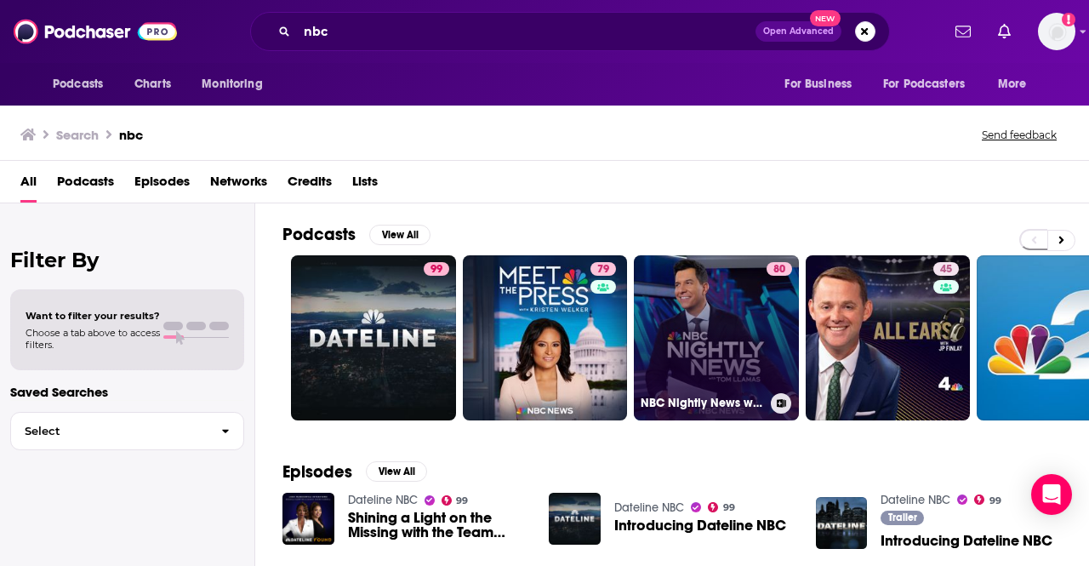
click at [697, 353] on link "80 NBC Nightly News with Tom Llamas" at bounding box center [716, 337] width 165 height 165
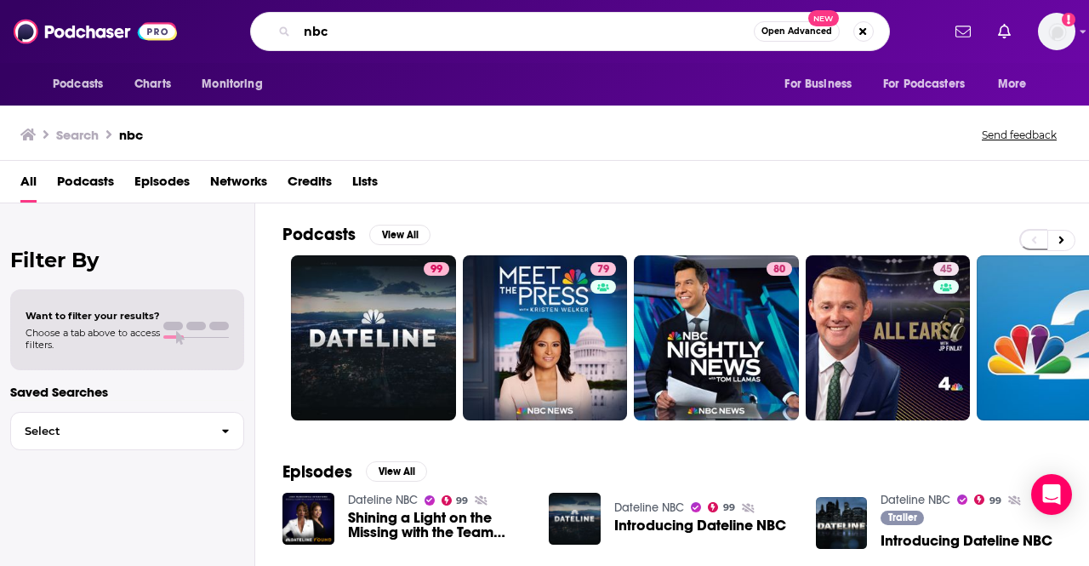
click at [373, 31] on input "nbc" at bounding box center [525, 31] width 457 height 27
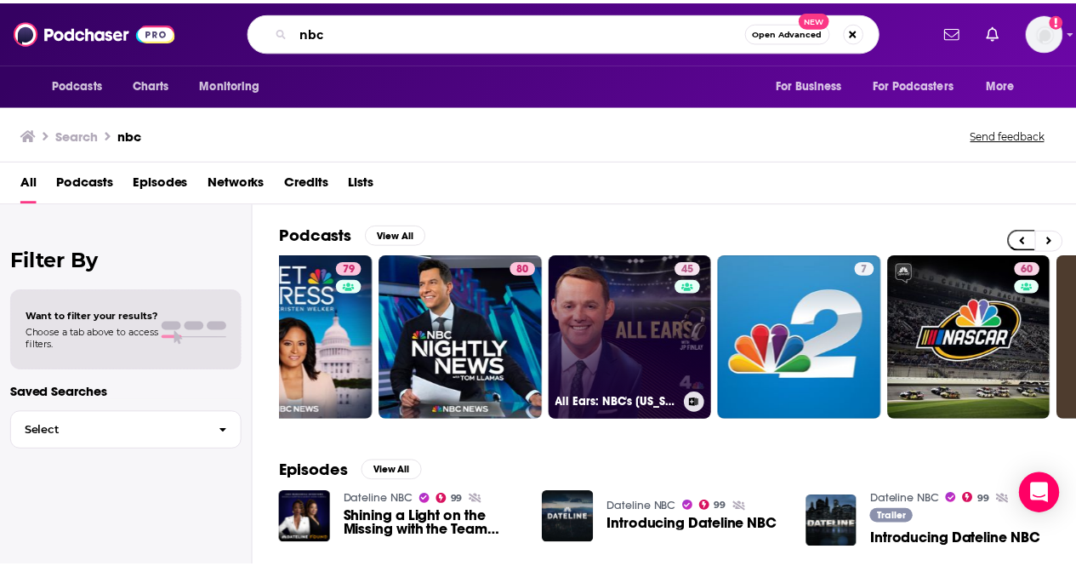
scroll to position [0, 252]
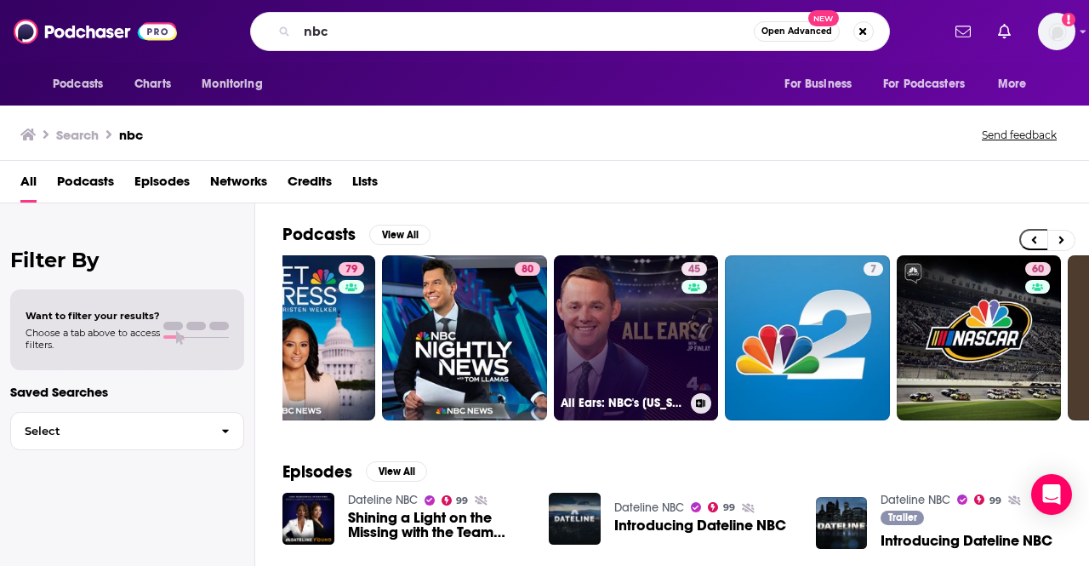
click at [654, 333] on link "45 All Ears: NBC's Washington Commanders Podcast with JP Finlay" at bounding box center [636, 337] width 165 height 165
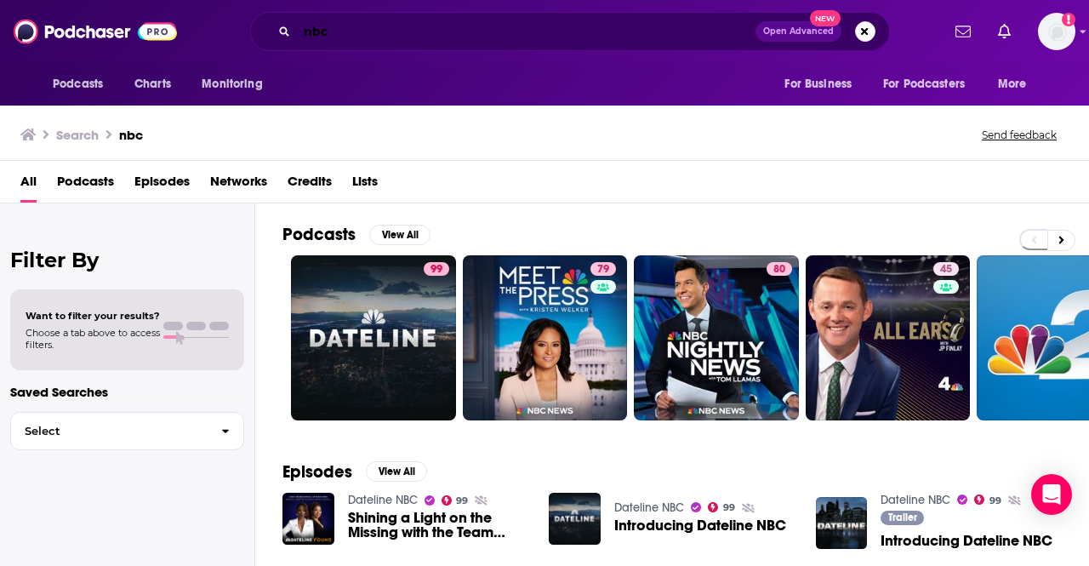
click at [485, 20] on input "nbc" at bounding box center [526, 31] width 458 height 27
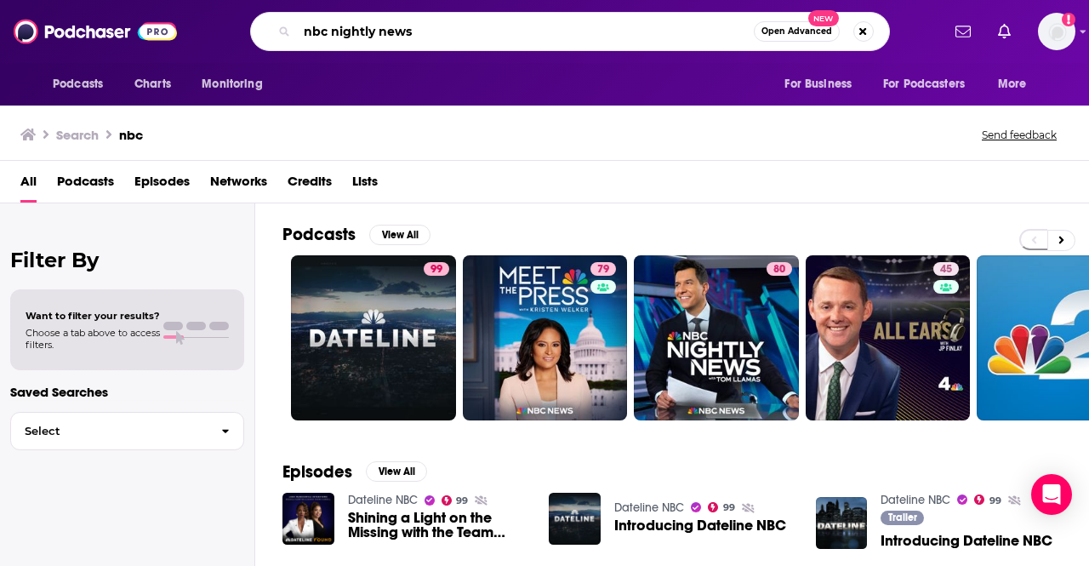
type input "nbc nightly news"
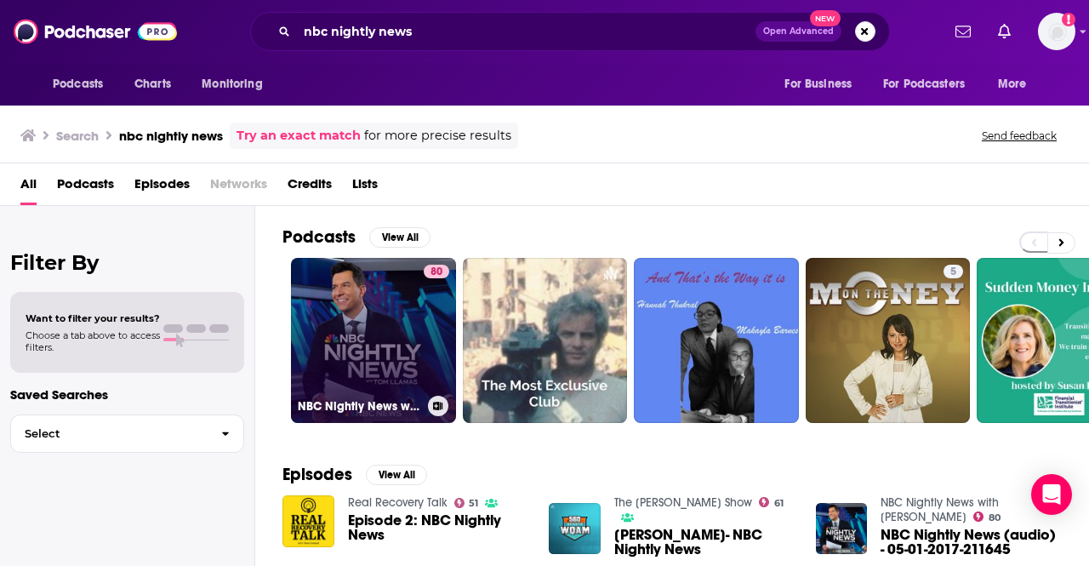
click at [380, 312] on link "80 NBC Nightly News with Tom Llamas" at bounding box center [373, 340] width 165 height 165
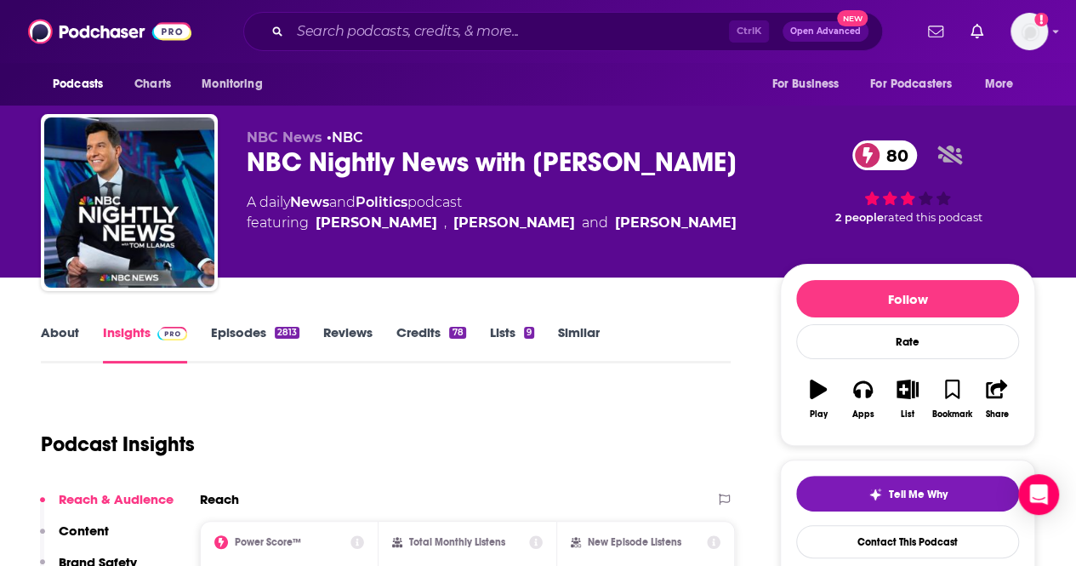
drag, startPoint x: 243, startPoint y: 199, endPoint x: 698, endPoint y: 222, distance: 455.6
click at [698, 222] on div "NBC News • NBC NBC Nightly News with Tom Llamas 80 A daily News and Politics po…" at bounding box center [538, 206] width 994 height 184
click at [615, 230] on div "Jose Diaz-Balart" at bounding box center [676, 223] width 122 height 20
click at [532, 219] on span "featuring Lester Holt , Tom Llamas and Jose Diaz-Balart" at bounding box center [492, 223] width 490 height 20
drag, startPoint x: 538, startPoint y: 227, endPoint x: 685, endPoint y: 239, distance: 147.6
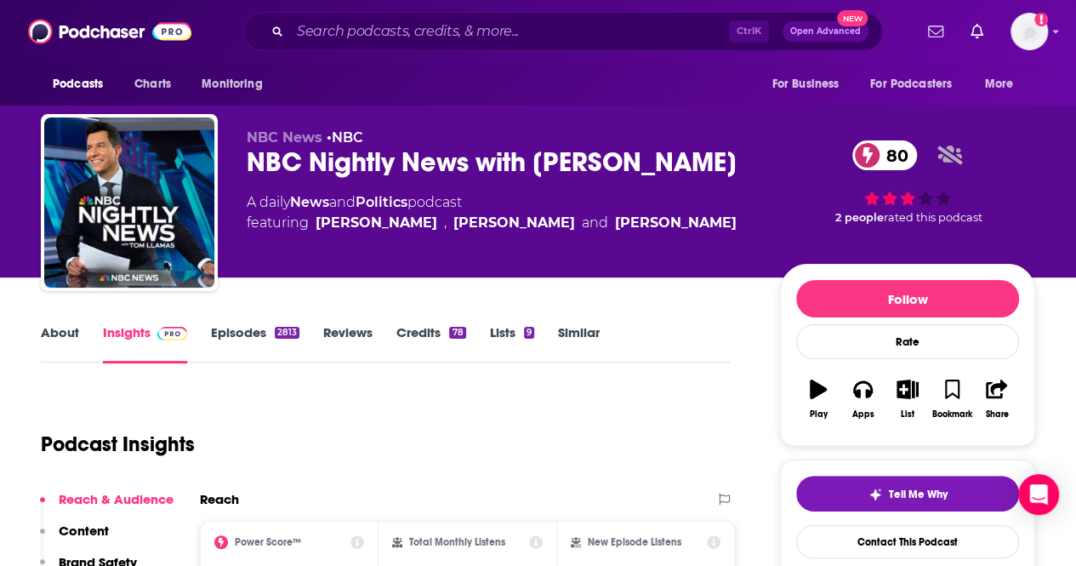
click at [685, 239] on div "NBC News • NBC NBC Nightly News with Tom Llamas 80 A daily News and Politics po…" at bounding box center [500, 197] width 506 height 136
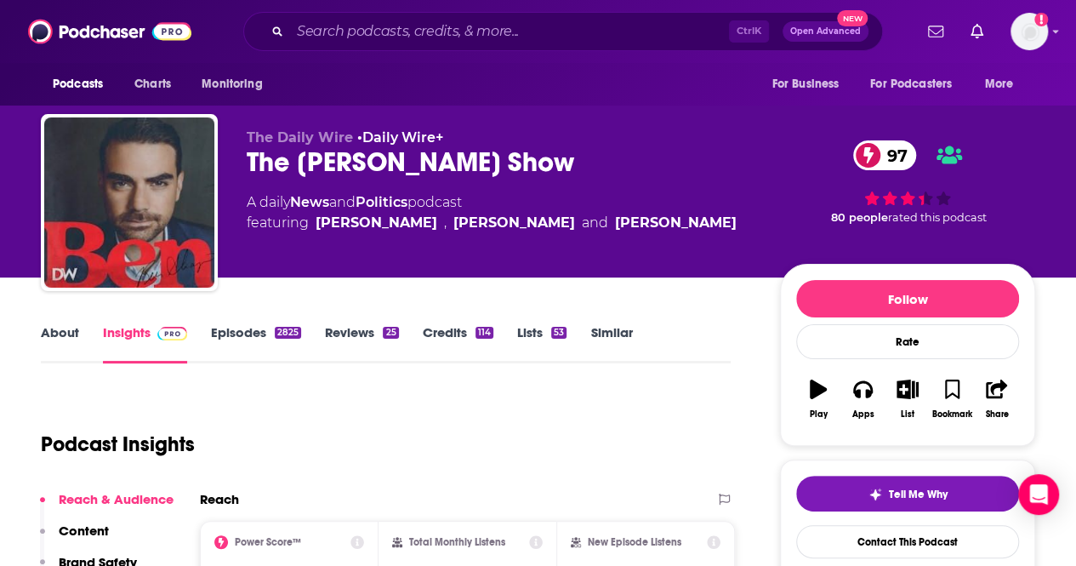
scroll to position [85, 0]
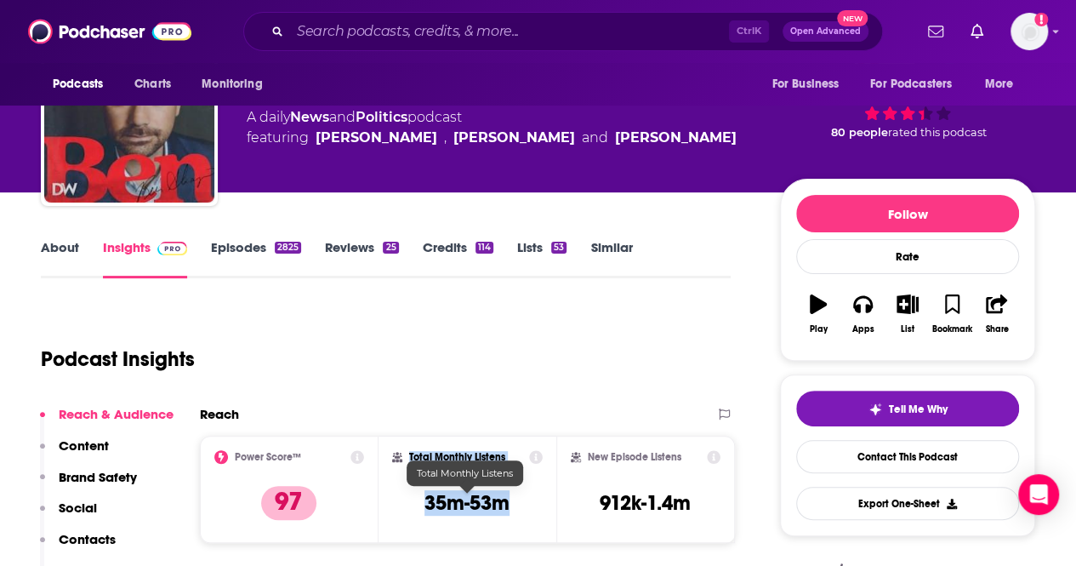
drag, startPoint x: 452, startPoint y: 496, endPoint x: 537, endPoint y: 506, distance: 85.7
click at [537, 506] on div "Total Monthly Listens 35m-53m" at bounding box center [467, 488] width 179 height 107
click at [537, 506] on div "Total Monthly Listens 35m-53m" at bounding box center [467, 489] width 151 height 78
drag, startPoint x: 531, startPoint y: 504, endPoint x: 412, endPoint y: 498, distance: 118.4
click at [412, 498] on div "Total Monthly Listens 35m-53m" at bounding box center [467, 489] width 151 height 78
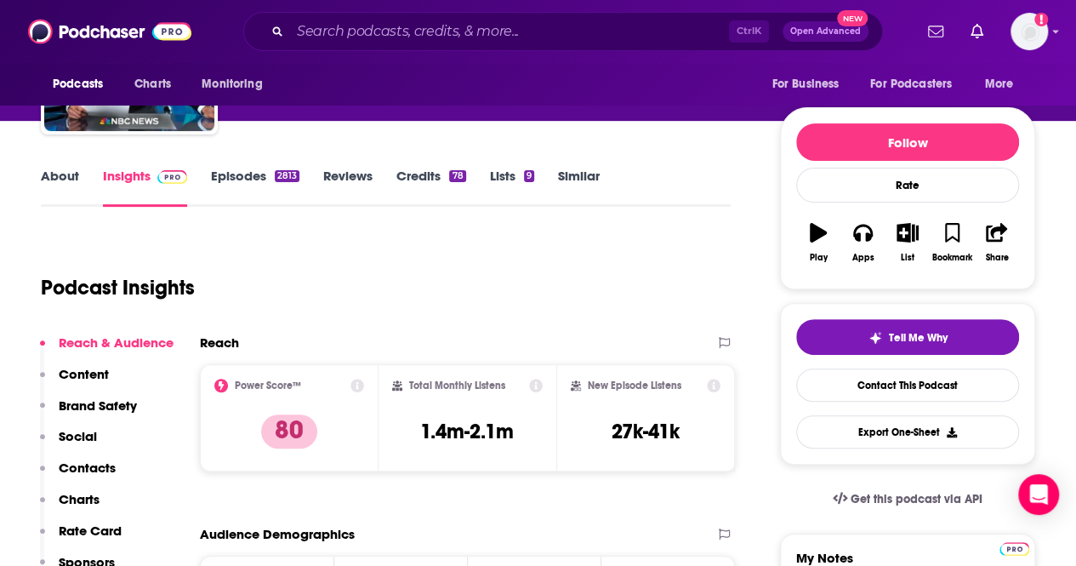
scroll to position [255, 0]
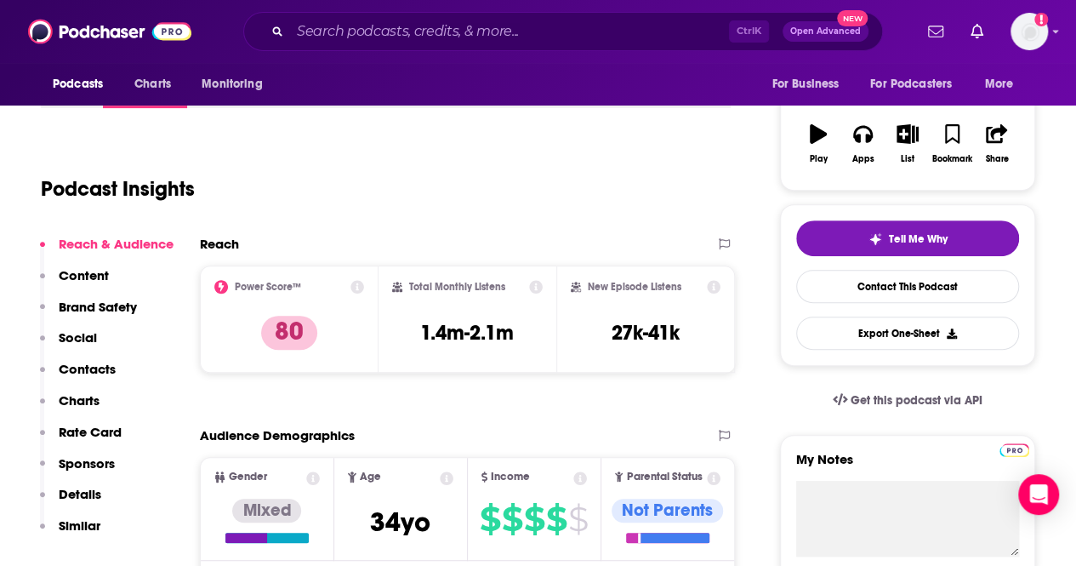
click at [455, 329] on h3 "1.4m-2.1m" at bounding box center [467, 333] width 94 height 26
click at [356, 35] on input "Search podcasts, credits, & more..." at bounding box center [509, 31] width 439 height 27
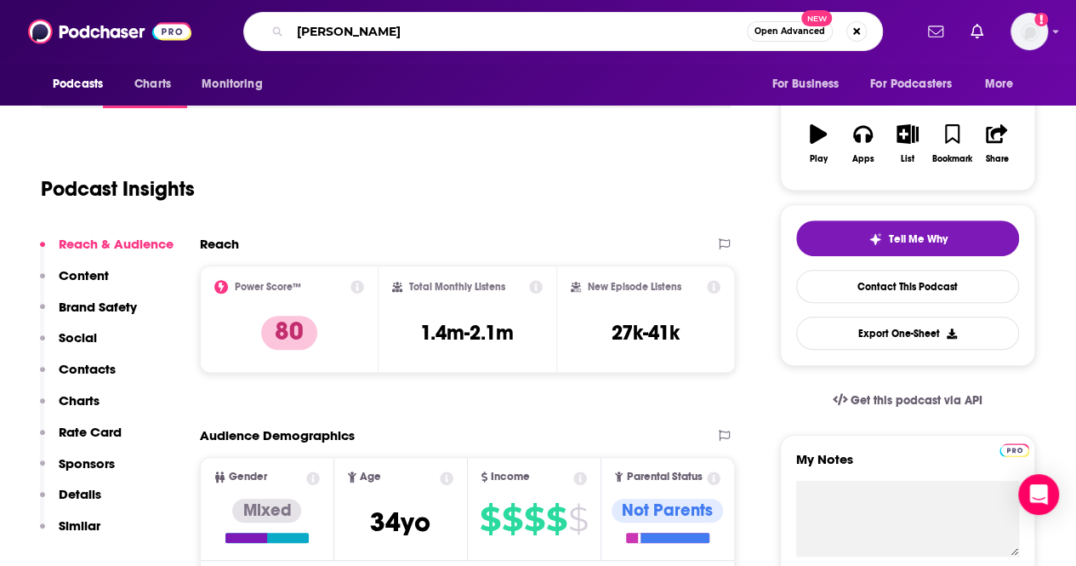
type input "dave ramsey"
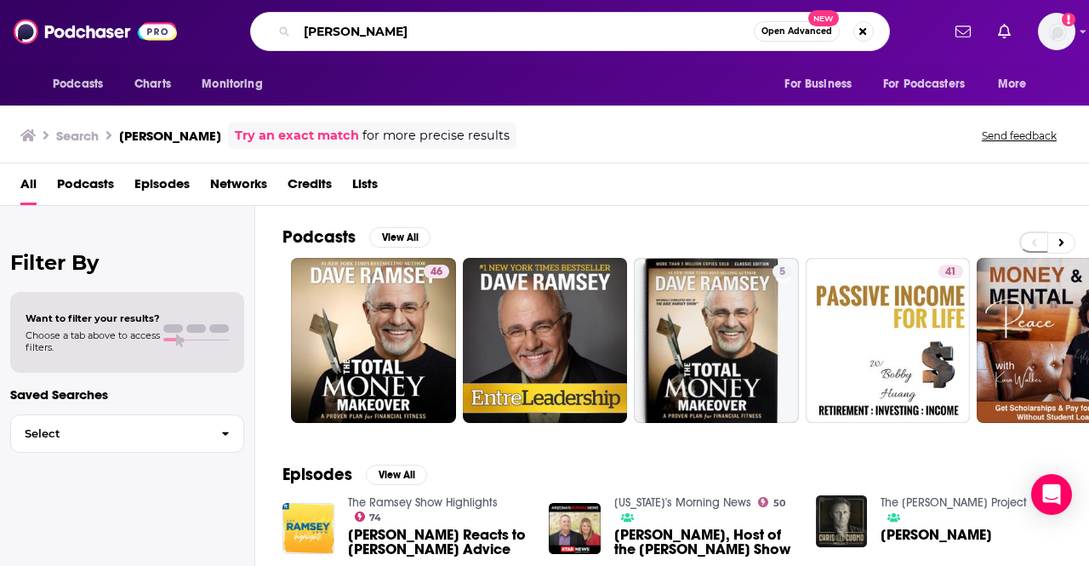
click at [306, 29] on input "dave ramsey" at bounding box center [525, 31] width 457 height 27
click at [490, 37] on input "the dave ramsey" at bounding box center [525, 31] width 457 height 27
type input "the dave ramsey show"
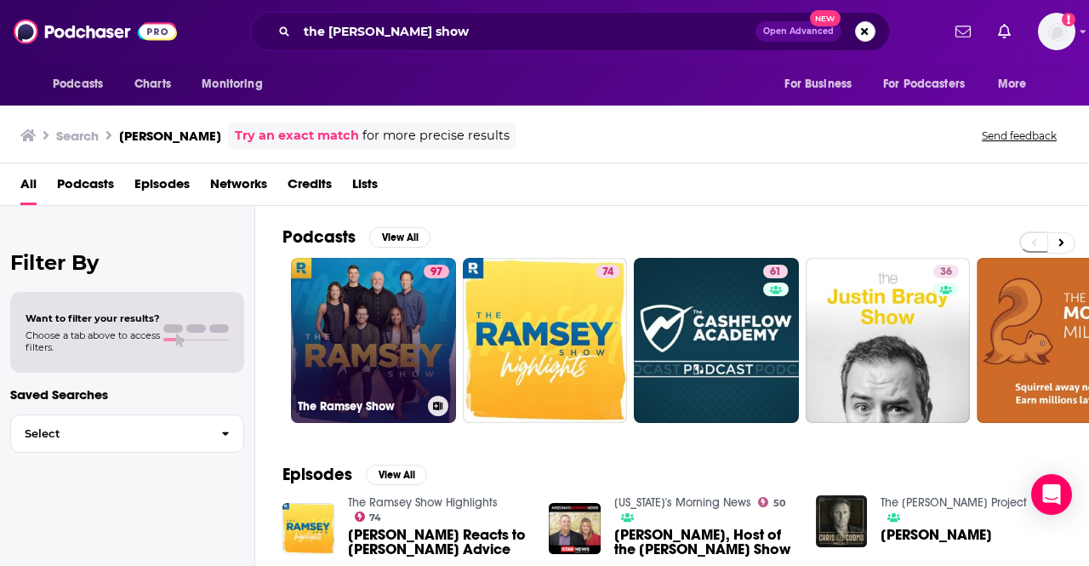
click at [382, 327] on link "97 The Ramsey Show" at bounding box center [373, 340] width 165 height 165
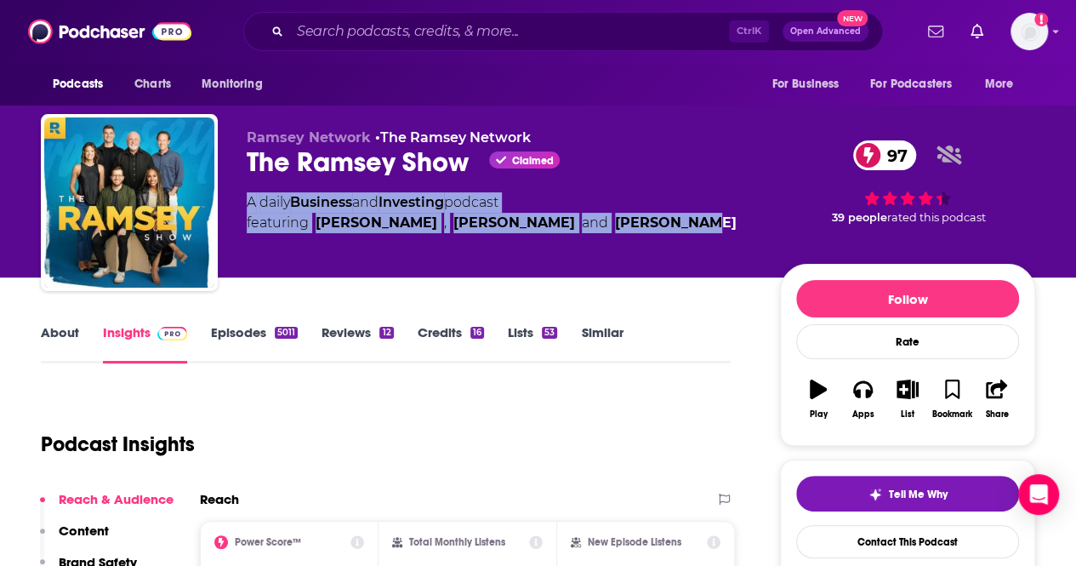
drag, startPoint x: 333, startPoint y: 201, endPoint x: 703, endPoint y: 236, distance: 370.8
click at [703, 236] on div "Ramsey Network • The Ramsey Network The Ramsey Show Claimed 97 A daily Business…" at bounding box center [538, 206] width 994 height 184
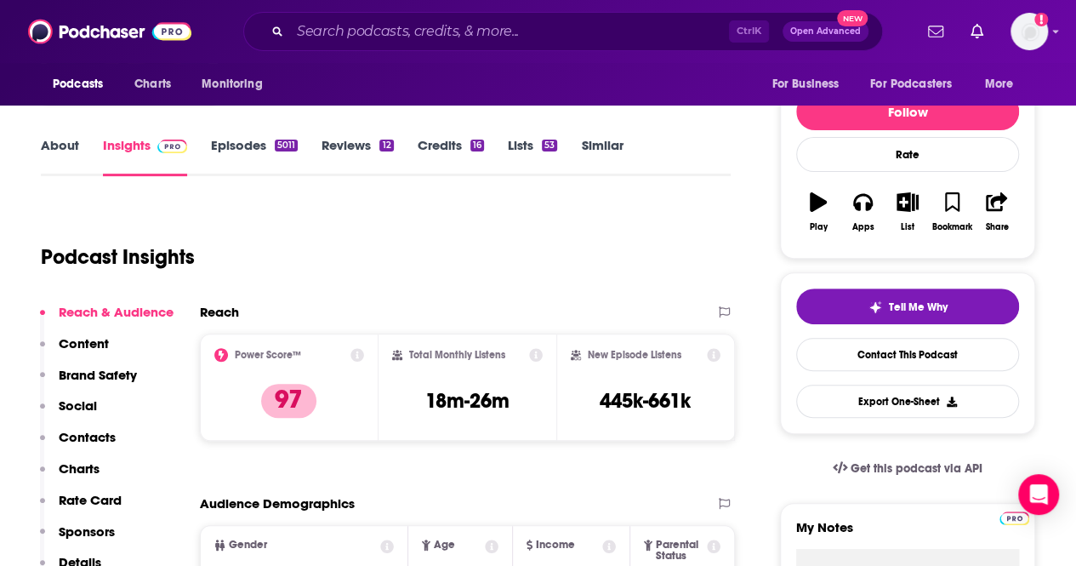
scroll to position [255, 0]
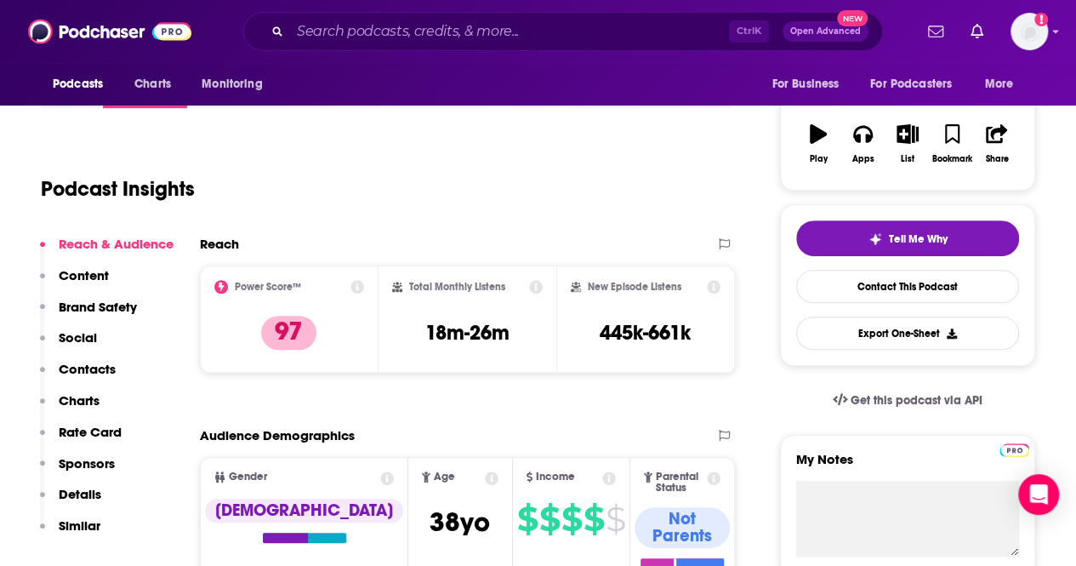
click at [422, 332] on div "Total Monthly Listens 18m-26m" at bounding box center [467, 319] width 151 height 78
click at [429, 335] on h3 "18m-26m" at bounding box center [467, 333] width 84 height 26
click at [441, 338] on h3 "18m-26m" at bounding box center [467, 333] width 84 height 26
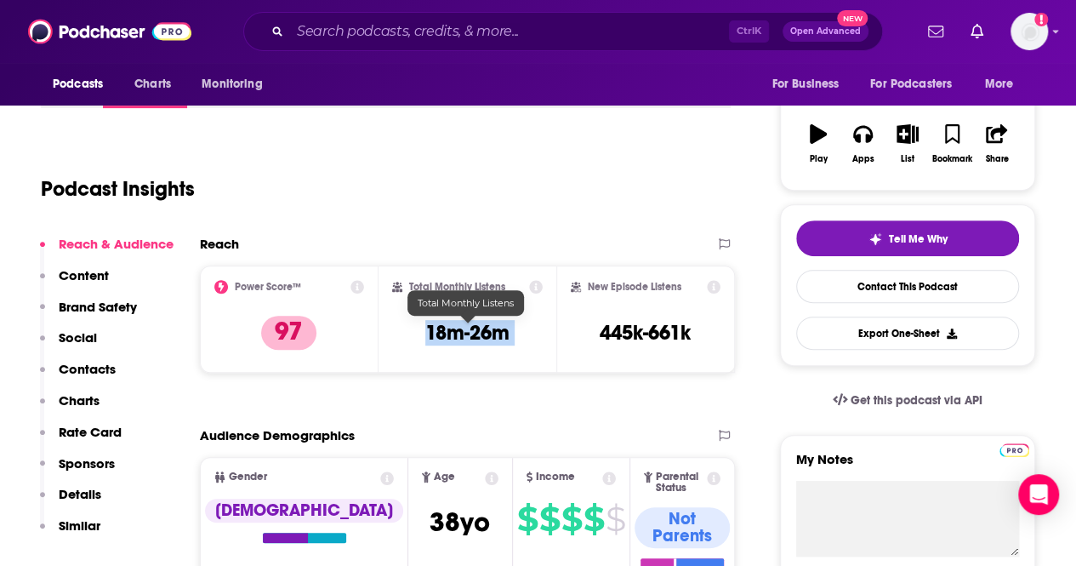
click at [441, 338] on h3 "18m-26m" at bounding box center [467, 333] width 84 height 26
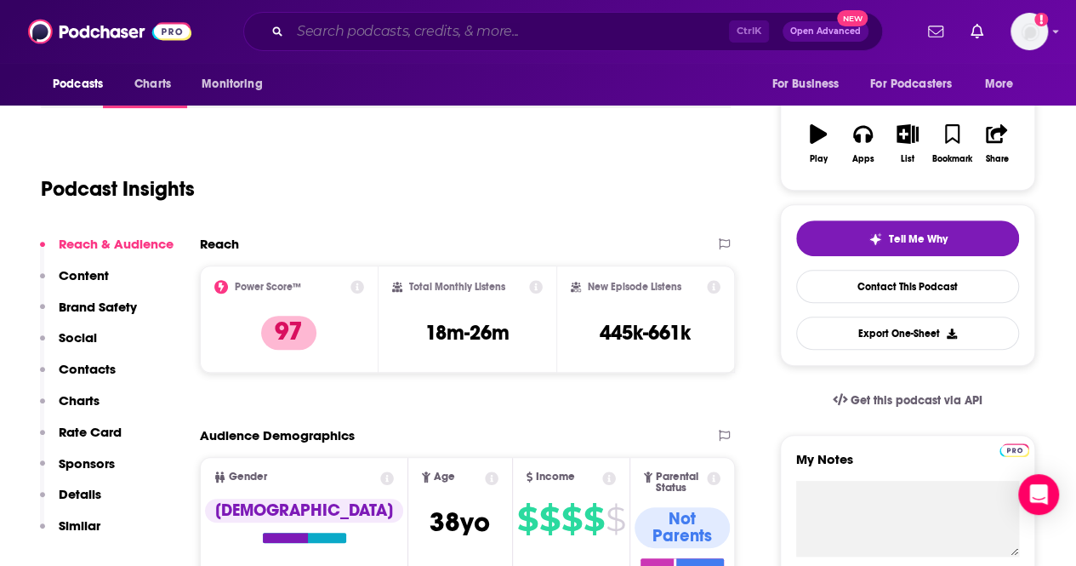
click at [420, 37] on input "Search podcasts, credits, & more..." at bounding box center [509, 31] width 439 height 27
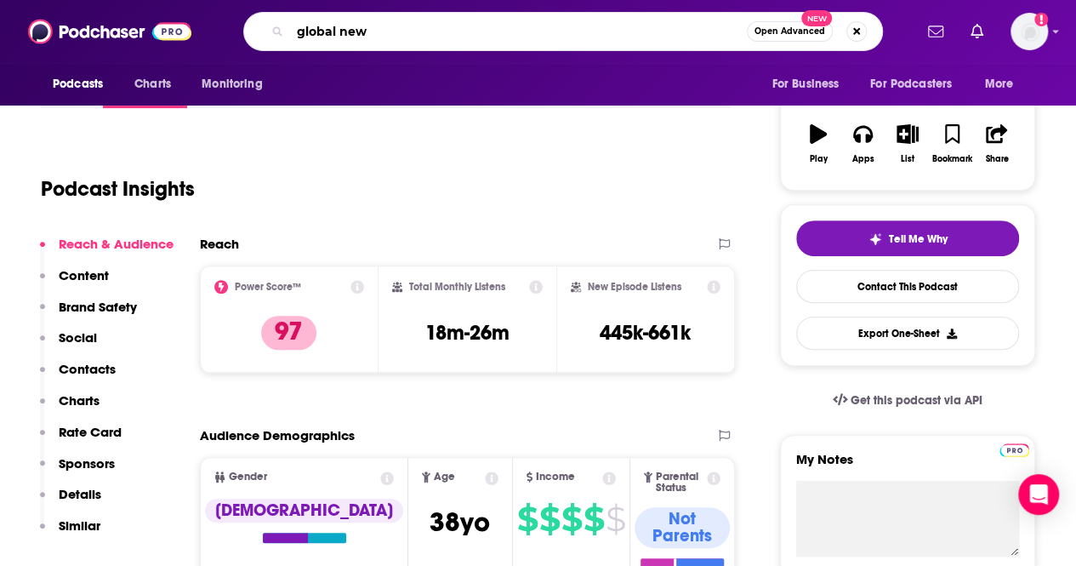
type input "global news"
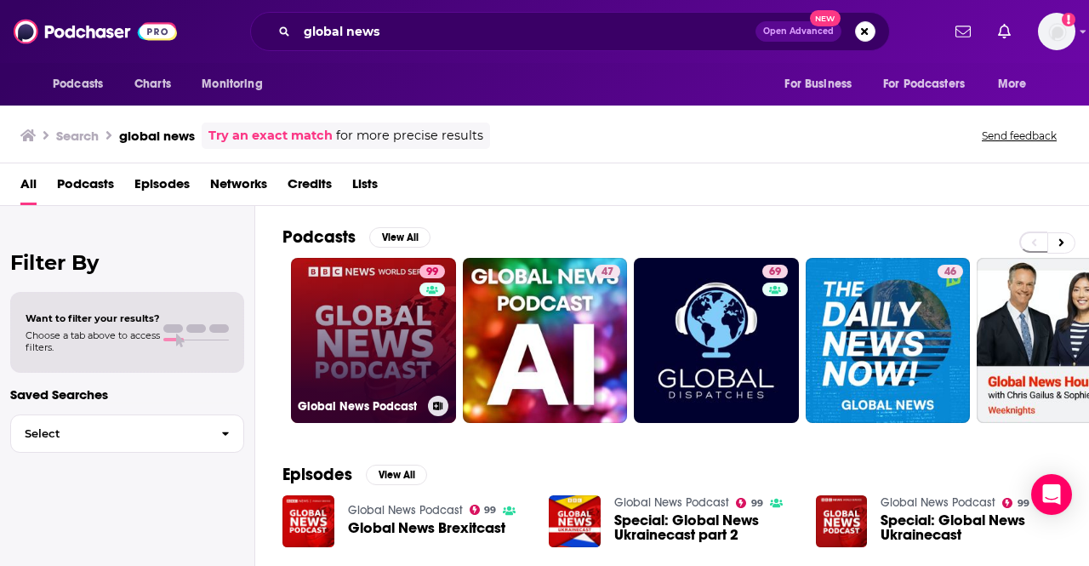
click at [401, 373] on link "99 Global News Podcast" at bounding box center [373, 340] width 165 height 165
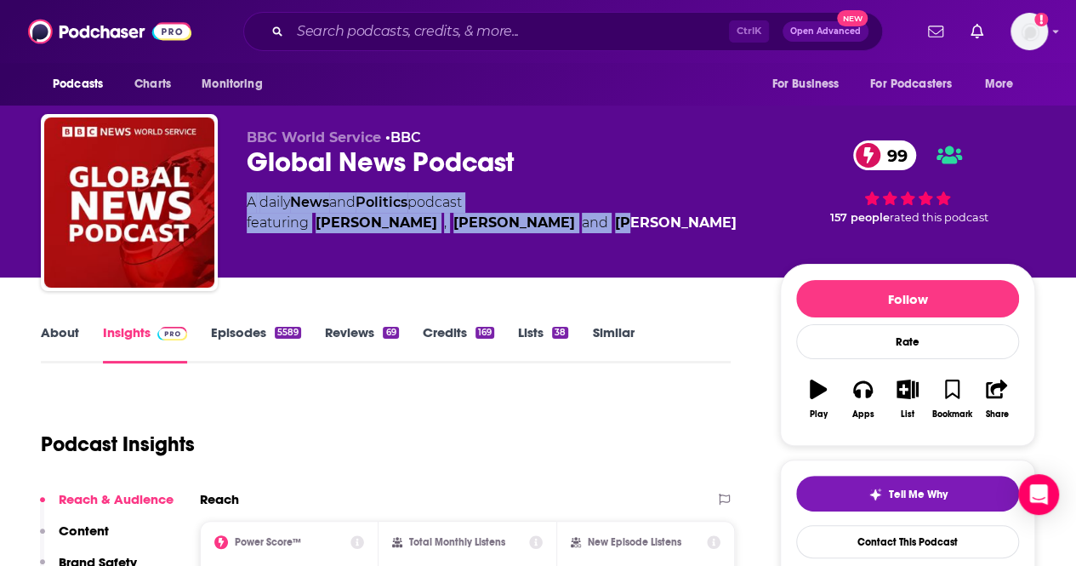
drag, startPoint x: 247, startPoint y: 207, endPoint x: 674, endPoint y: 225, distance: 428.2
click at [674, 225] on div "A daily News and Politics podcast featuring Jackie Leonard , Oliver Conway and …" at bounding box center [500, 212] width 506 height 41
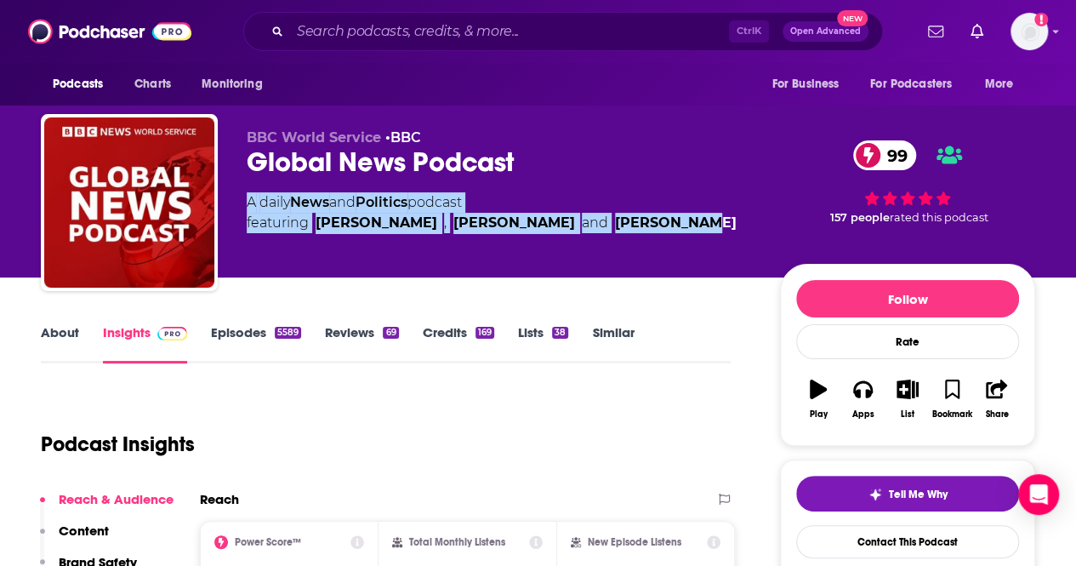
scroll to position [255, 0]
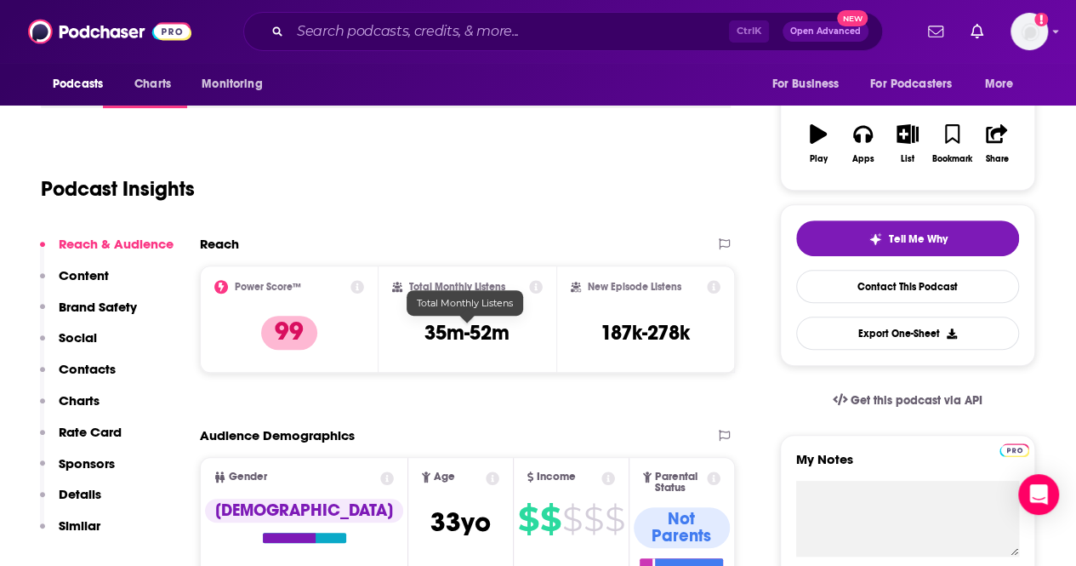
drag, startPoint x: 446, startPoint y: 339, endPoint x: 427, endPoint y: 337, distance: 18.9
click at [427, 337] on h3 "35m-52m" at bounding box center [466, 333] width 85 height 26
click at [427, 336] on h3 "35m-52m" at bounding box center [466, 333] width 85 height 26
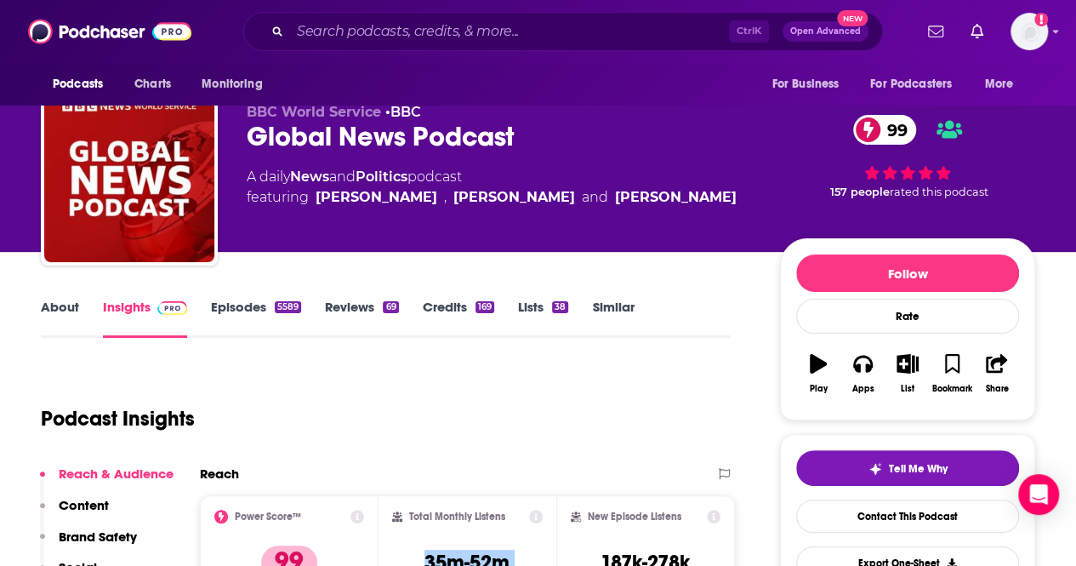
scroll to position [0, 0]
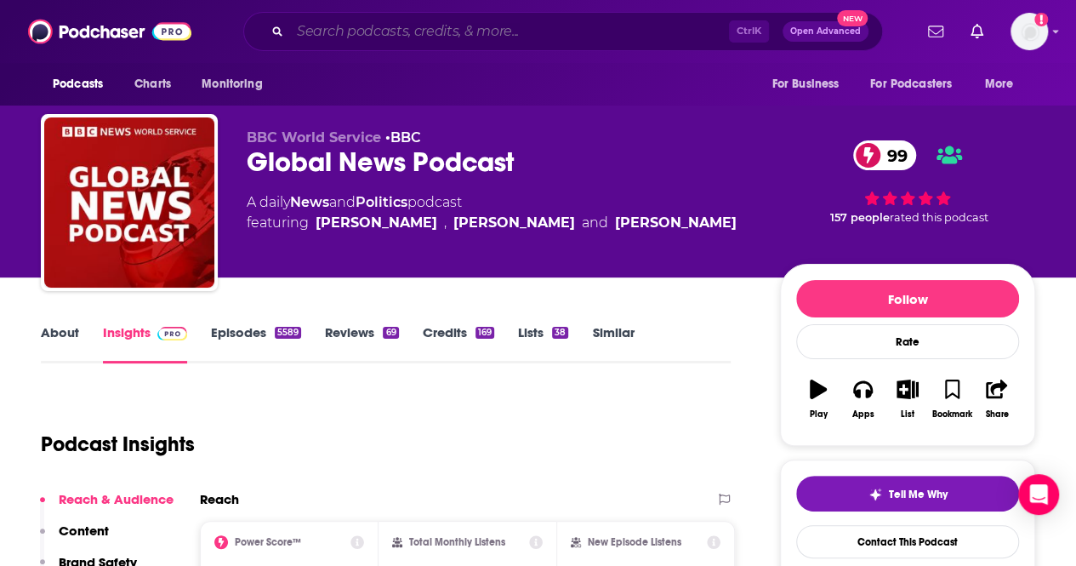
click at [425, 40] on input "Search podcasts, credits, & more..." at bounding box center [509, 31] width 439 height 27
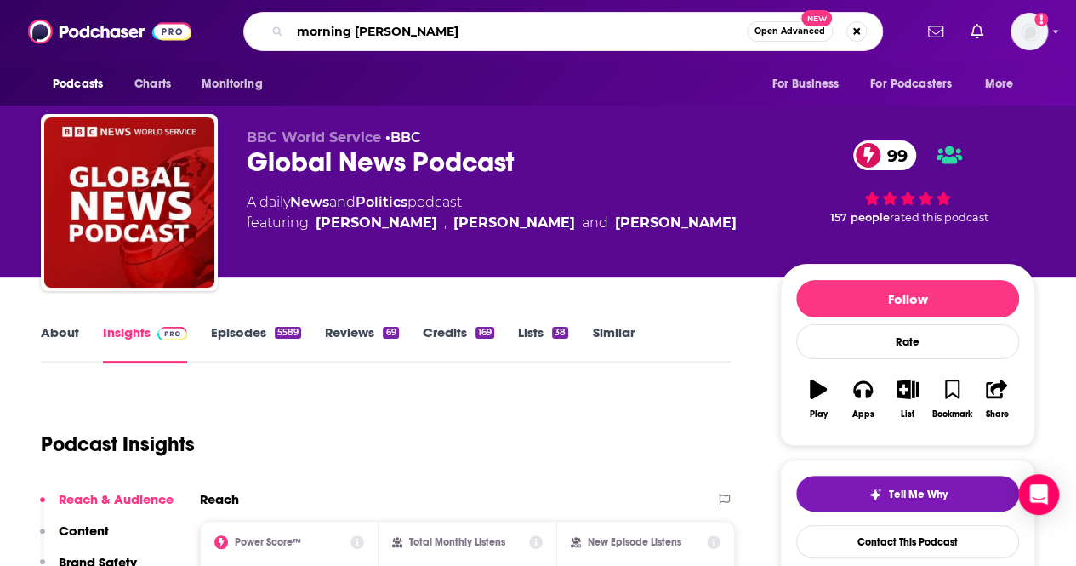
type input "morning joe"
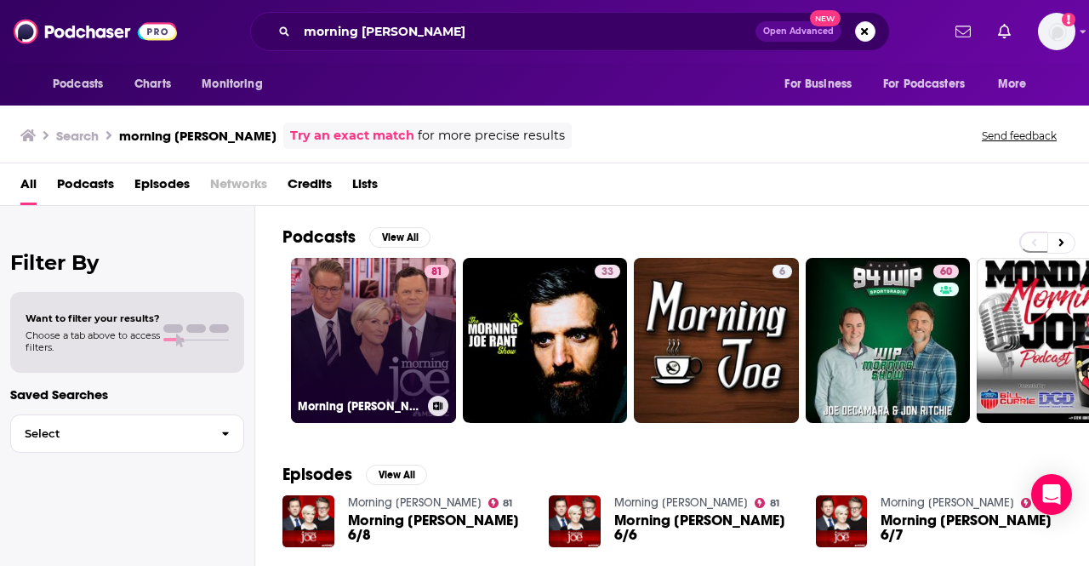
click at [408, 315] on link "81 Morning Joe" at bounding box center [373, 340] width 165 height 165
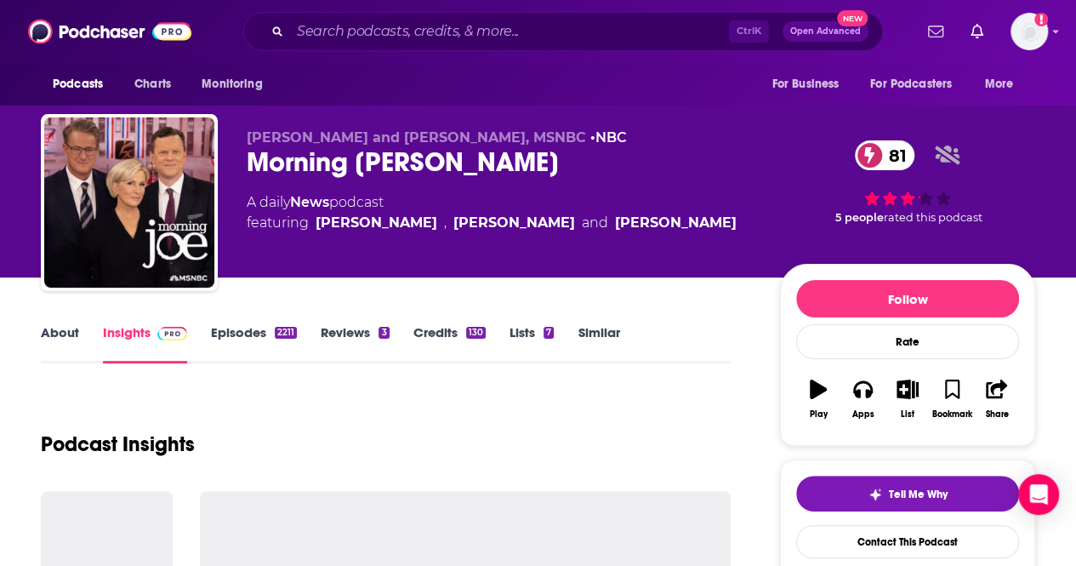
drag, startPoint x: 242, startPoint y: 200, endPoint x: 703, endPoint y: 241, distance: 462.8
click at [703, 241] on div "Joe Scarborough and Mika Brzezinski, MSNBC • NBC Morning Joe 81 A daily News po…" at bounding box center [538, 206] width 994 height 184
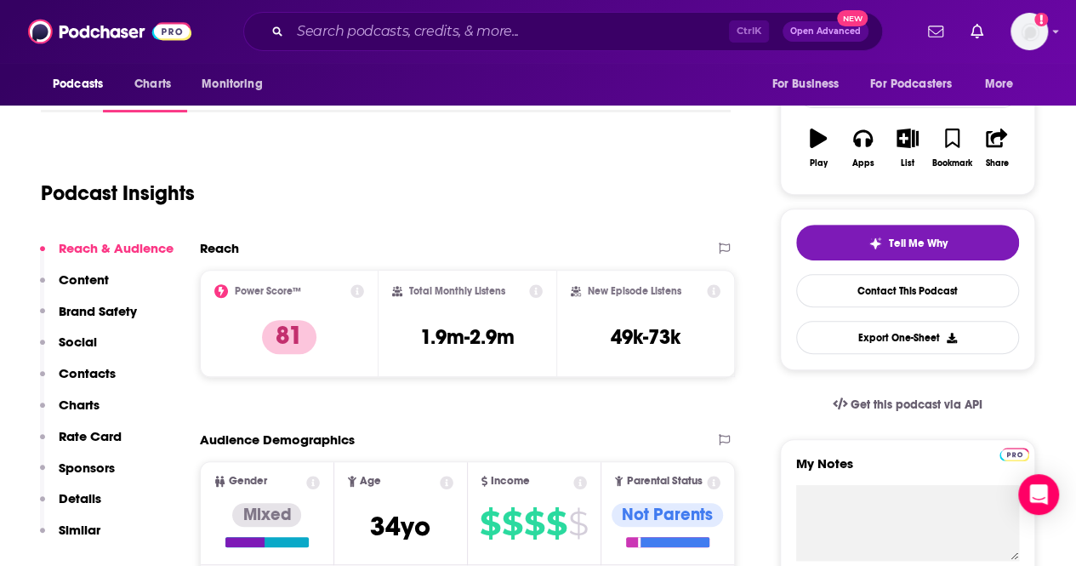
scroll to position [255, 0]
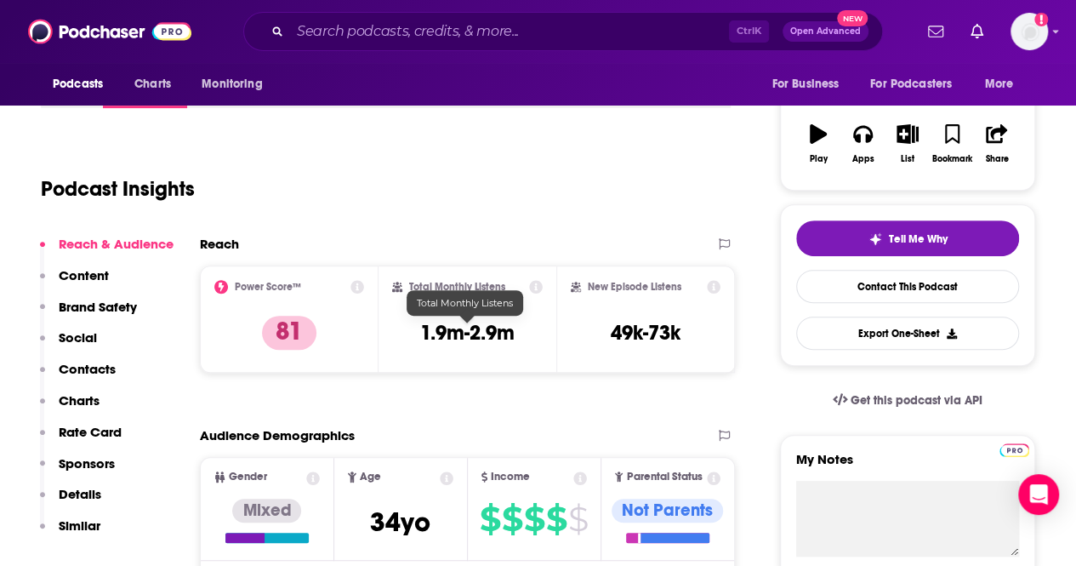
click at [455, 322] on h3 "1.9m-2.9m" at bounding box center [467, 333] width 94 height 26
click at [453, 324] on h3 "1.9m-2.9m" at bounding box center [467, 333] width 94 height 26
click at [452, 324] on h3 "1.9m-2.9m" at bounding box center [467, 333] width 94 height 26
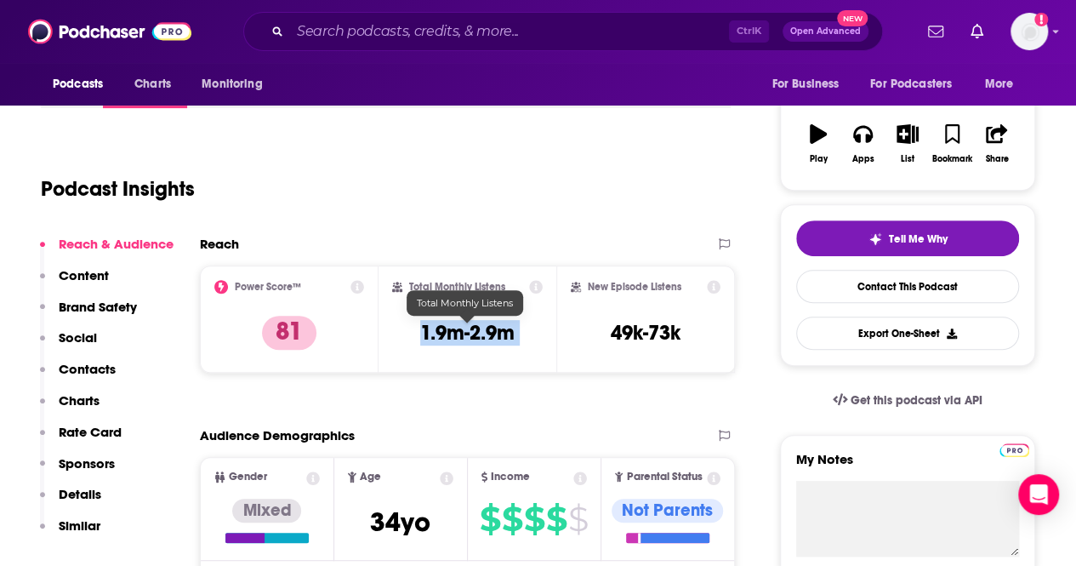
click at [452, 324] on h3 "1.9m-2.9m" at bounding box center [467, 333] width 94 height 26
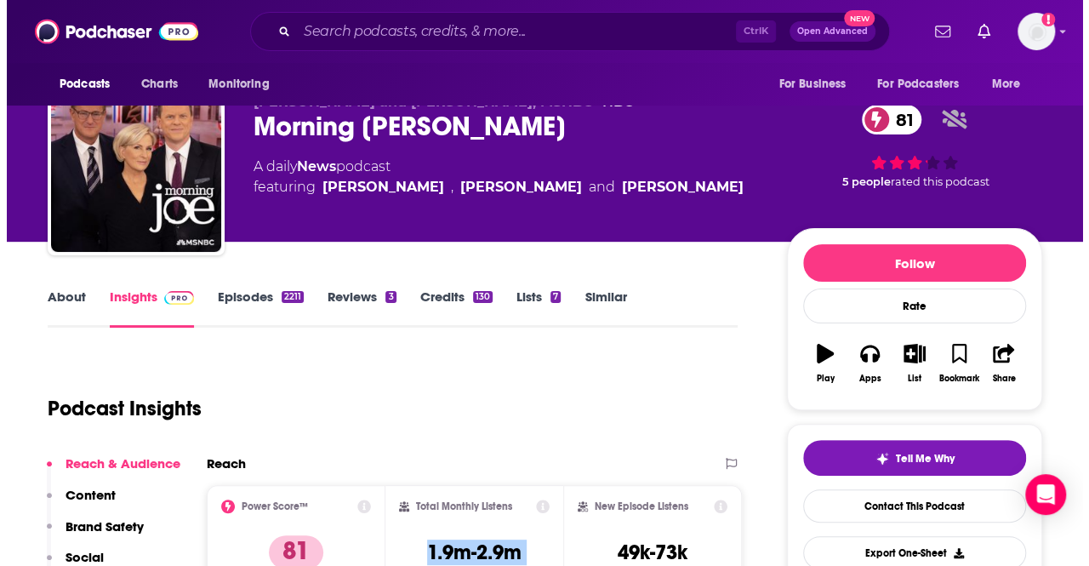
scroll to position [0, 0]
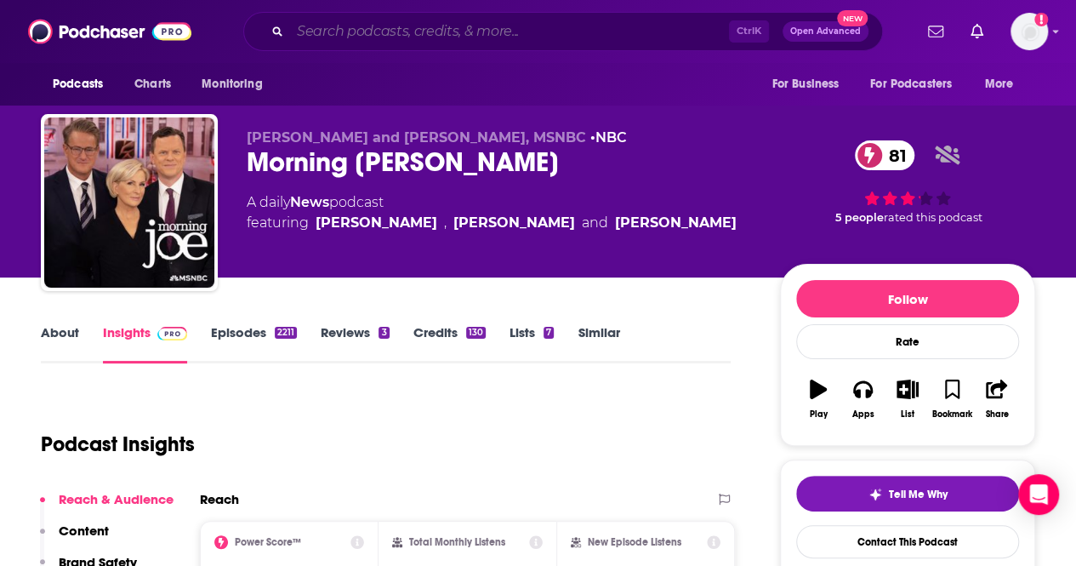
click at [413, 38] on input "Search podcasts, credits, & more..." at bounding box center [509, 31] width 439 height 27
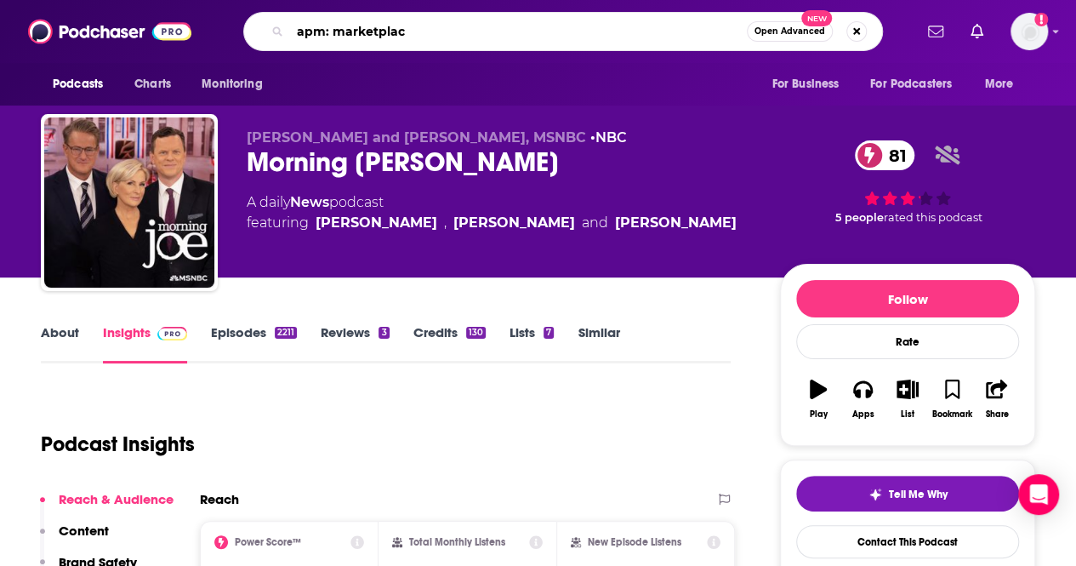
type input "apm: marketplace"
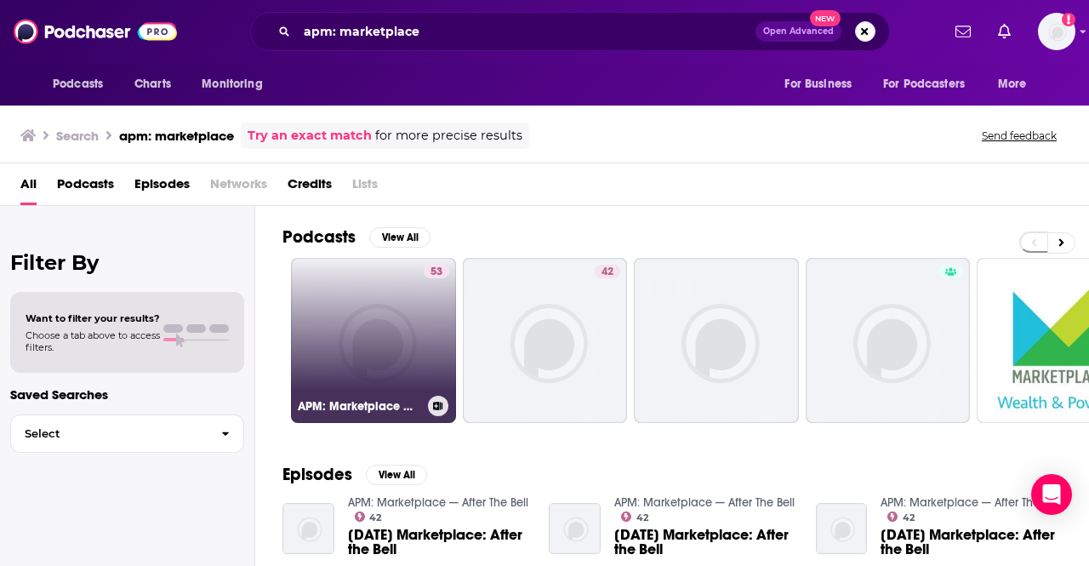
click at [406, 327] on link "53 APM: Marketplace Whiteboard" at bounding box center [373, 340] width 165 height 165
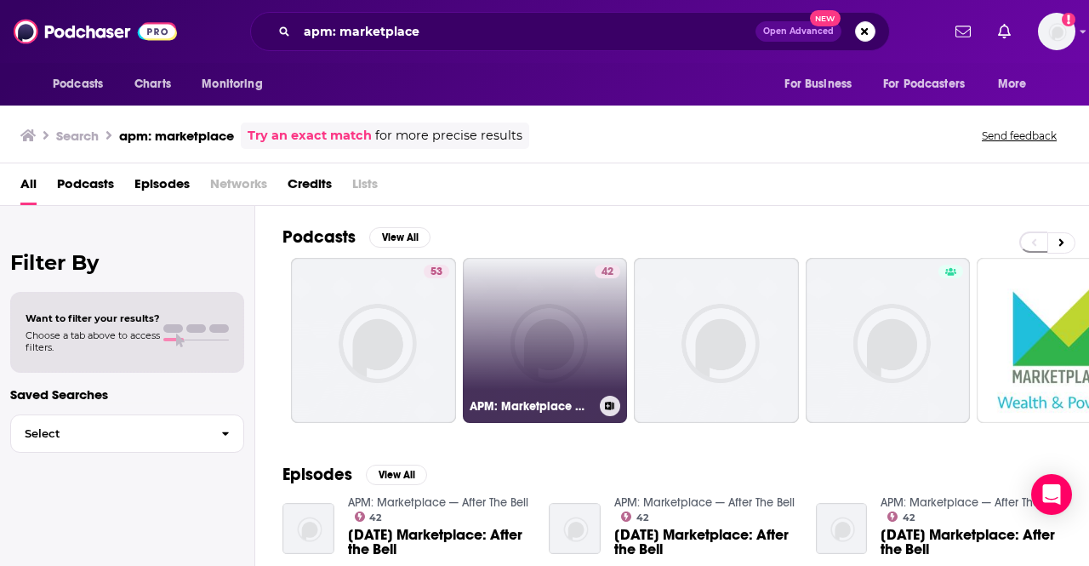
click at [512, 357] on link "42 APM: Marketplace — After The Bell" at bounding box center [545, 340] width 165 height 165
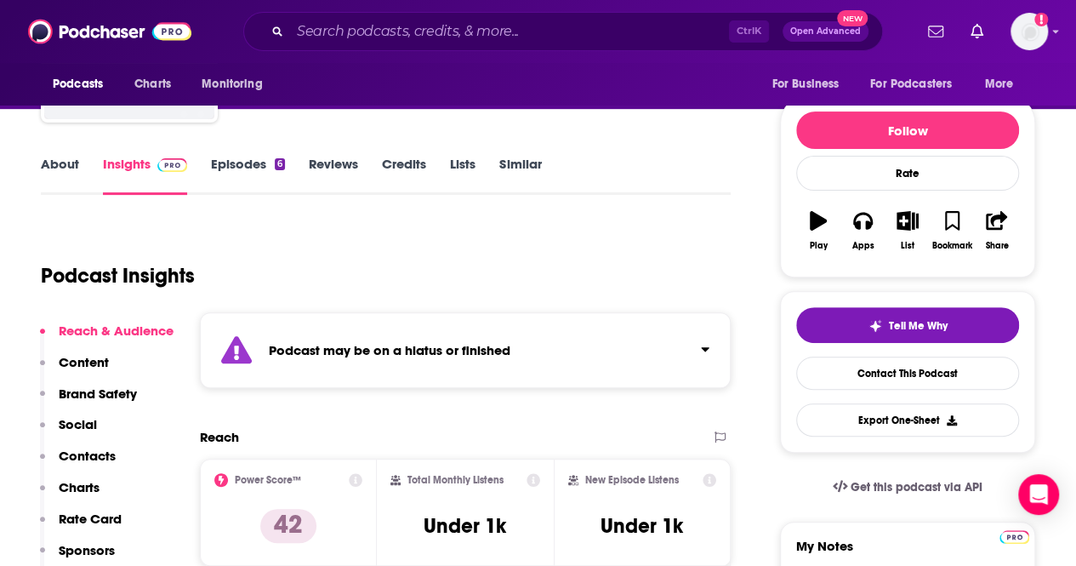
scroll to position [170, 0]
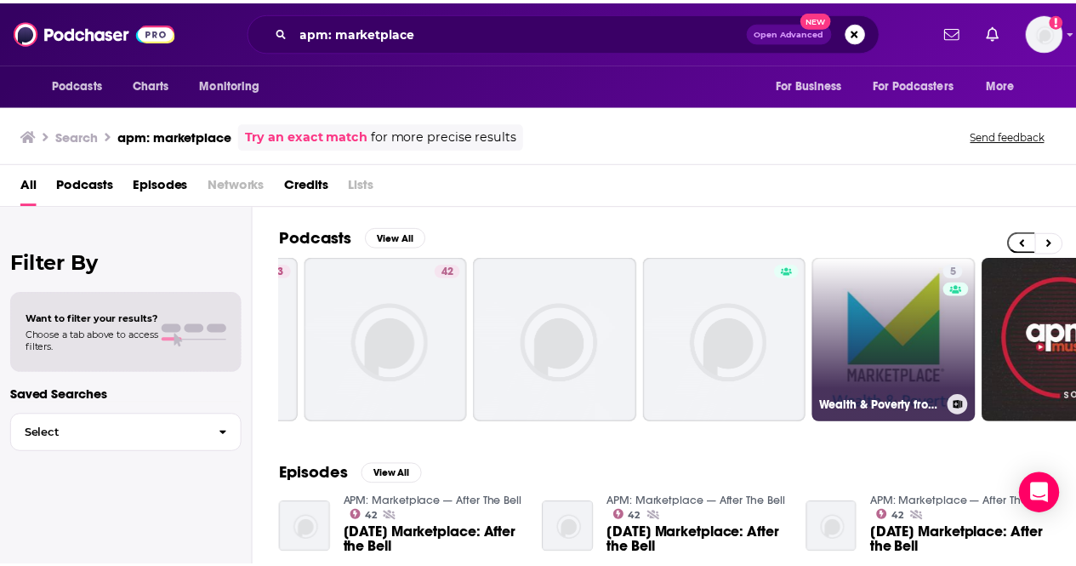
scroll to position [0, 156]
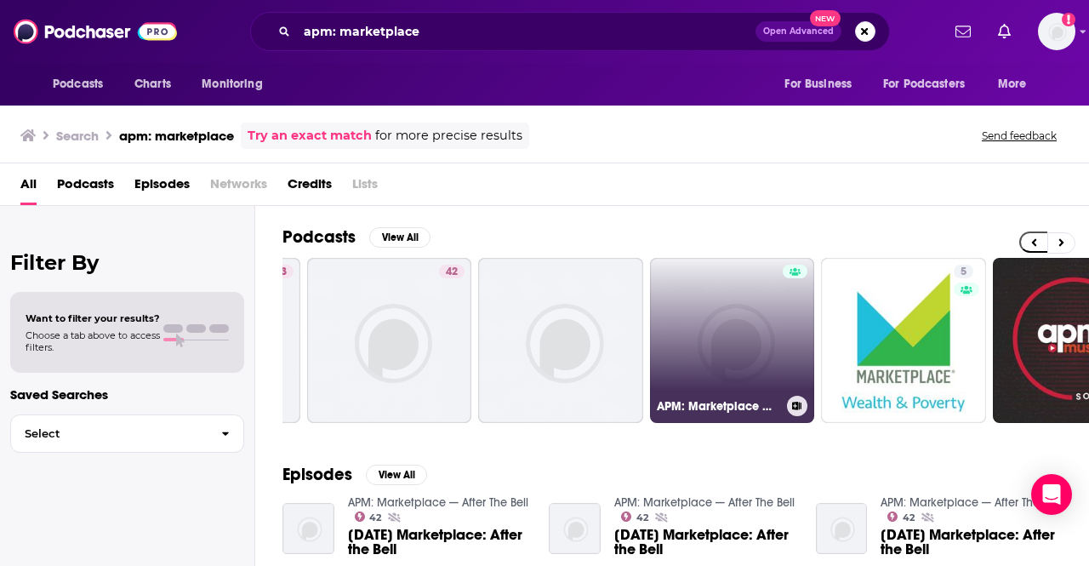
click at [799, 340] on div at bounding box center [795, 330] width 26 height 131
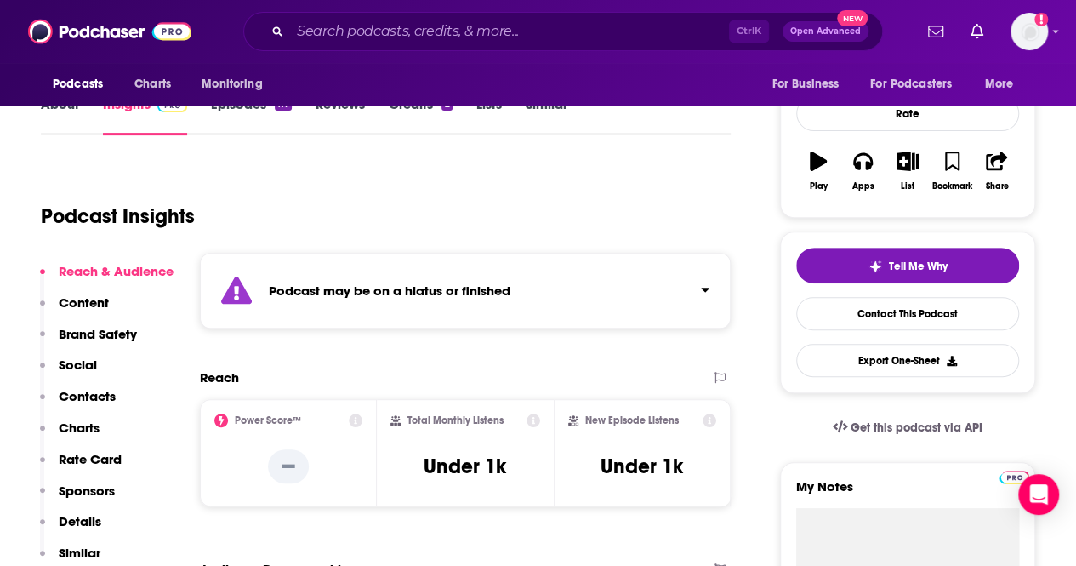
scroll to position [255, 0]
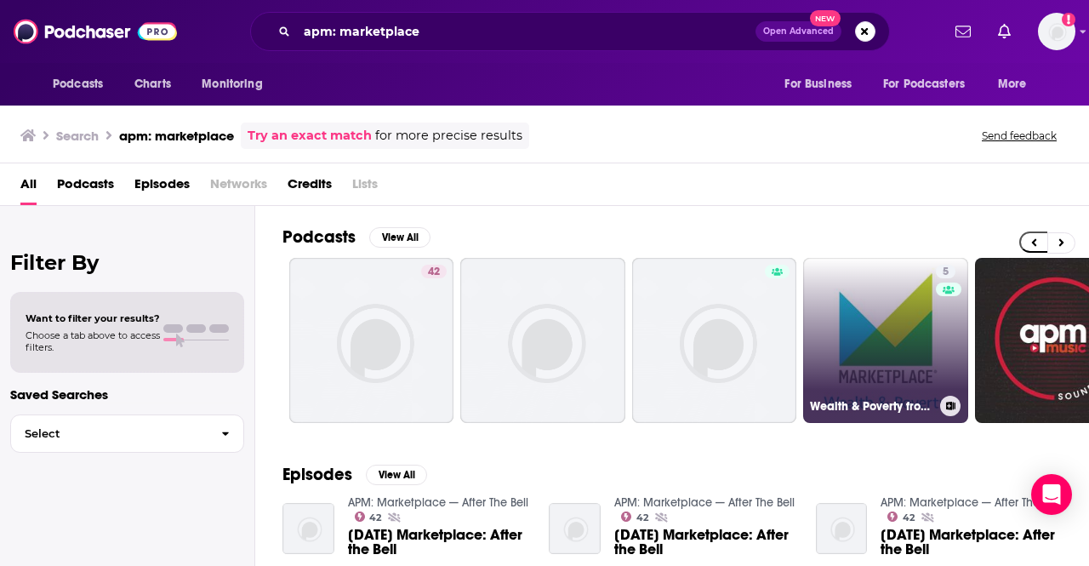
scroll to position [0, 182]
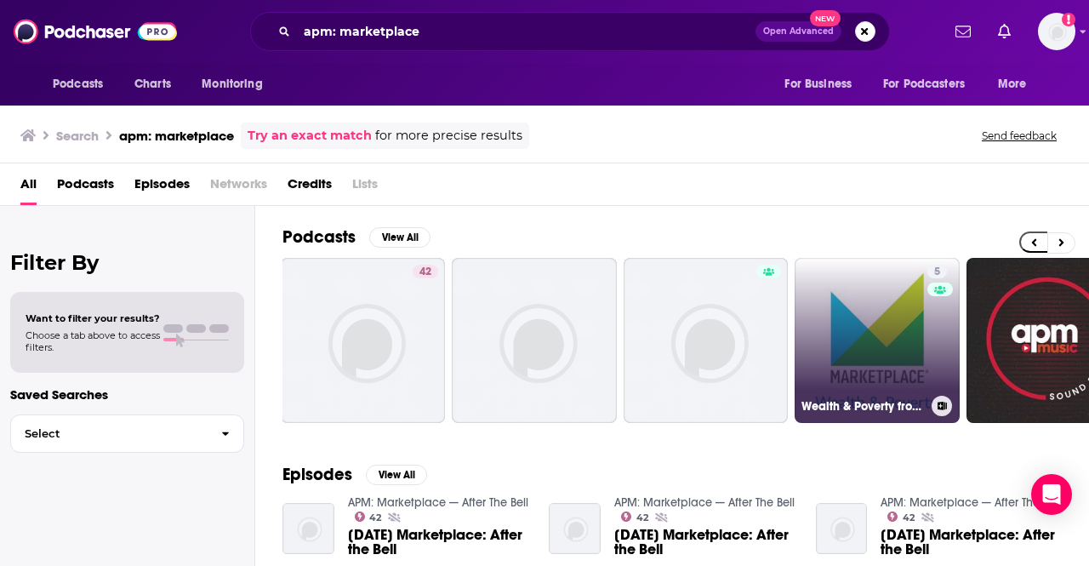
click at [884, 351] on link "5 Wealth & Poverty from Marketplace APM" at bounding box center [876, 340] width 165 height 165
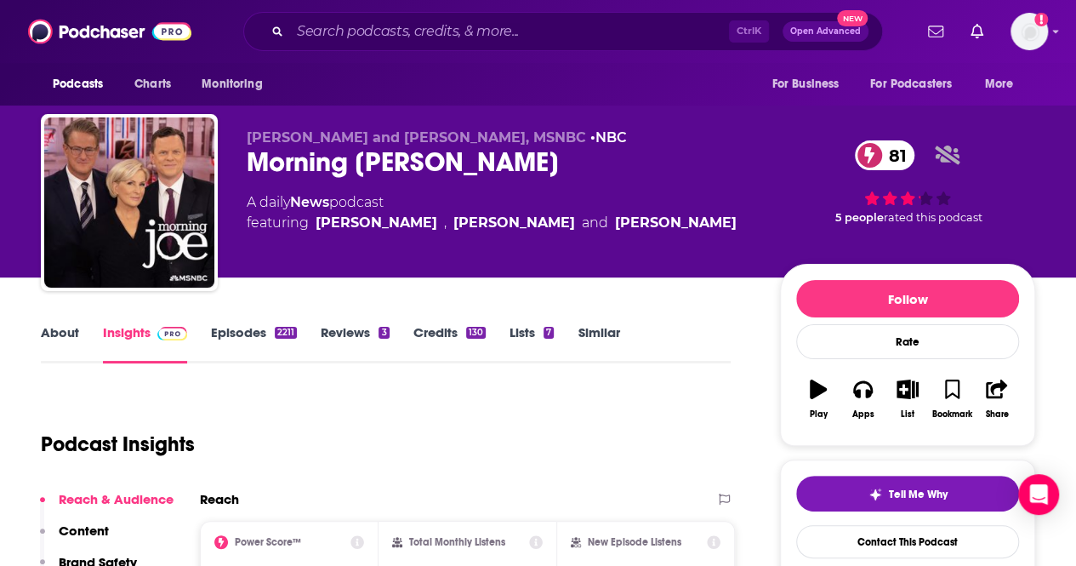
click at [383, 331] on div "3" at bounding box center [383, 333] width 10 height 12
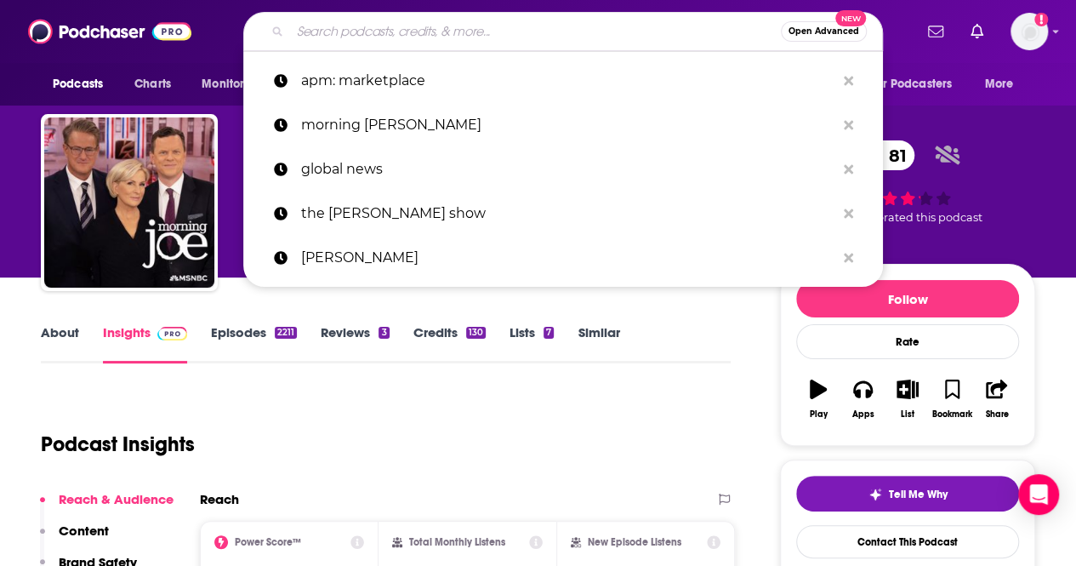
click at [332, 24] on input "Search podcasts, credits, & more..." at bounding box center [535, 31] width 491 height 27
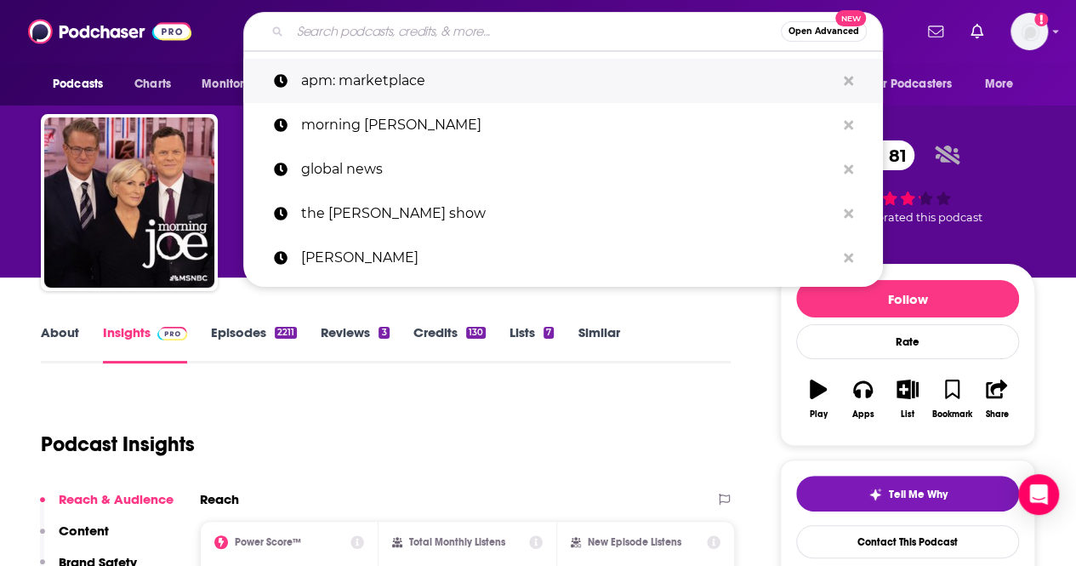
click at [358, 71] on p "apm: marketplace" at bounding box center [568, 81] width 534 height 44
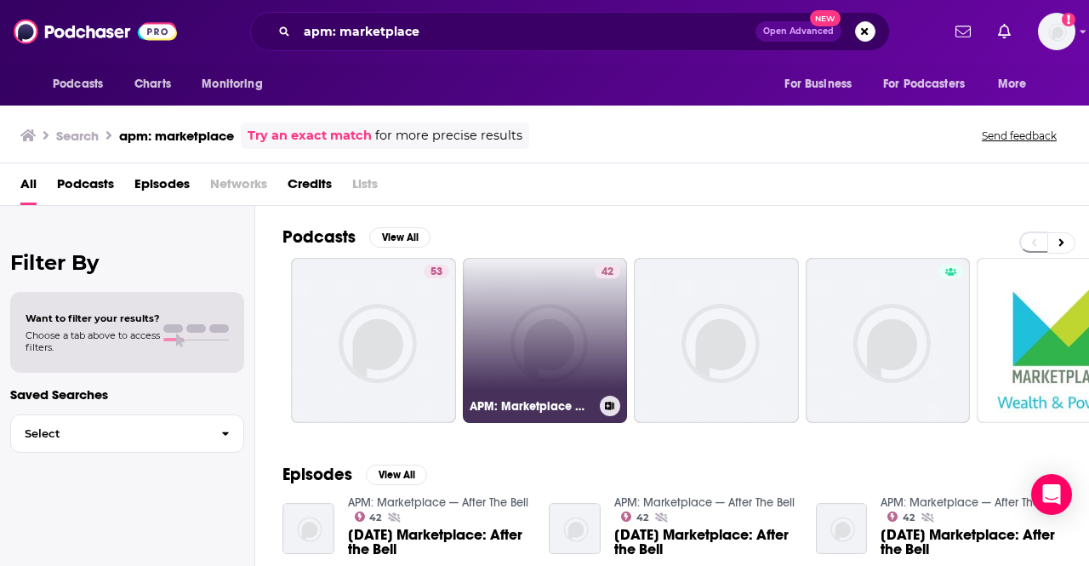
click at [519, 332] on link "42 APM: Marketplace — After The Bell" at bounding box center [545, 340] width 165 height 165
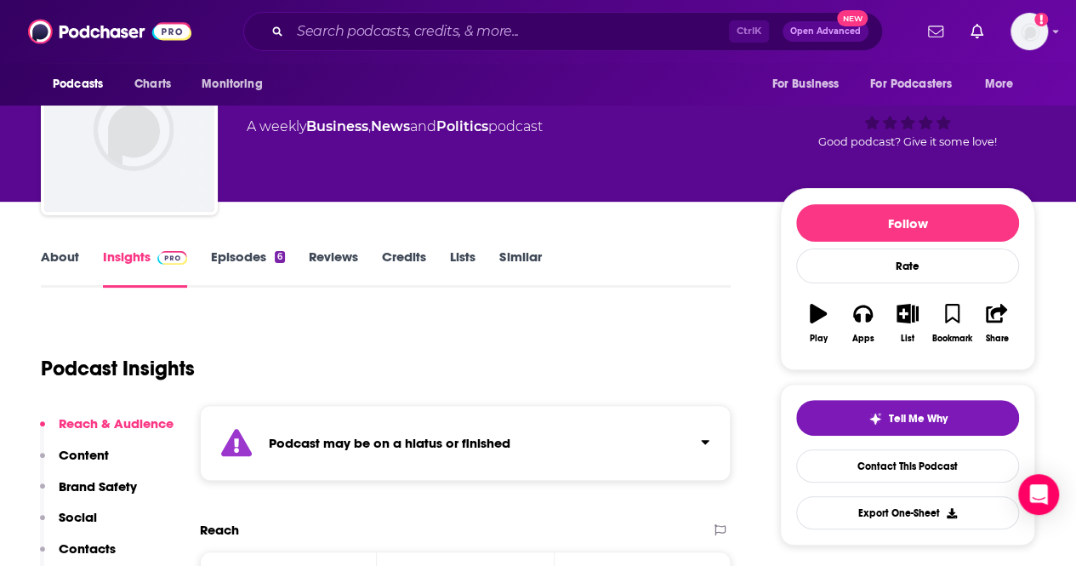
scroll to position [255, 0]
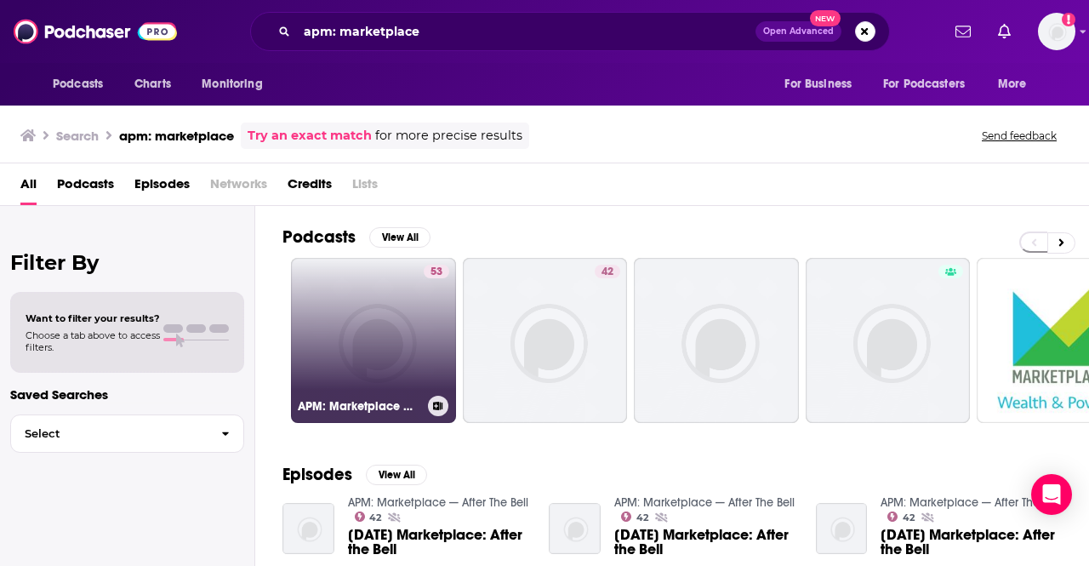
click at [362, 302] on link "53 APM: Marketplace Whiteboard" at bounding box center [373, 340] width 165 height 165
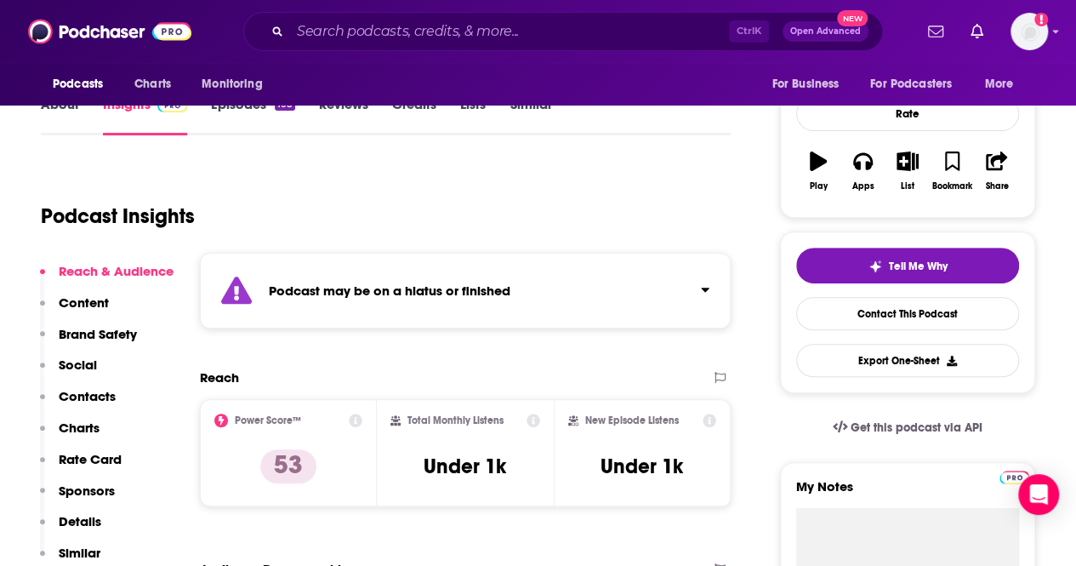
scroll to position [255, 0]
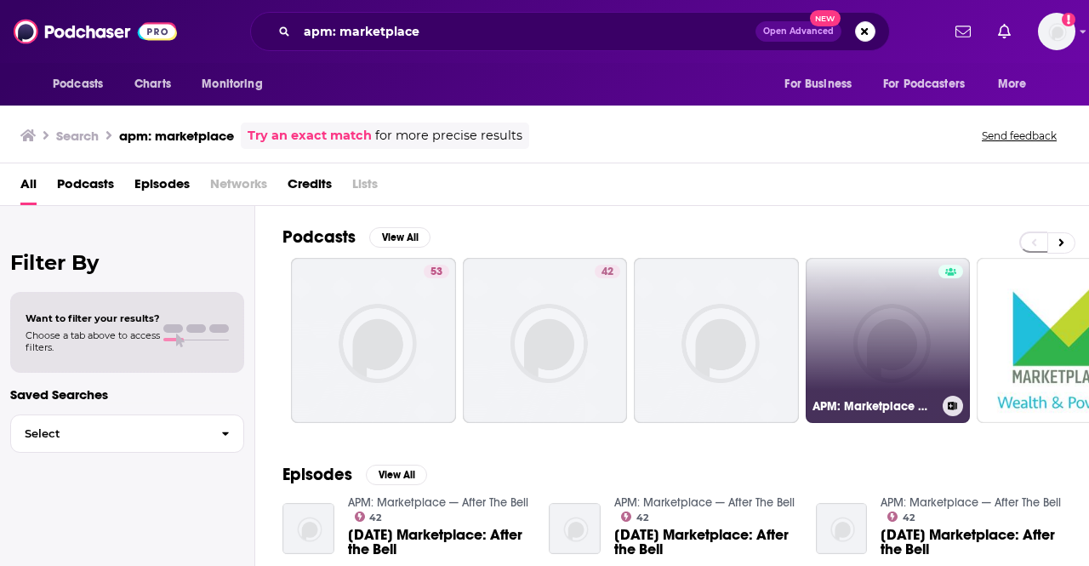
click at [899, 320] on link "APM: Marketplace Mid-Day Update" at bounding box center [887, 340] width 165 height 165
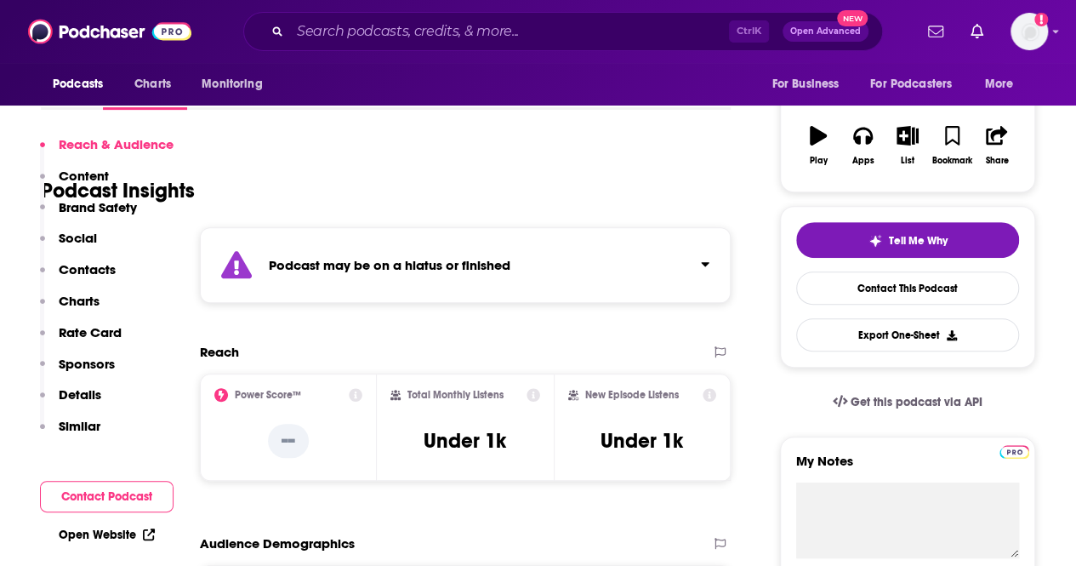
scroll to position [340, 0]
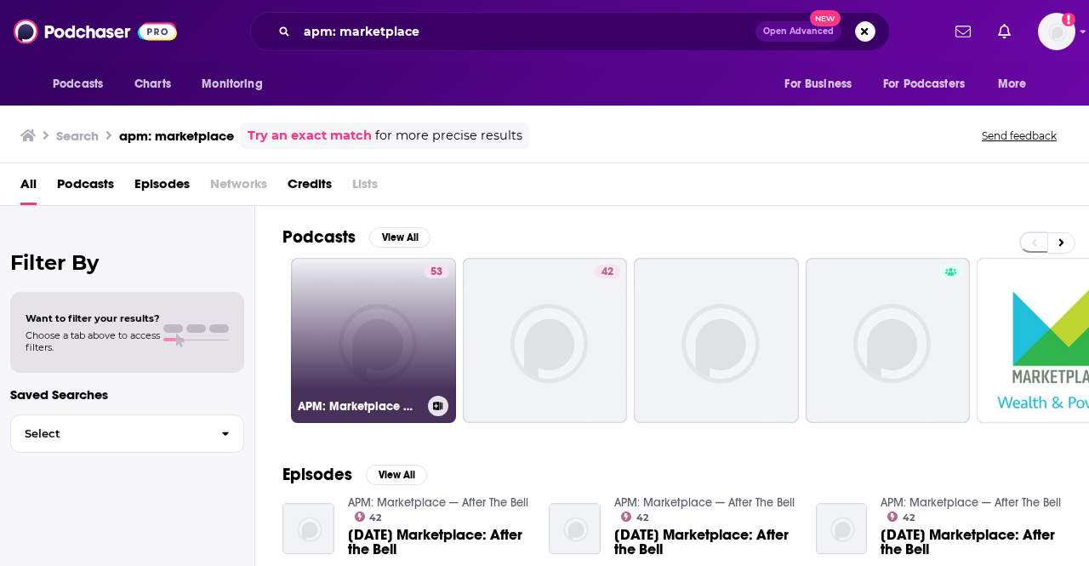
click at [340, 264] on link "53 APM: Marketplace Whiteboard" at bounding box center [373, 340] width 165 height 165
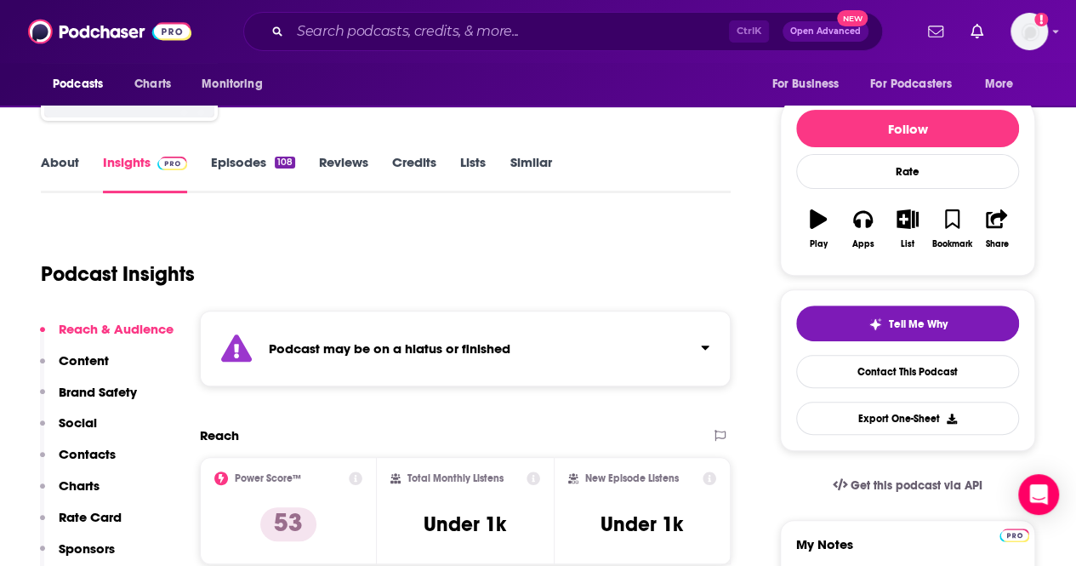
scroll to position [255, 0]
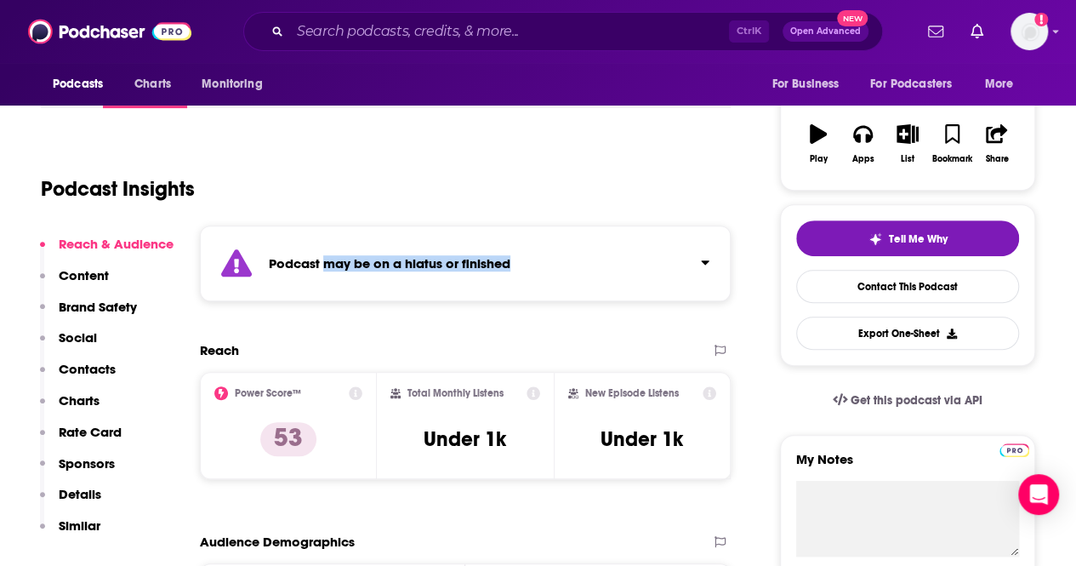
drag, startPoint x: 325, startPoint y: 258, endPoint x: 527, endPoint y: 276, distance: 203.3
click at [527, 276] on div "Podcast may be on a hiatus or finished" at bounding box center [465, 263] width 531 height 76
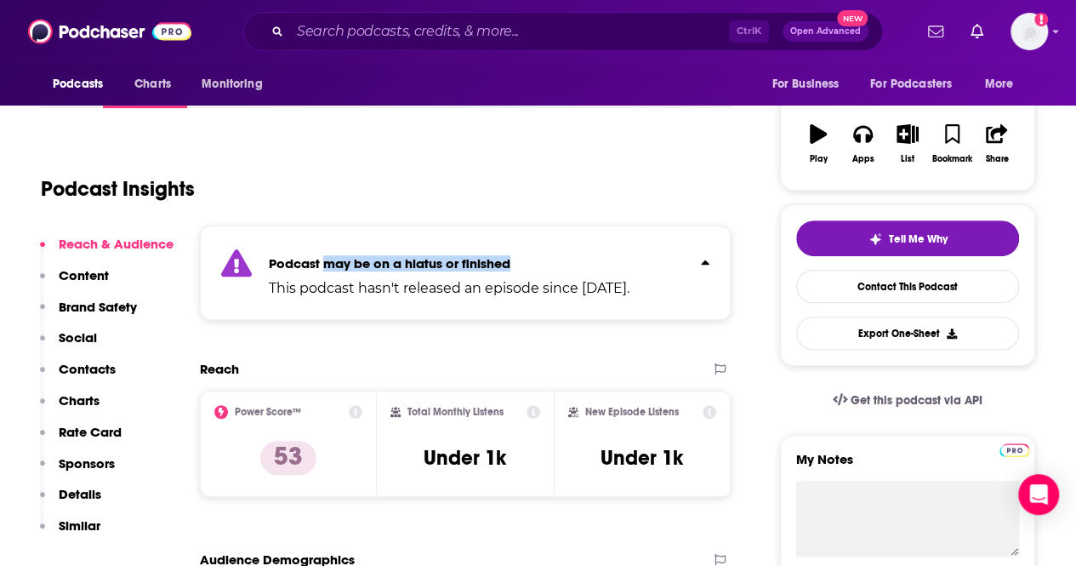
copy strong "may be on a hiatus or finished"
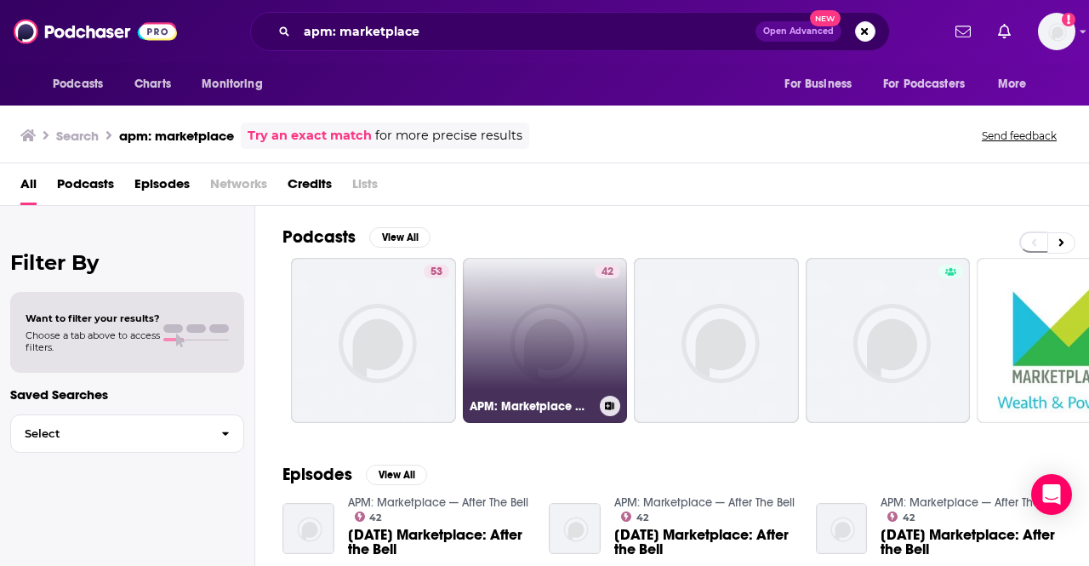
click at [606, 349] on div "42" at bounding box center [607, 330] width 26 height 131
